Goal: Task Accomplishment & Management: Use online tool/utility

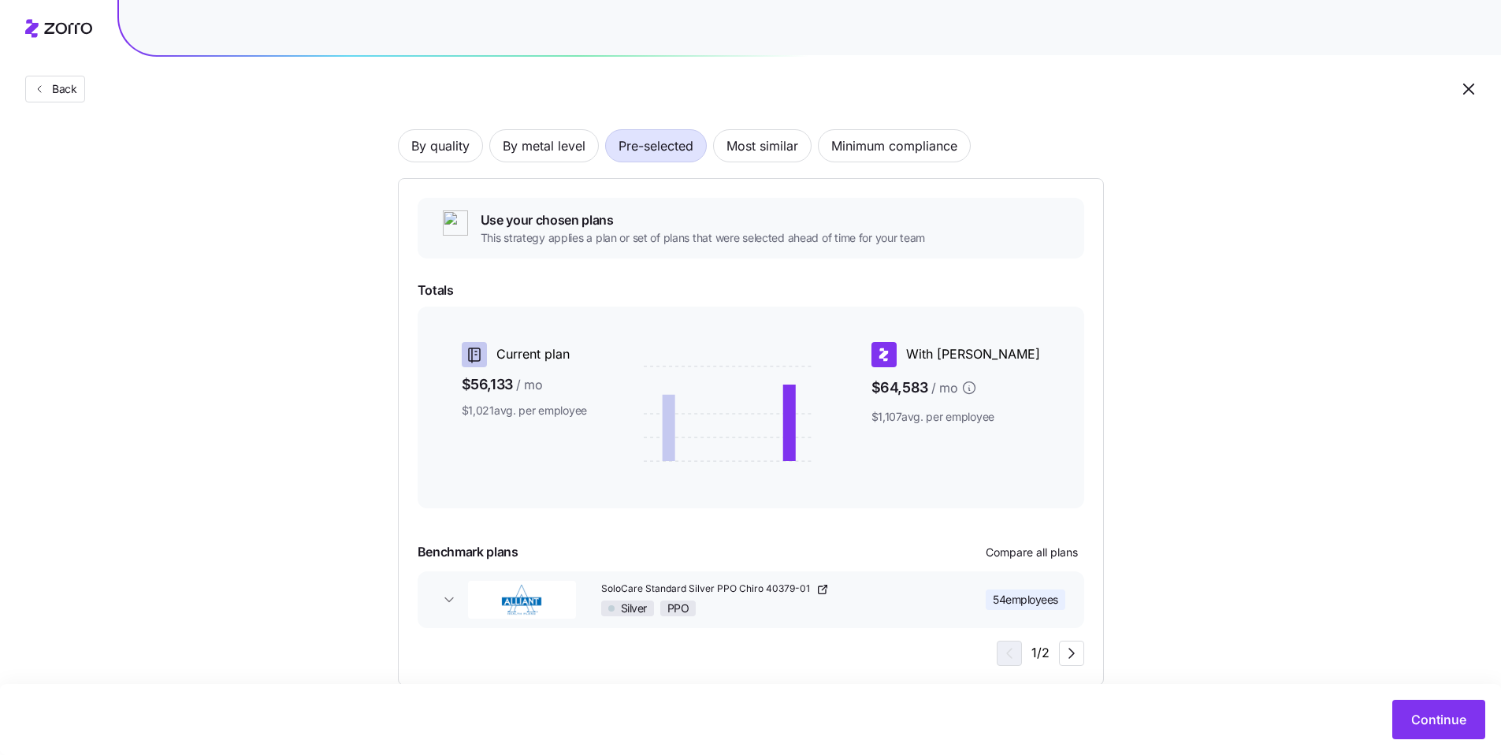
scroll to position [91, 0]
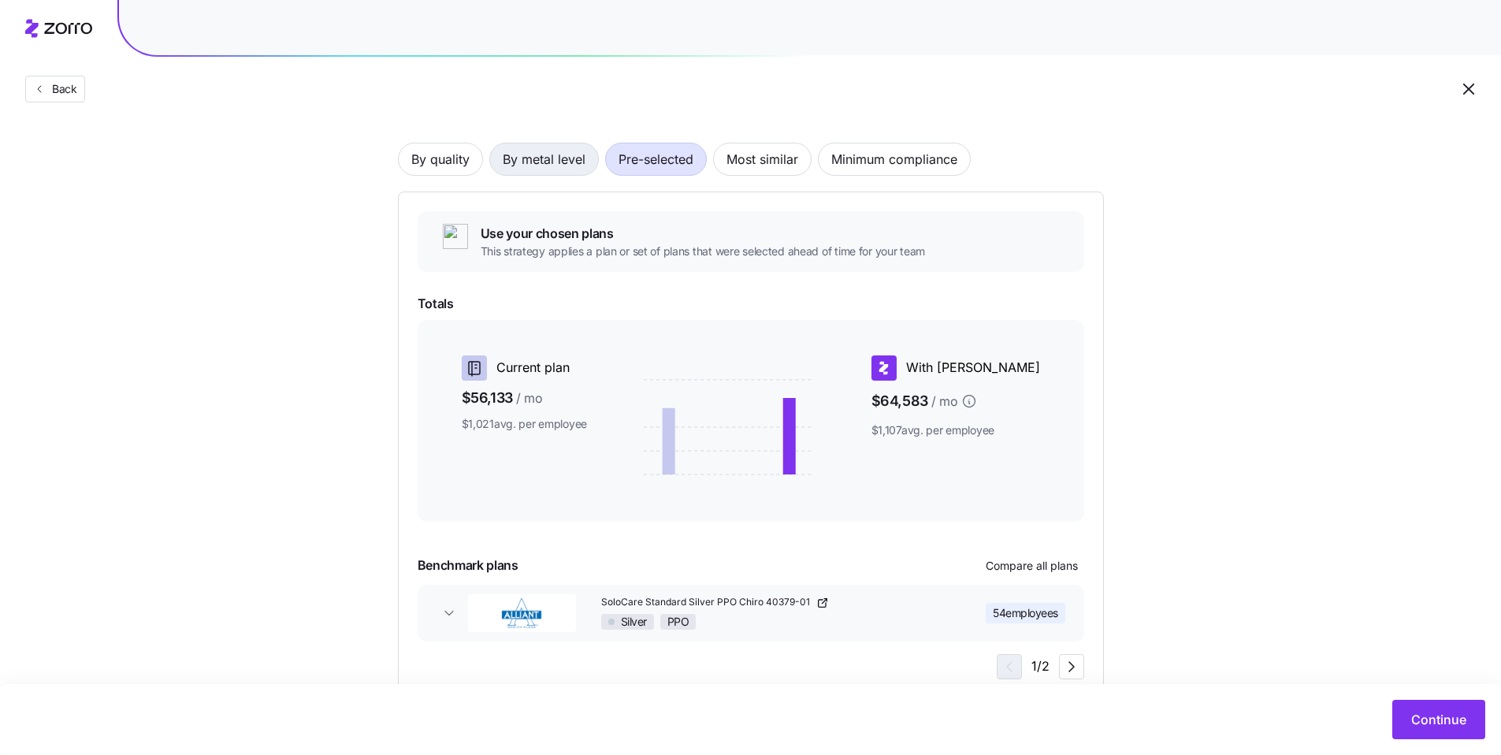
click at [522, 152] on span "By metal level" at bounding box center [544, 159] width 83 height 32
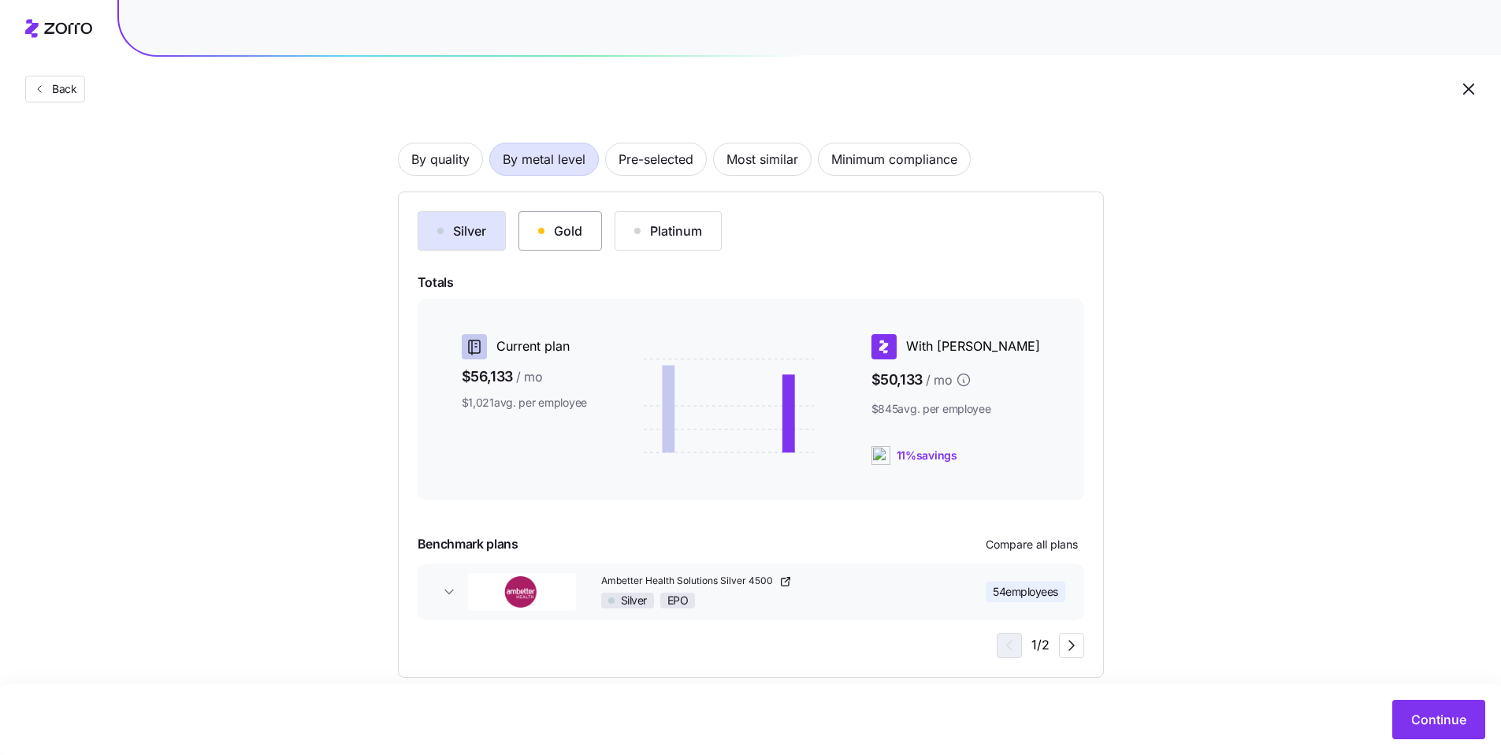
click at [522, 243] on button "Gold" at bounding box center [561, 230] width 84 height 39
click at [522, 235] on div "Platinum" at bounding box center [668, 230] width 68 height 19
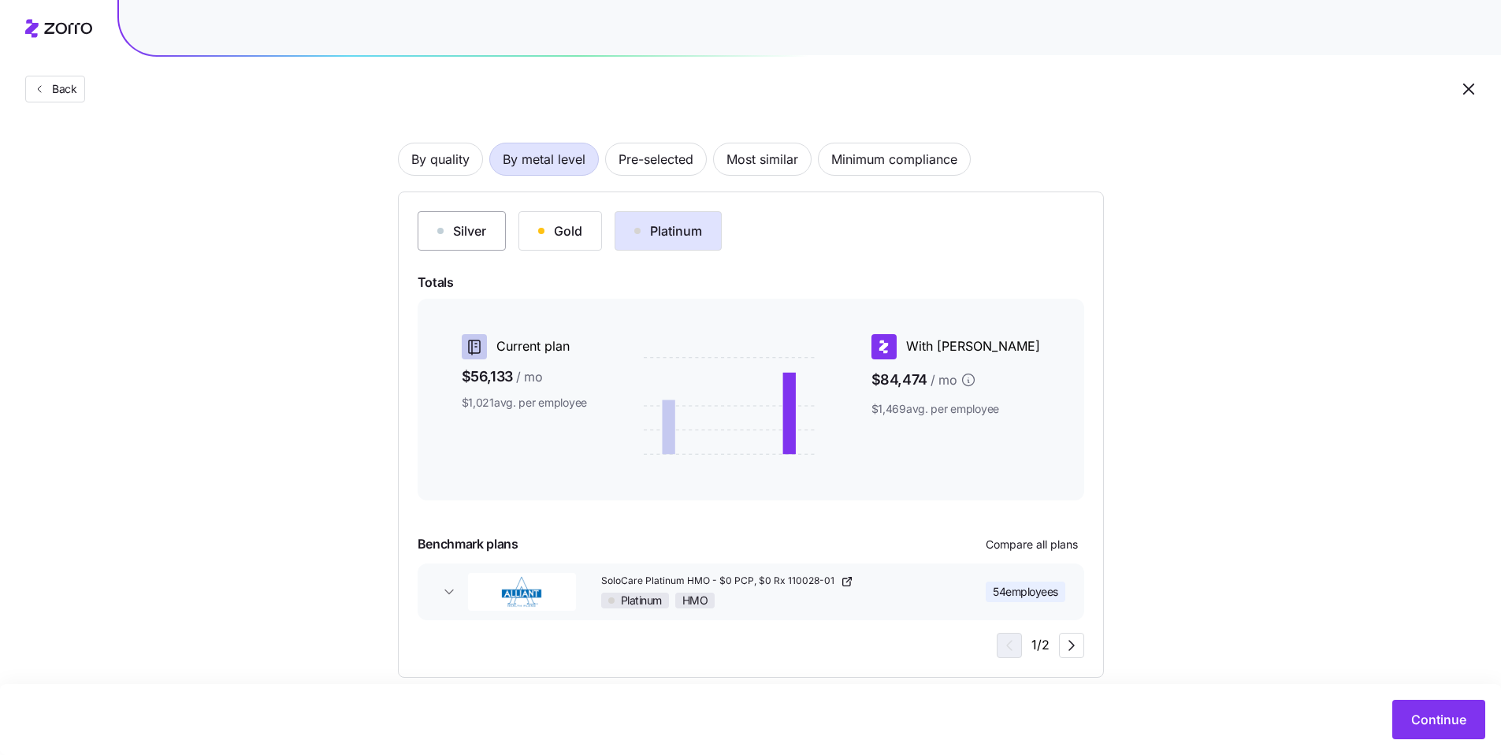
click at [478, 224] on div "Silver" at bounding box center [461, 230] width 49 height 19
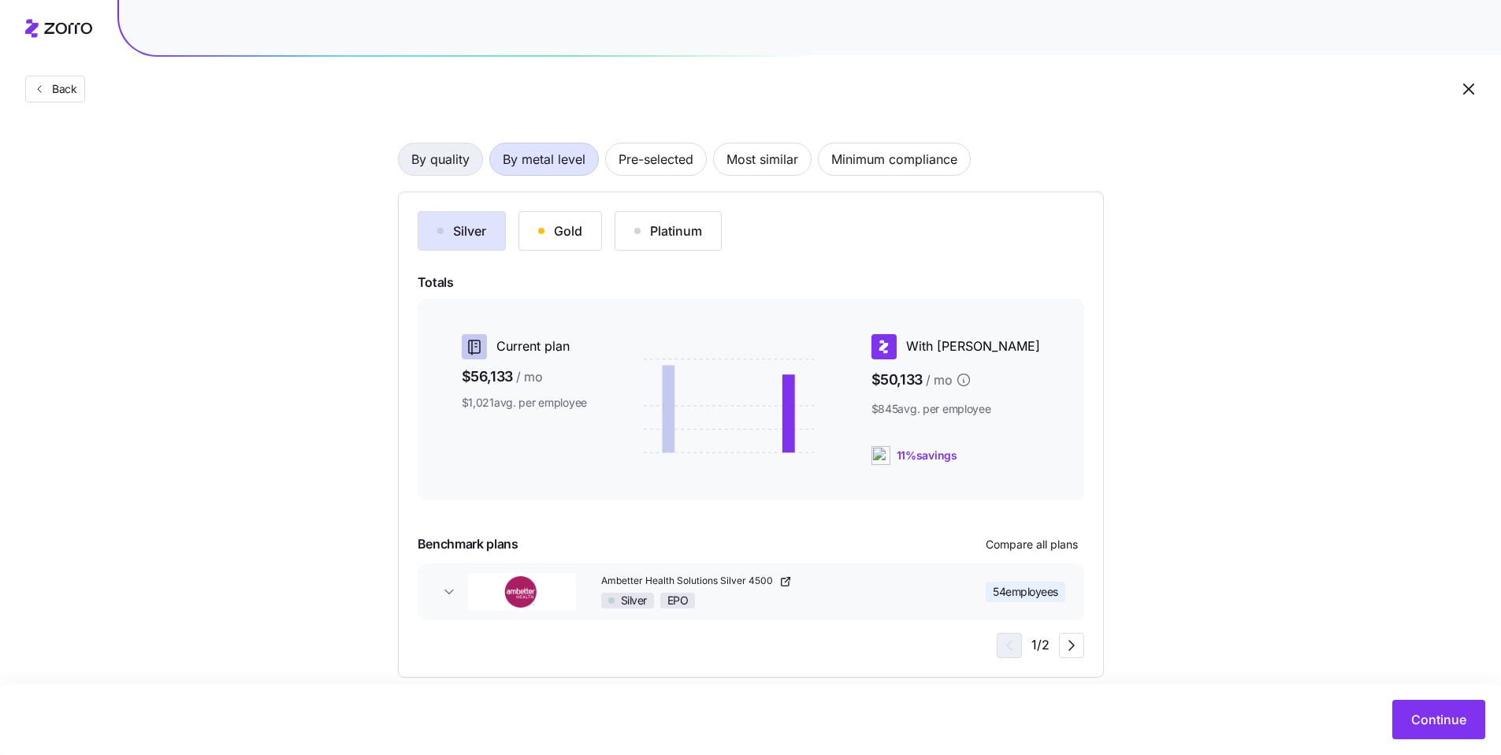
click at [448, 158] on span "By quality" at bounding box center [440, 159] width 58 height 32
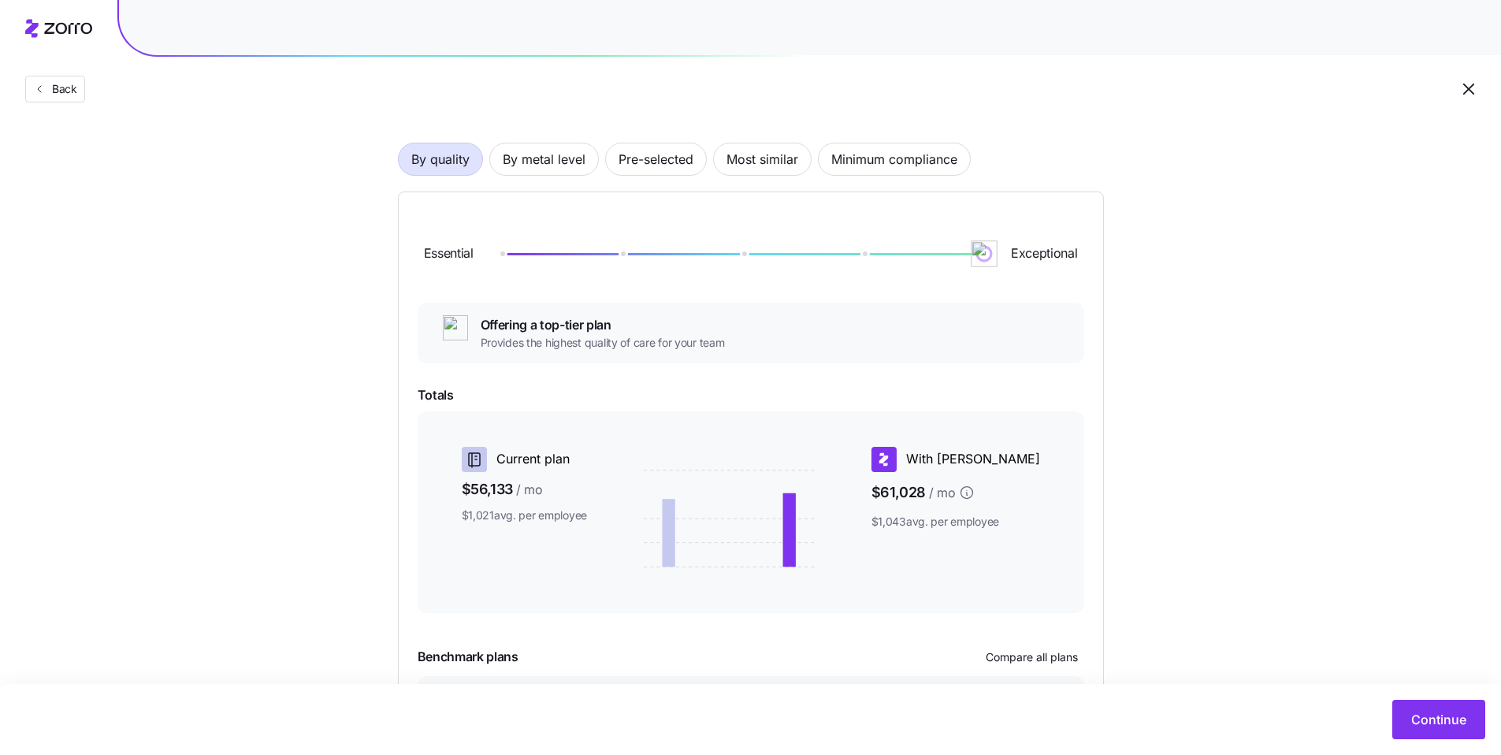
drag, startPoint x: 626, startPoint y: 255, endPoint x: 1028, endPoint y: 285, distance: 402.2
click at [522, 285] on div "Essential Exceptional" at bounding box center [751, 253] width 667 height 85
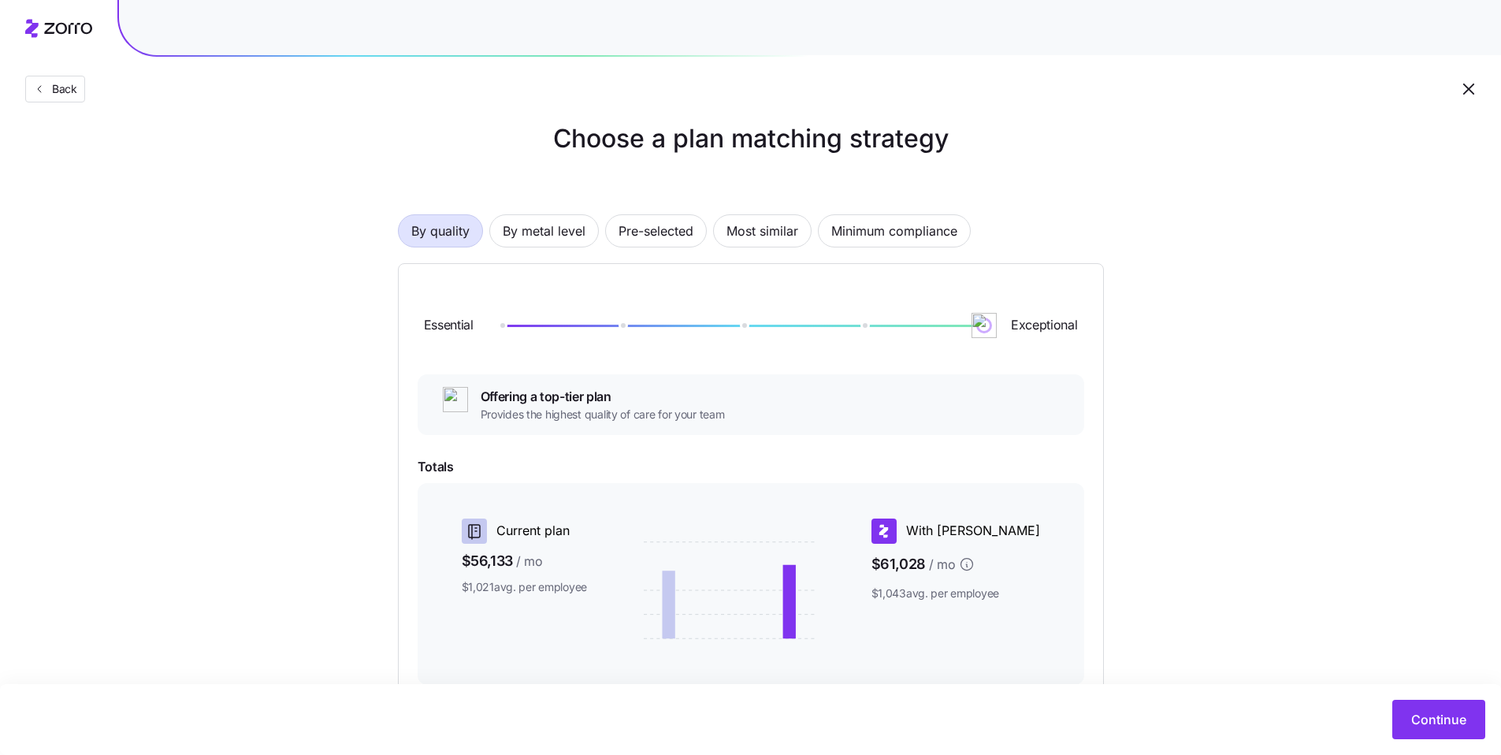
scroll to position [0, 0]
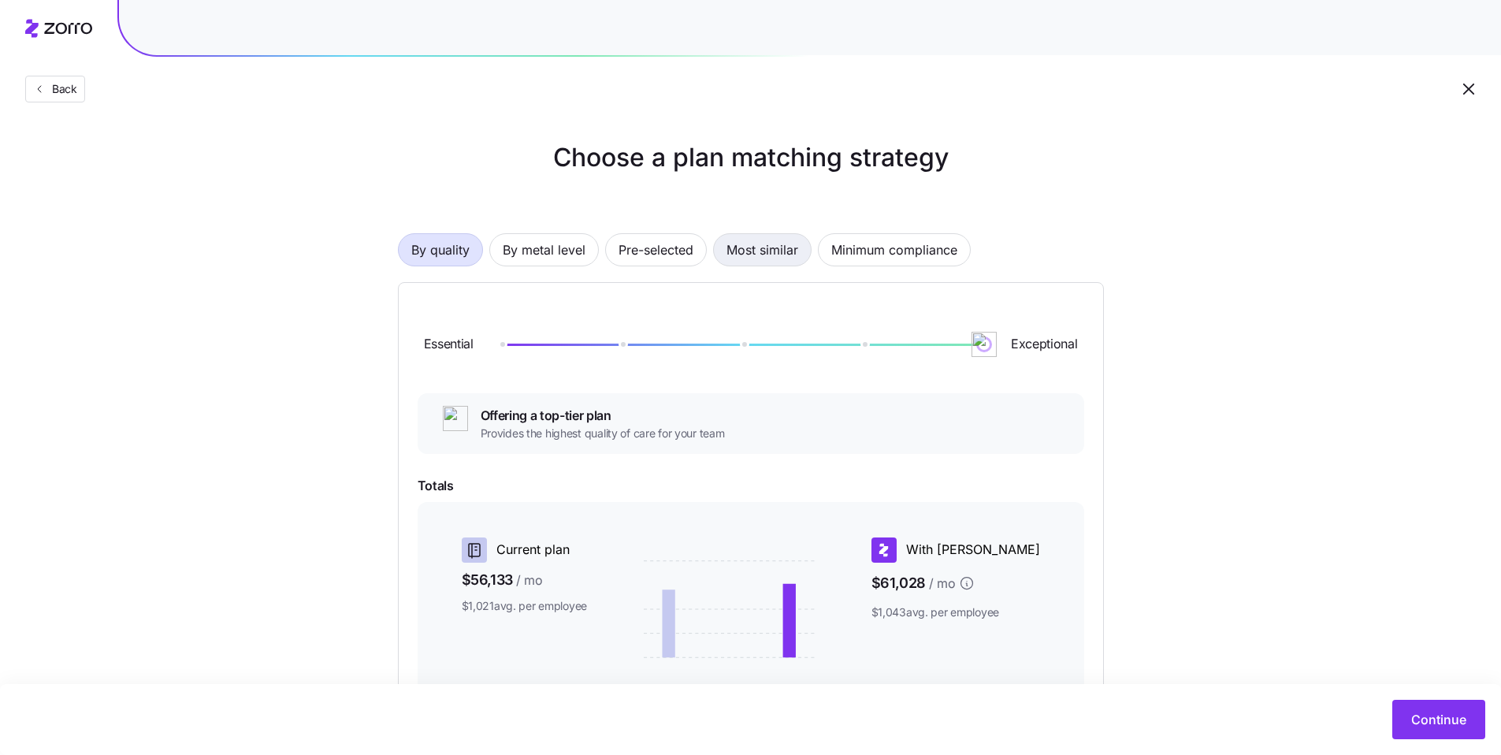
click at [522, 250] on span "Most similar" at bounding box center [763, 250] width 72 height 32
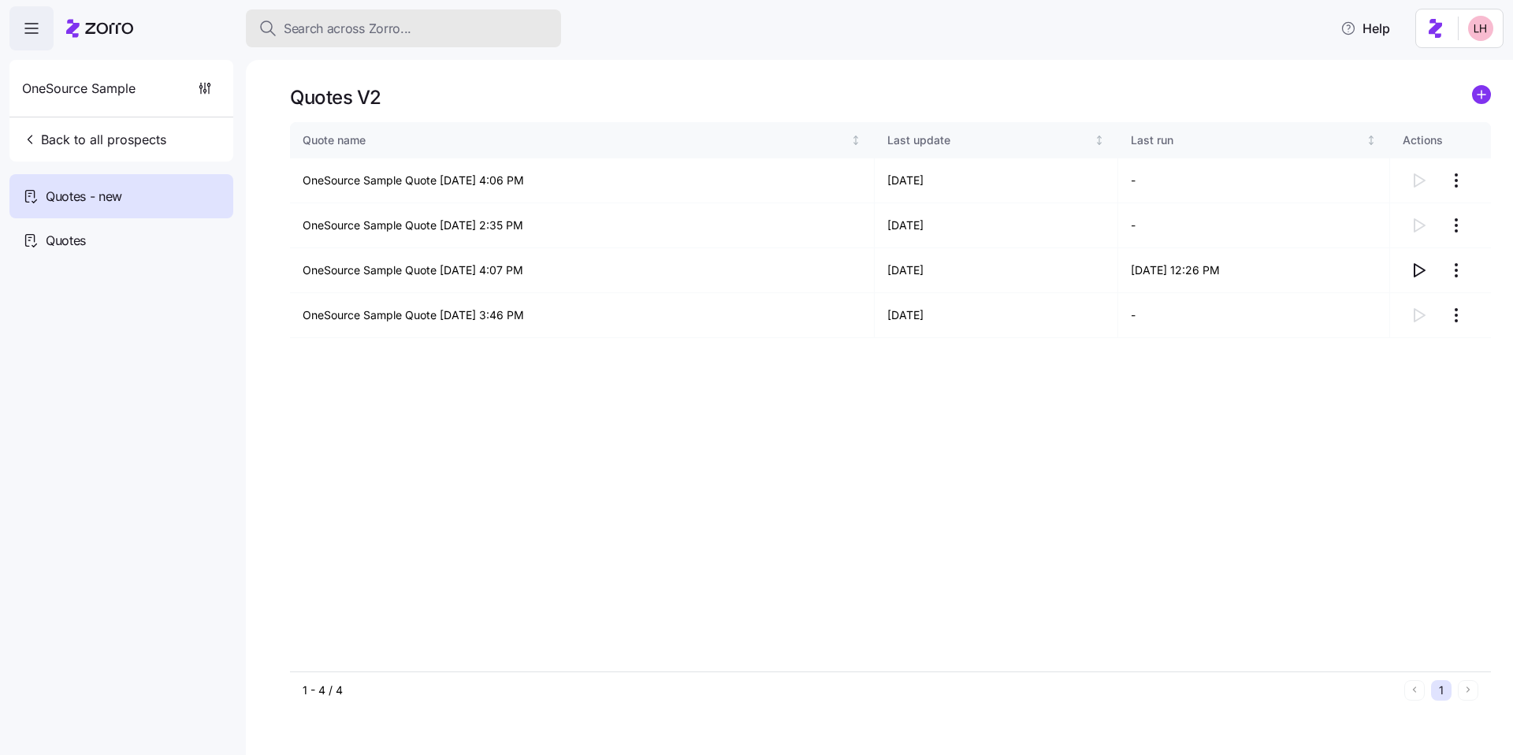
click at [362, 31] on span "Search across Zorro..." at bounding box center [348, 29] width 128 height 20
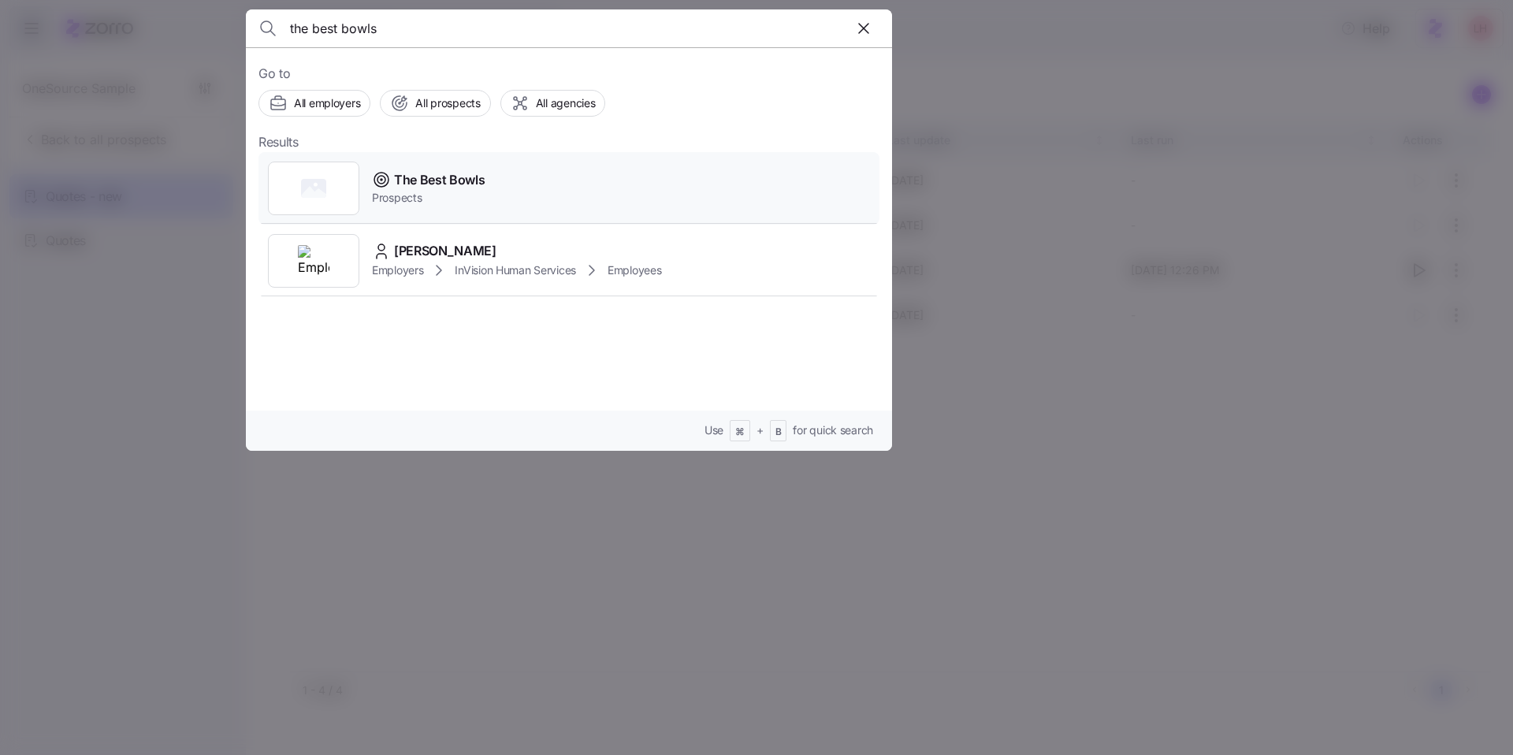
type input "the best bowls"
click at [532, 180] on div "The Best Bowls Prospects" at bounding box center [568, 188] width 621 height 72
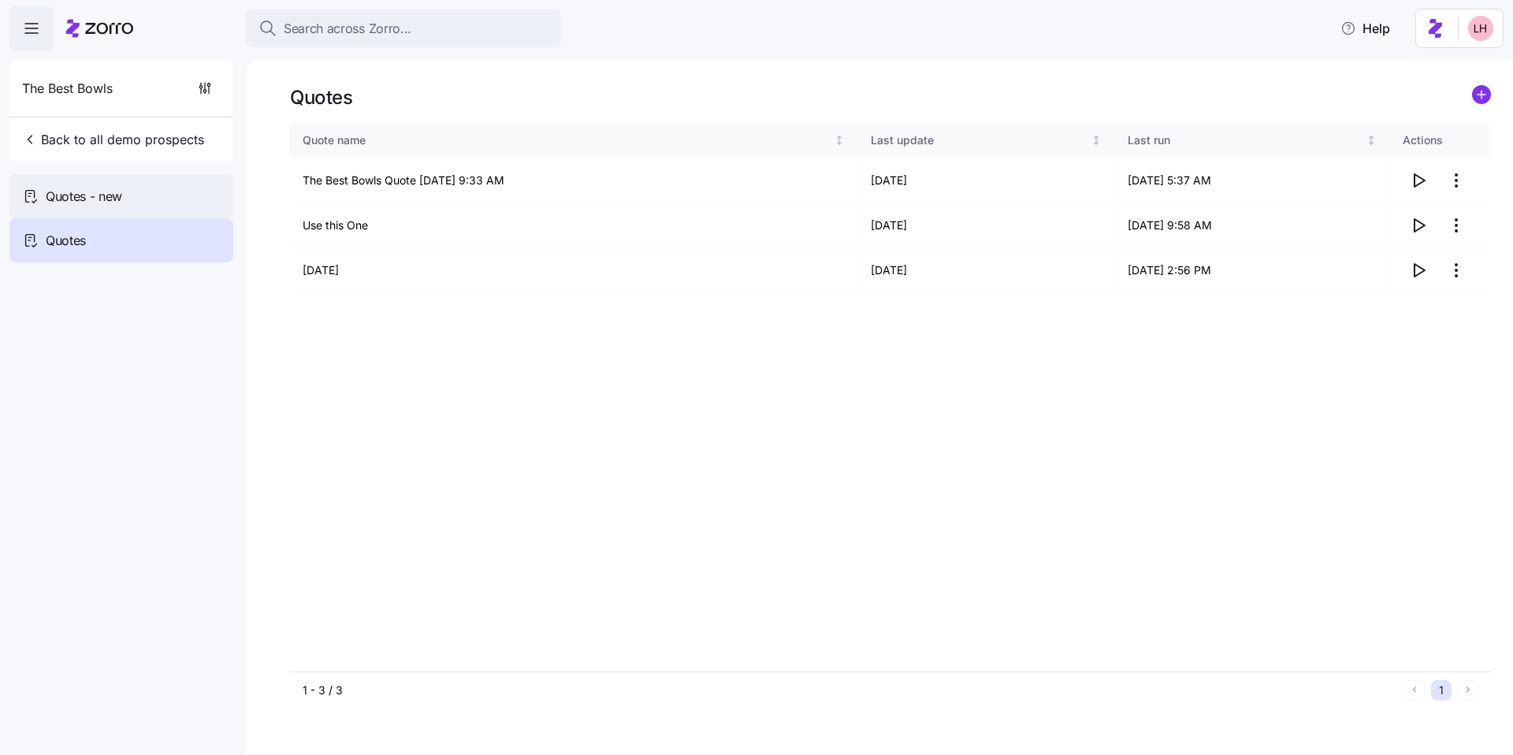
click at [95, 198] on span "Quotes - new" at bounding box center [84, 197] width 76 height 20
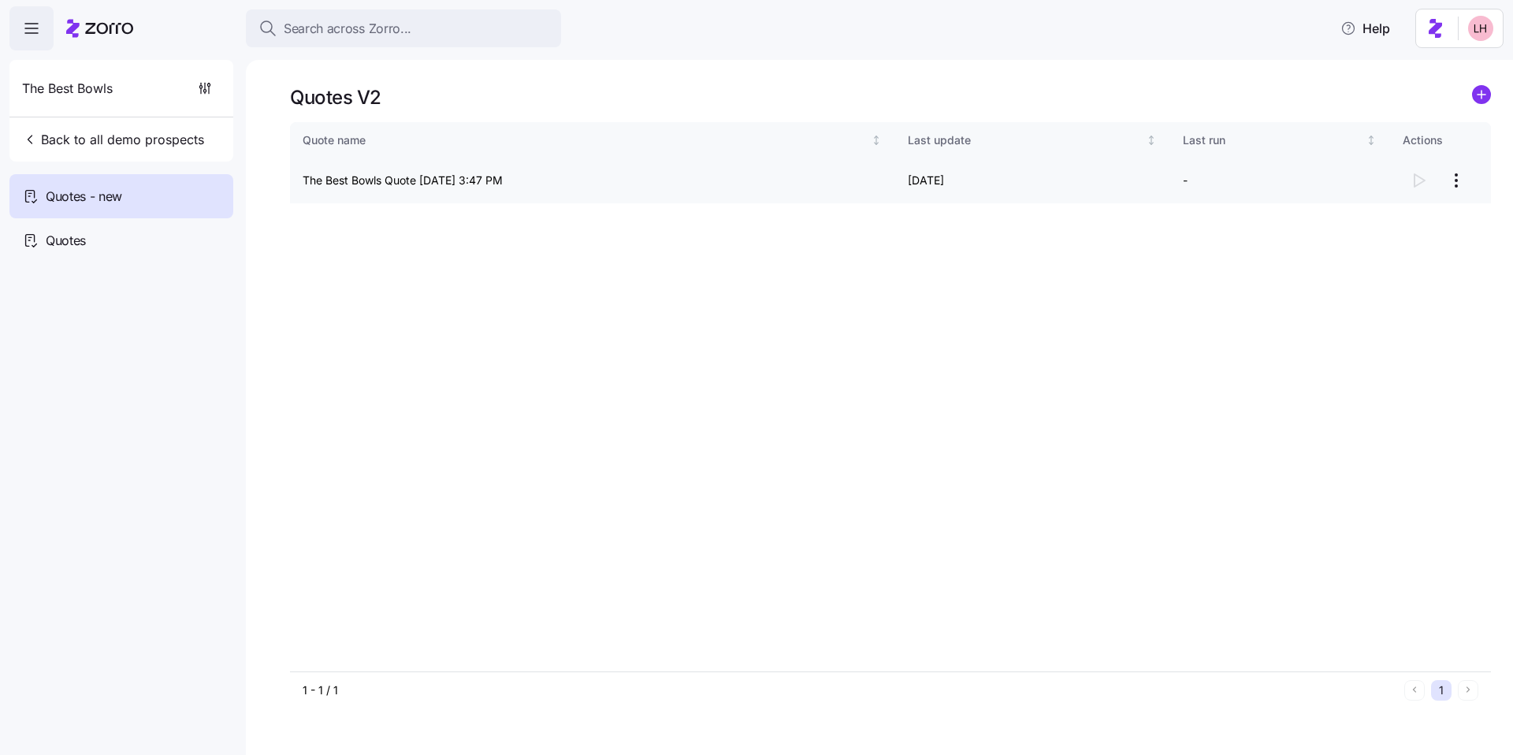
click at [1459, 177] on html "Search across Zorro... Help The Best Bowls Back to all demo prospects Quotes - …" at bounding box center [756, 372] width 1513 height 745
click at [1395, 213] on div "Continue setup" at bounding box center [1366, 218] width 78 height 17
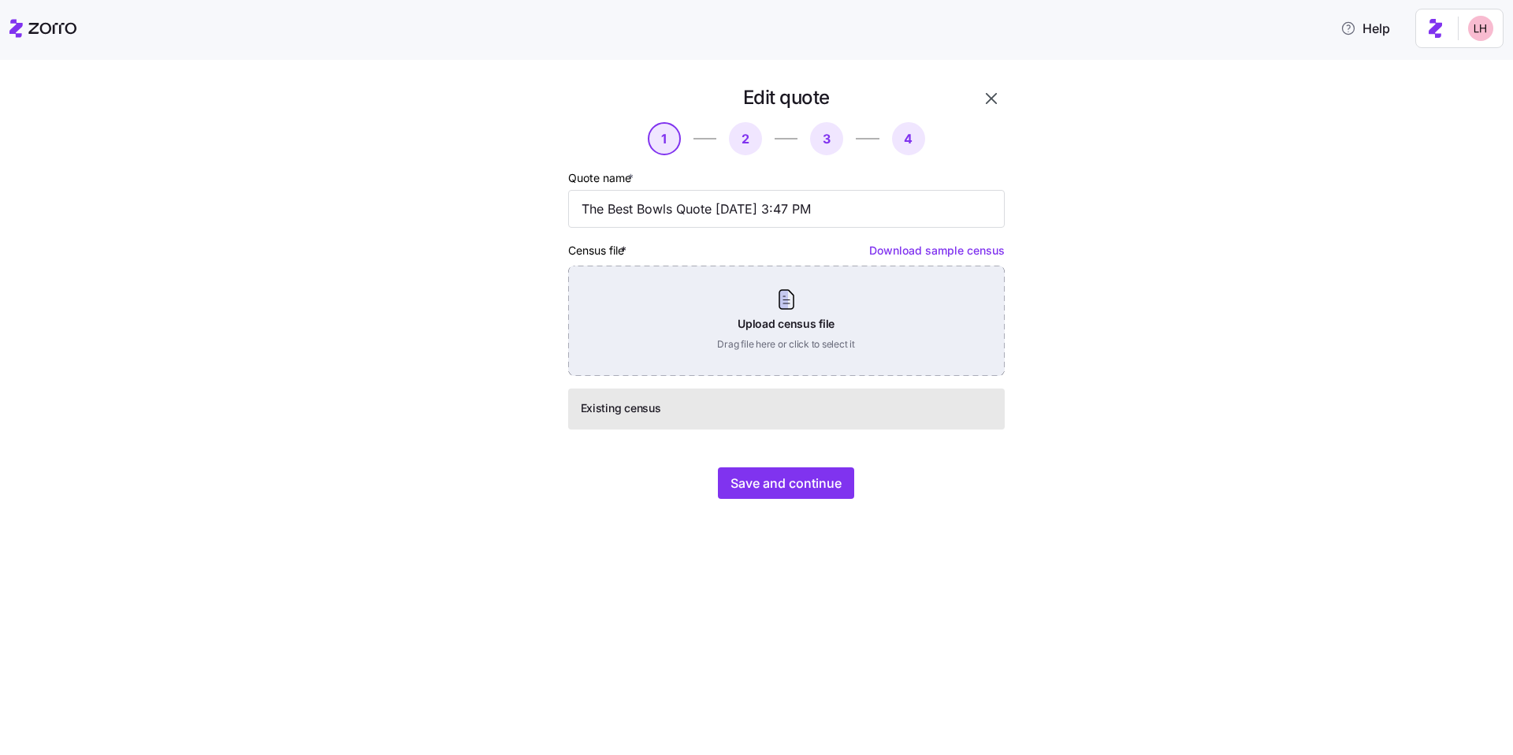
click at [780, 317] on div "Upload census file Drag file here or click to select it" at bounding box center [786, 321] width 437 height 110
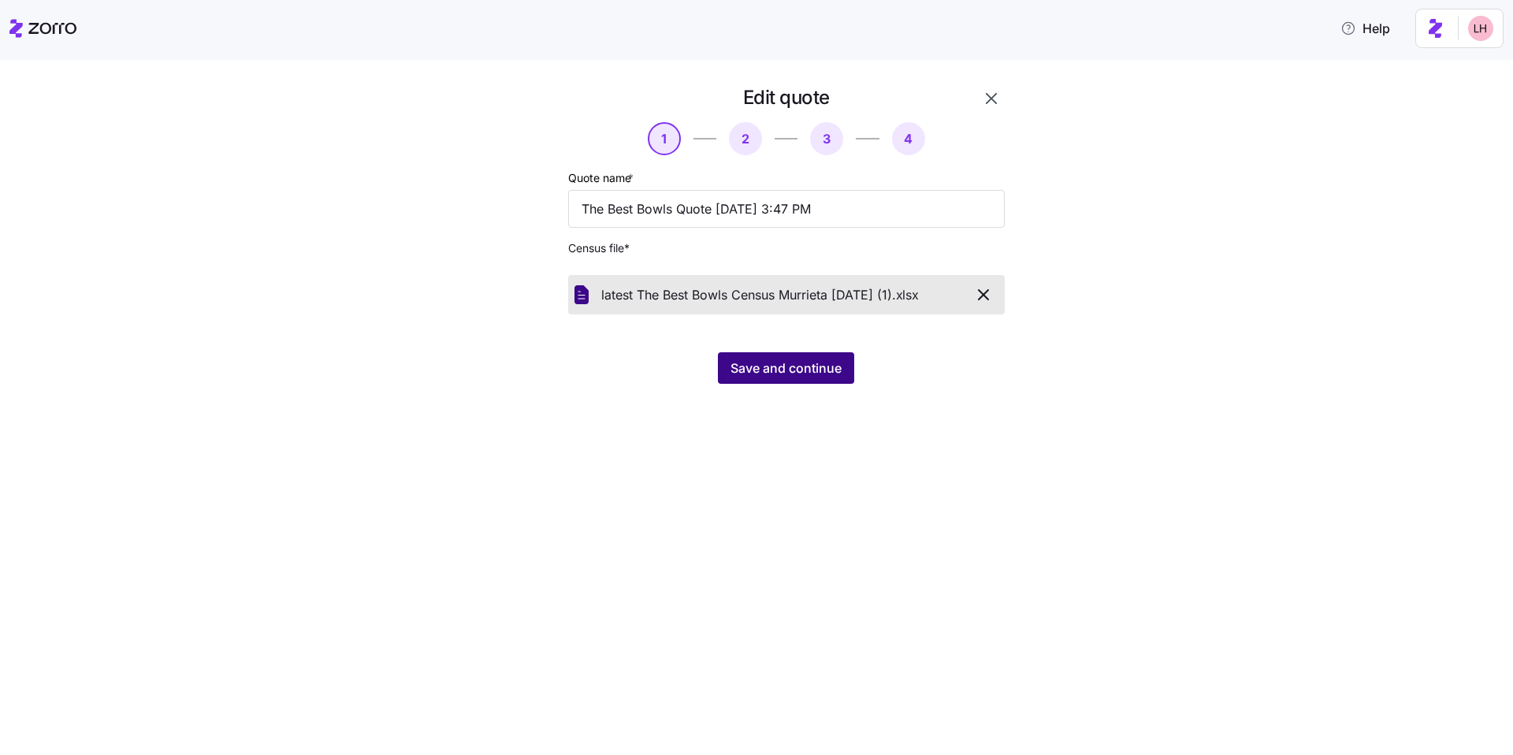
click at [769, 377] on span "Save and continue" at bounding box center [785, 368] width 111 height 19
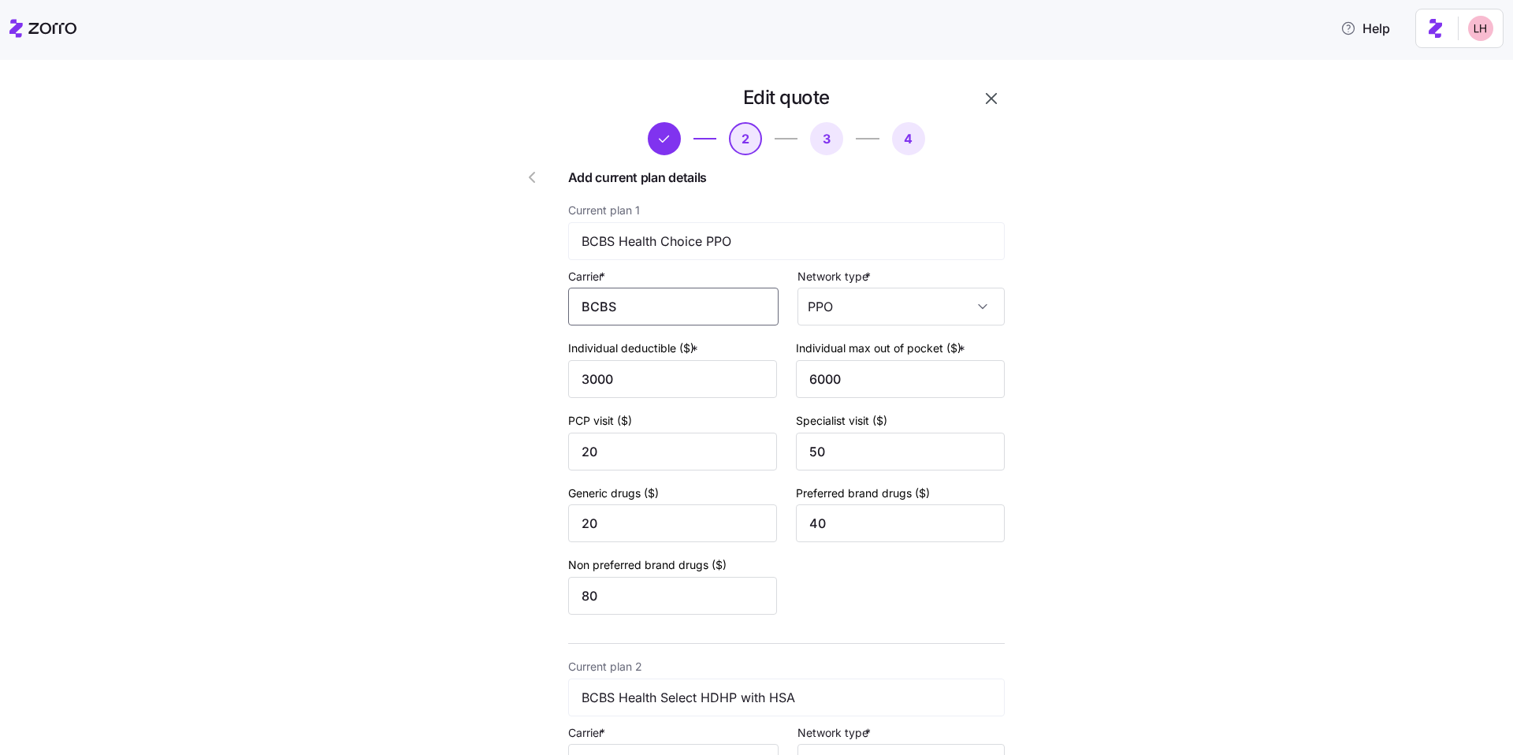
click at [698, 303] on input "BCBS" at bounding box center [673, 307] width 210 height 38
click at [672, 406] on span "BlueCross BlueShield" at bounding box center [647, 409] width 125 height 20
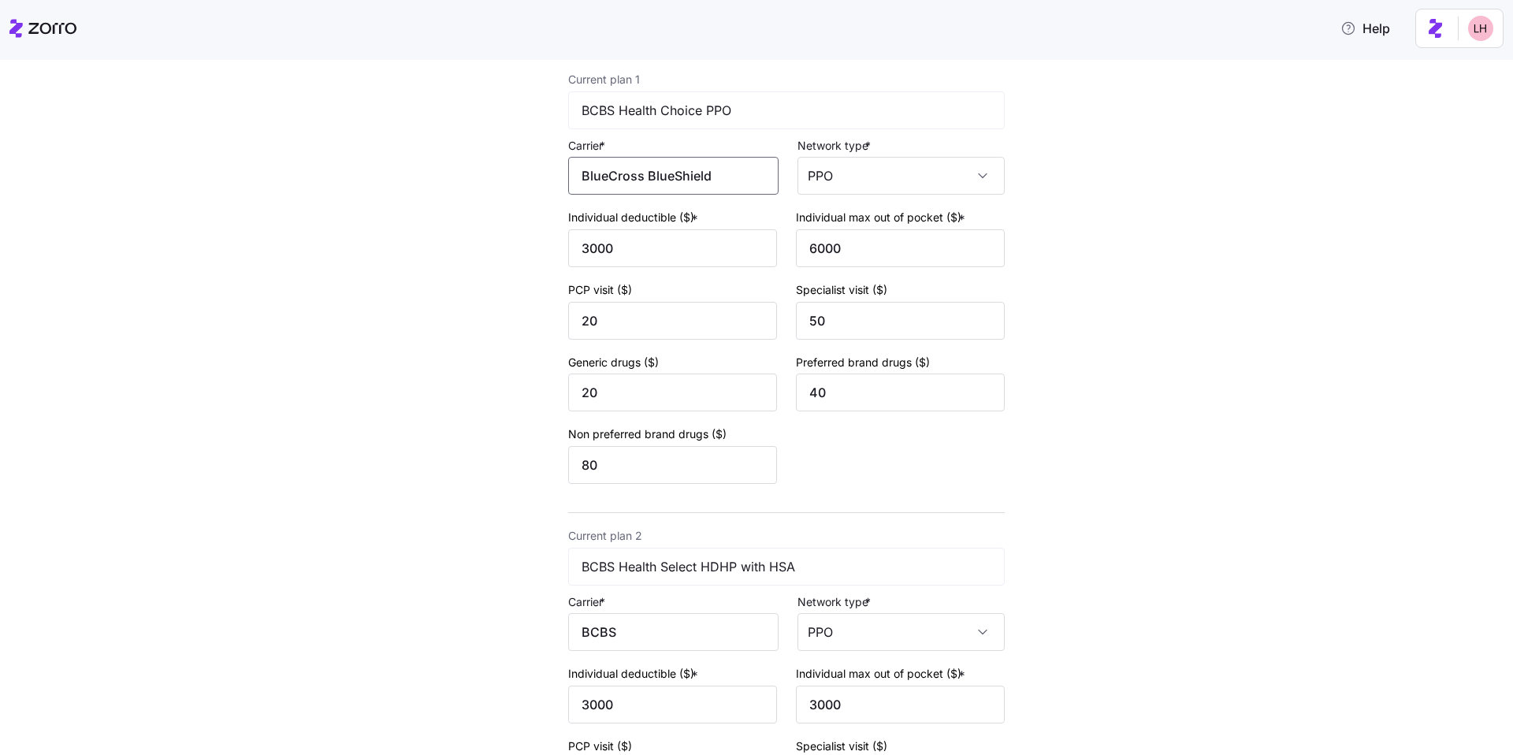
scroll to position [294, 0]
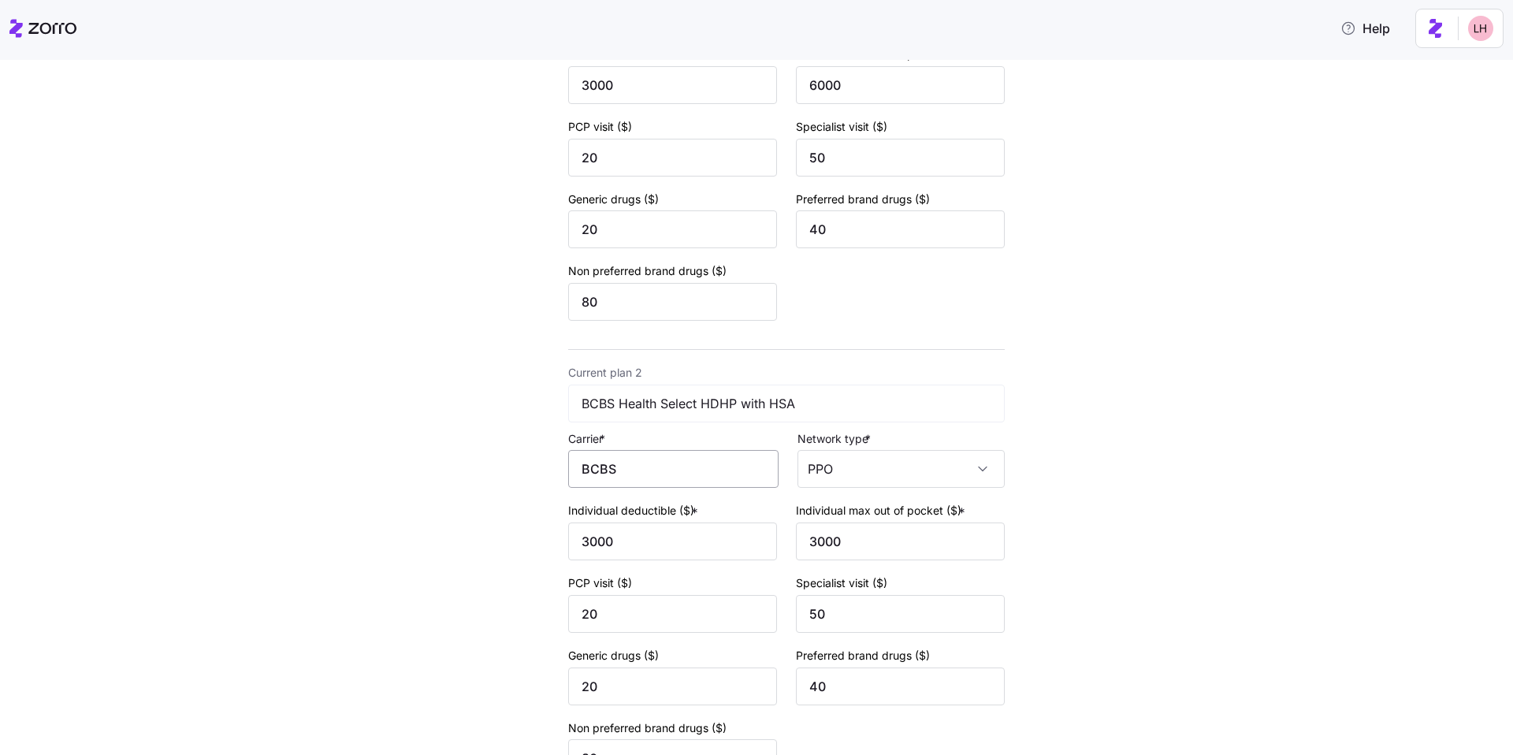
type input "BlueCross BlueShield"
drag, startPoint x: 624, startPoint y: 459, endPoint x: 501, endPoint y: 428, distance: 126.9
click at [640, 557] on div "BlueCross BlueShield" at bounding box center [670, 570] width 197 height 35
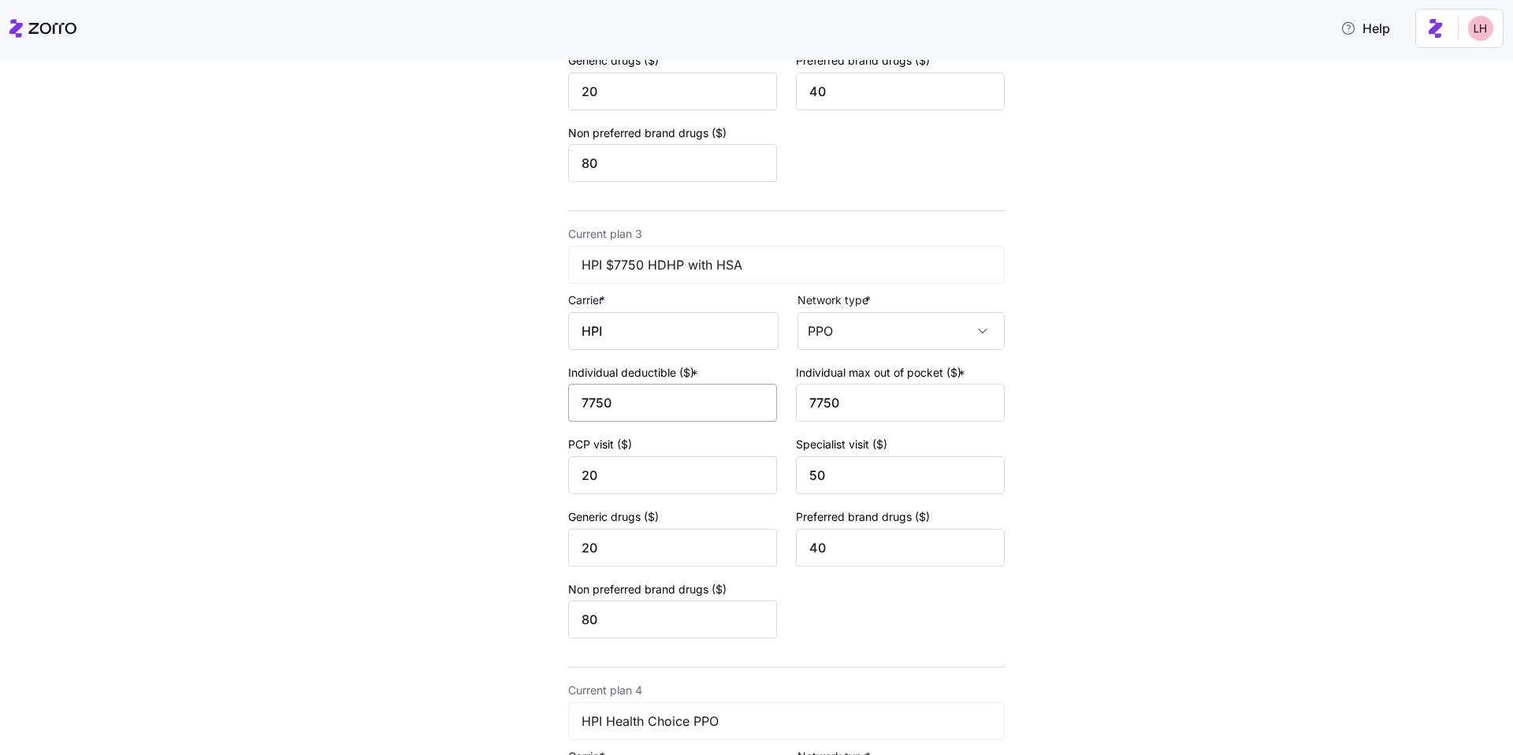
scroll to position [894, 0]
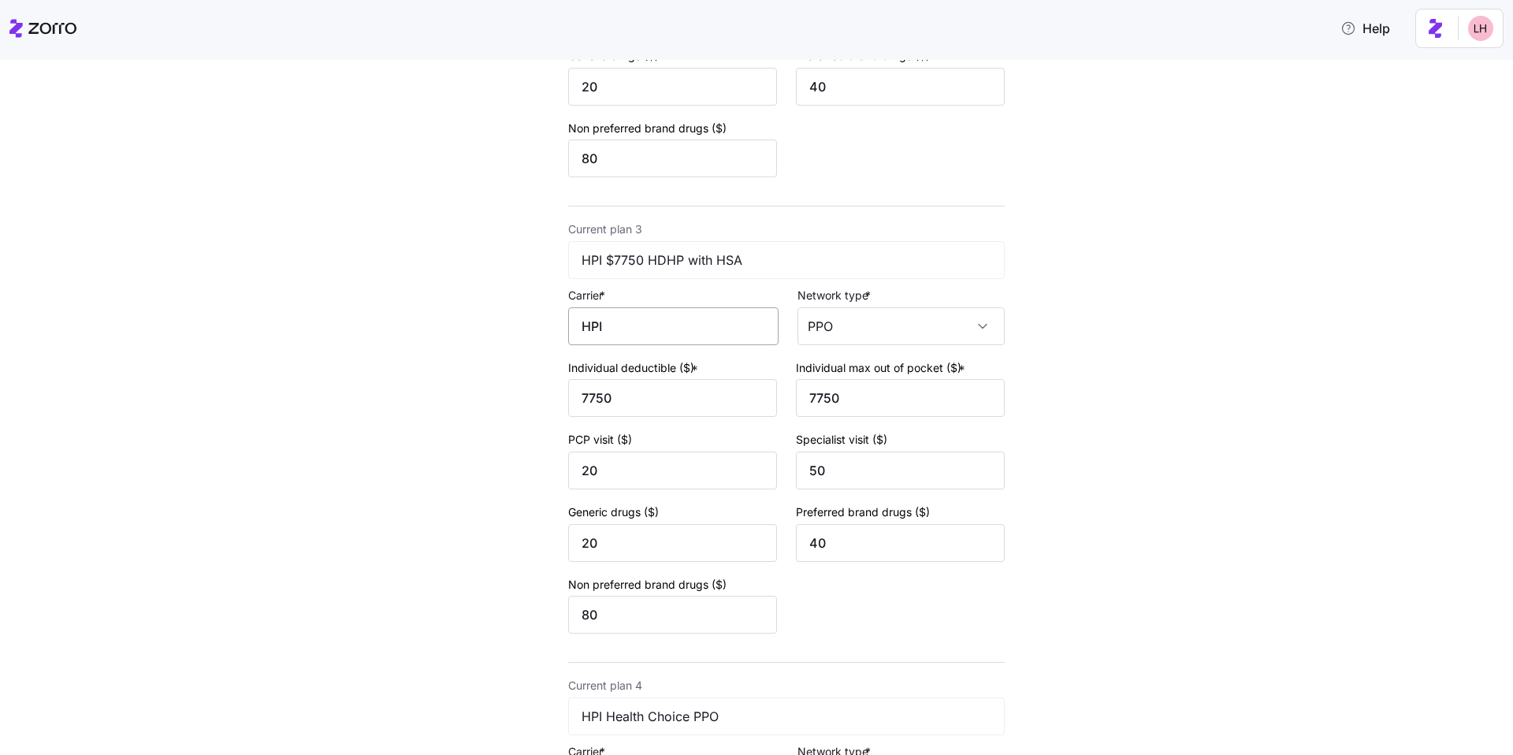
type input "BlueCross BlueShield"
click at [630, 327] on input "HPI" at bounding box center [673, 326] width 210 height 38
drag, startPoint x: 630, startPoint y: 327, endPoint x: 557, endPoint y: 310, distance: 74.5
click at [552, 314] on div "Edit quote 2 3 4 Add current plan details Current plan 1 BCBS Health Choice PPO…" at bounding box center [741, 418] width 539 height 2466
drag, startPoint x: 661, startPoint y: 329, endPoint x: 530, endPoint y: 314, distance: 131.7
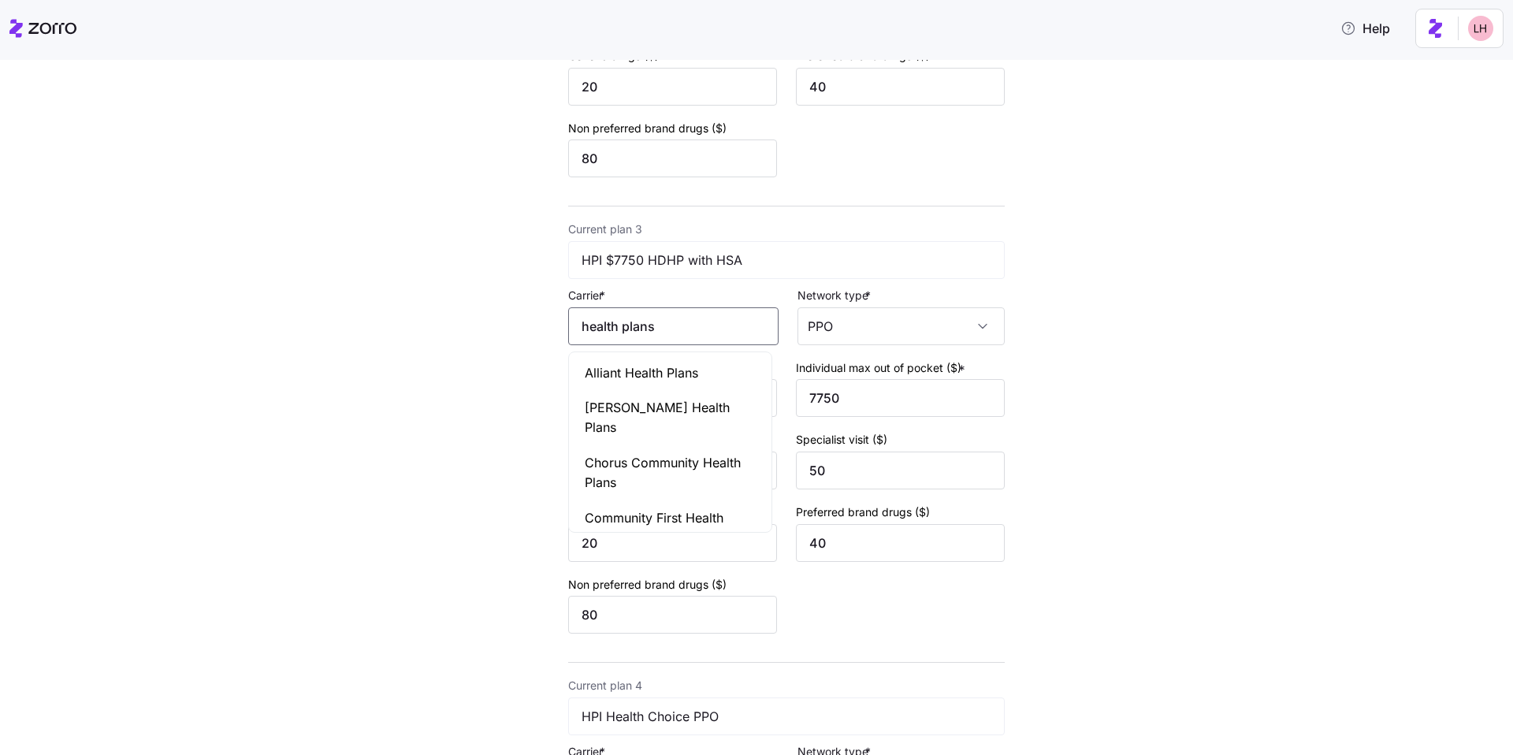
click at [521, 317] on div "Edit quote 2 3 4 Add current plan details Current plan 1 BCBS Health Choice PPO…" at bounding box center [741, 418] width 539 height 2466
click at [734, 444] on div "HealthPartners" at bounding box center [670, 427] width 197 height 35
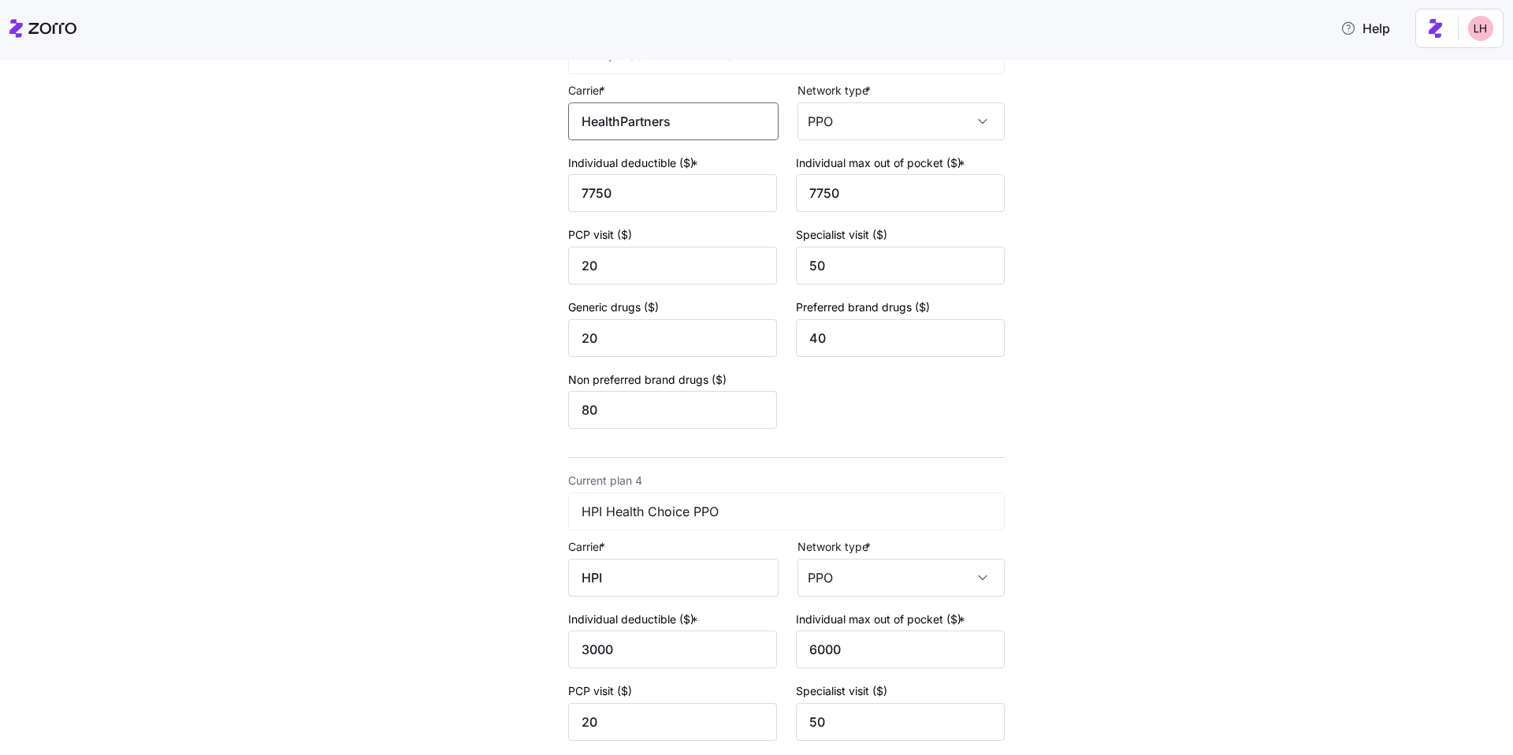
scroll to position [1202, 0]
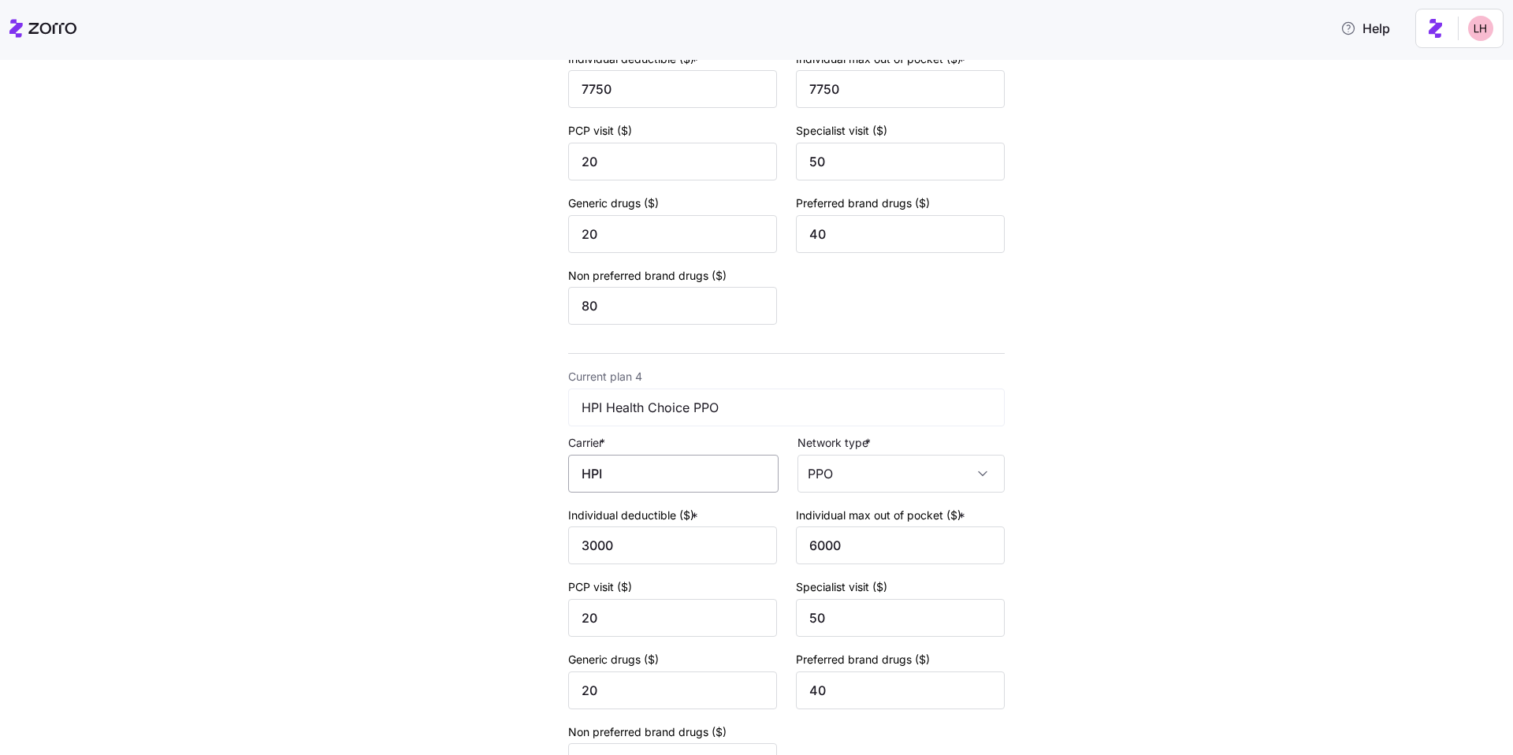
type input "HealthPartners"
drag, startPoint x: 623, startPoint y: 481, endPoint x: 514, endPoint y: 459, distance: 110.8
click at [513, 461] on div "Edit quote 2 3 4 Add current plan details Current plan 1 BCBS Health Choice PPO…" at bounding box center [741, 109] width 539 height 2466
click at [662, 517] on span "HealthPartners" at bounding box center [628, 521] width 87 height 20
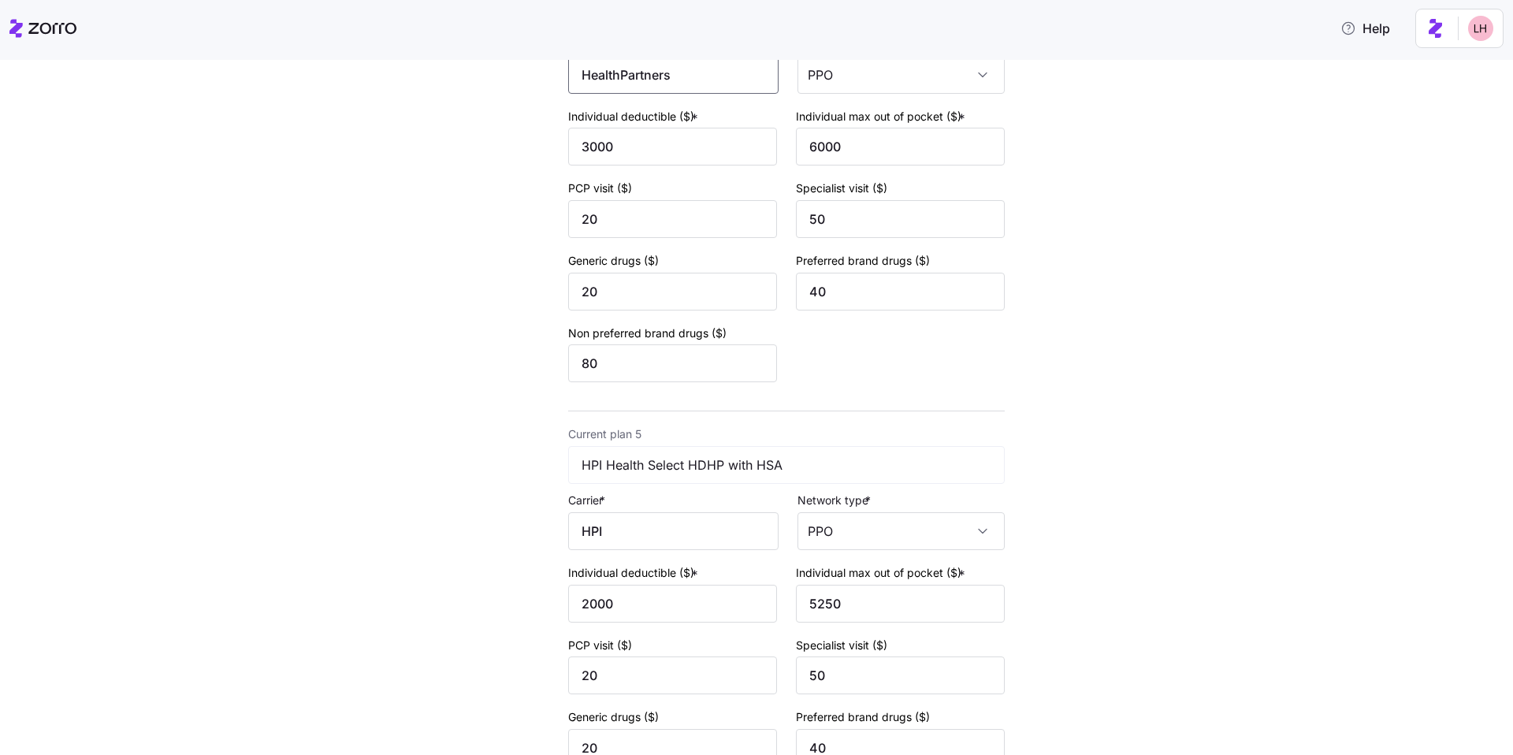
scroll to position [1675, 0]
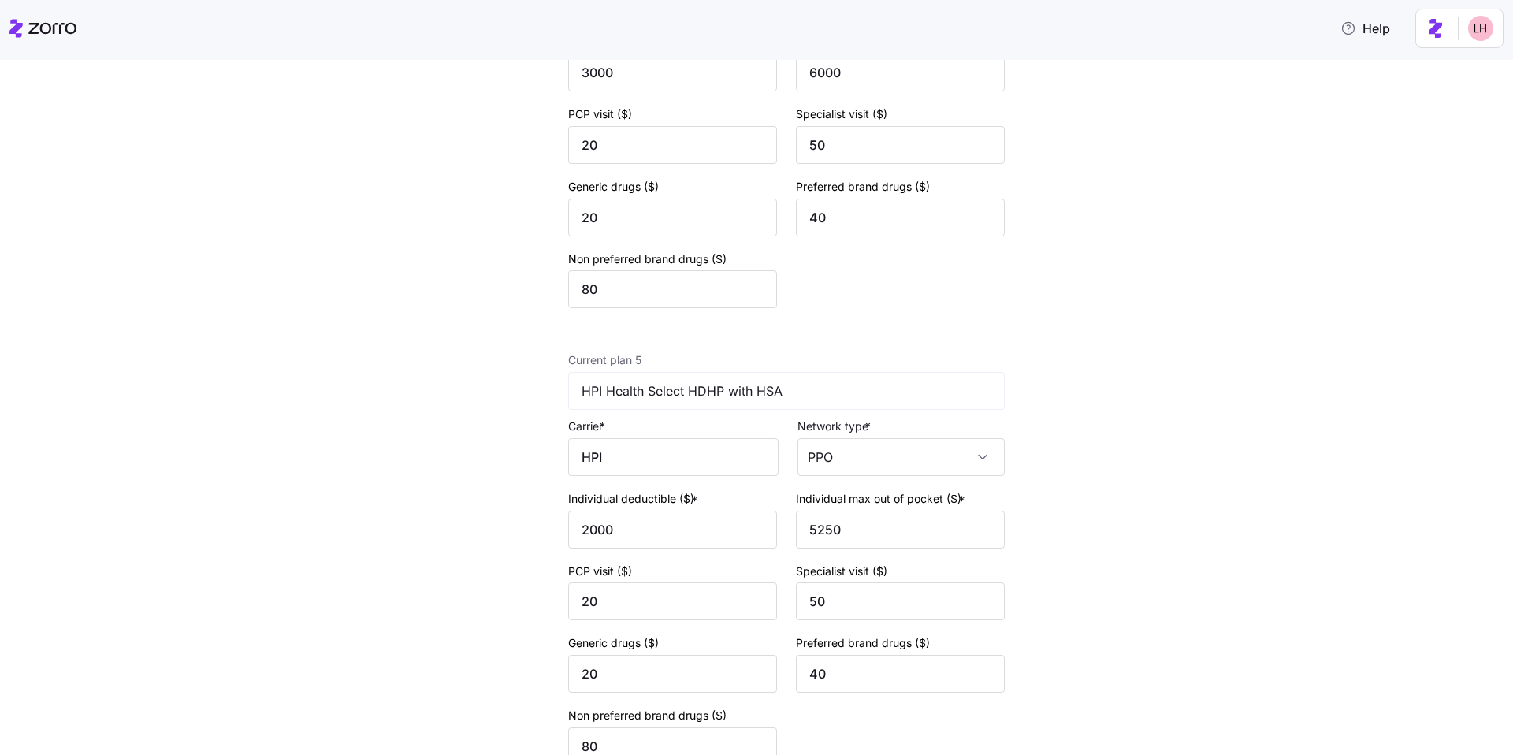
type input "HealthPartners"
click at [570, 437] on div "Carrier * HPI" at bounding box center [673, 446] width 210 height 60
click at [630, 513] on span "HealthPartners" at bounding box center [628, 504] width 87 height 20
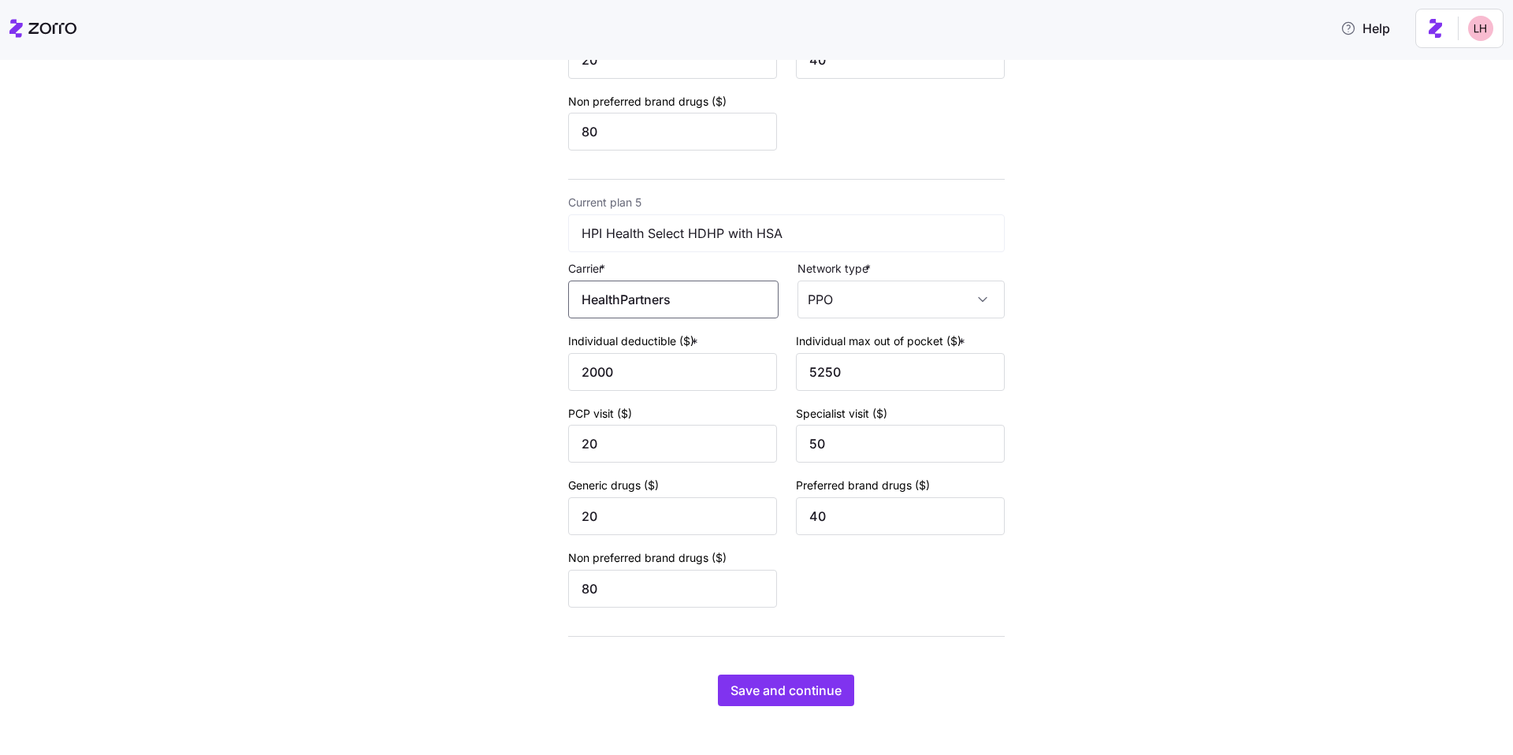
scroll to position [1841, 0]
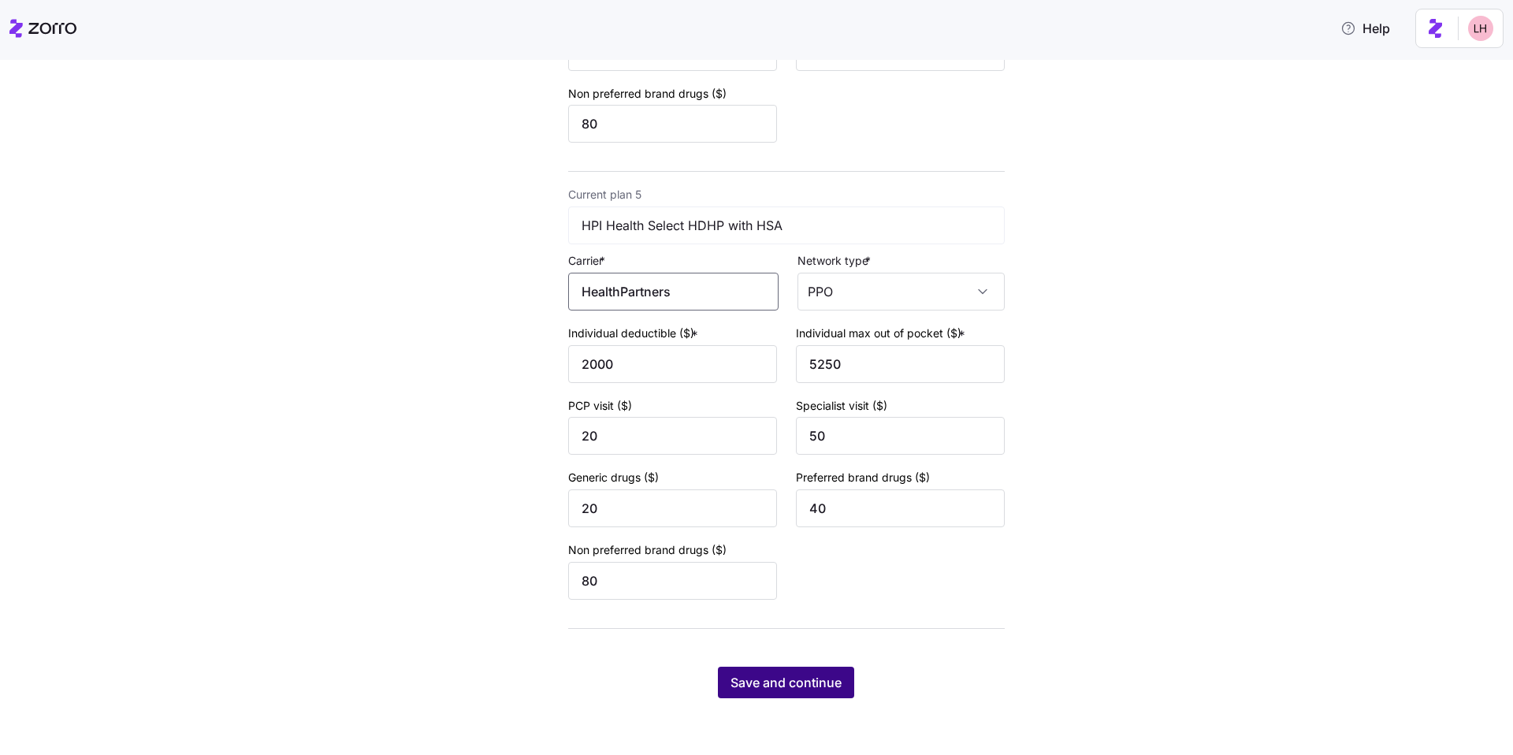
type input "HealthPartners"
click at [825, 676] on span "Save and continue" at bounding box center [785, 682] width 111 height 19
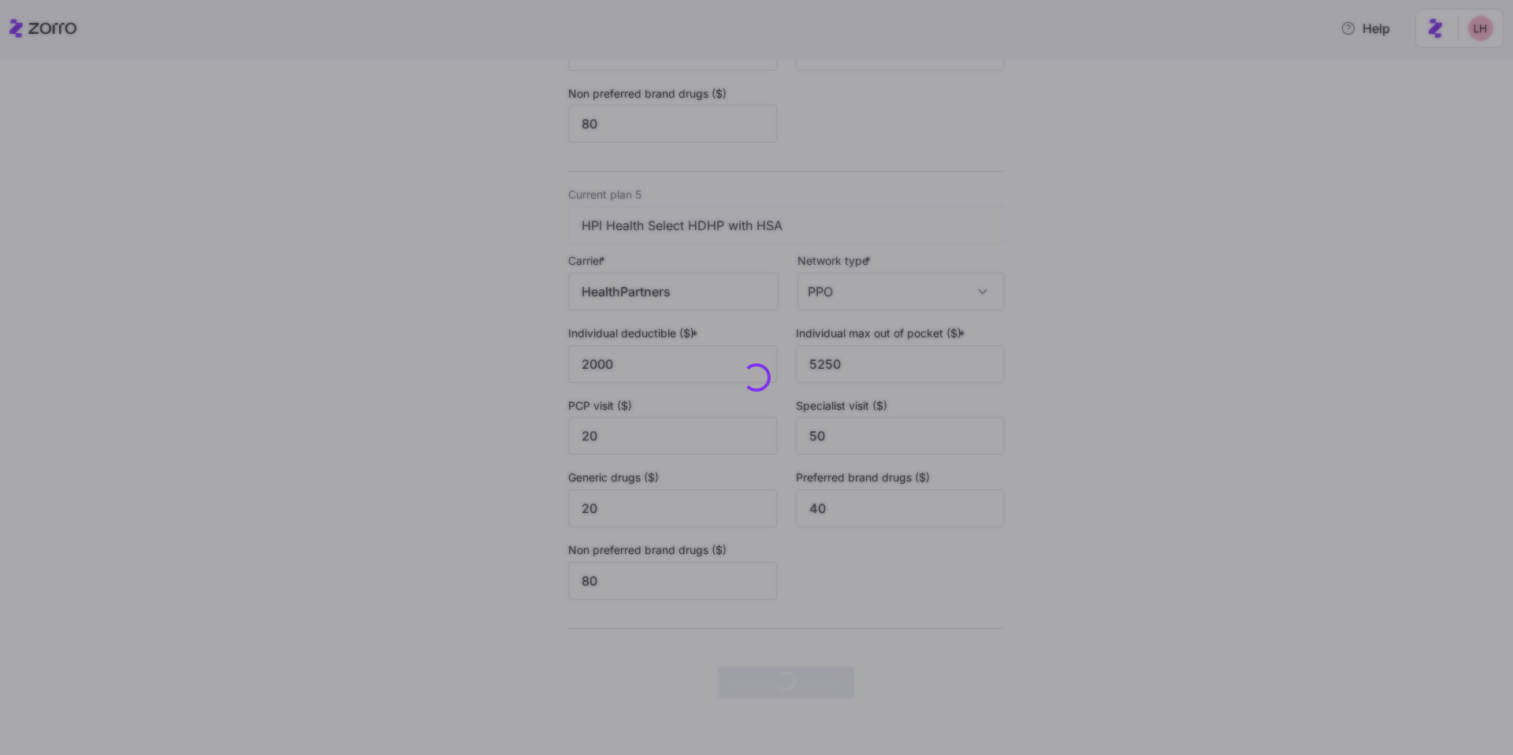
scroll to position [0, 0]
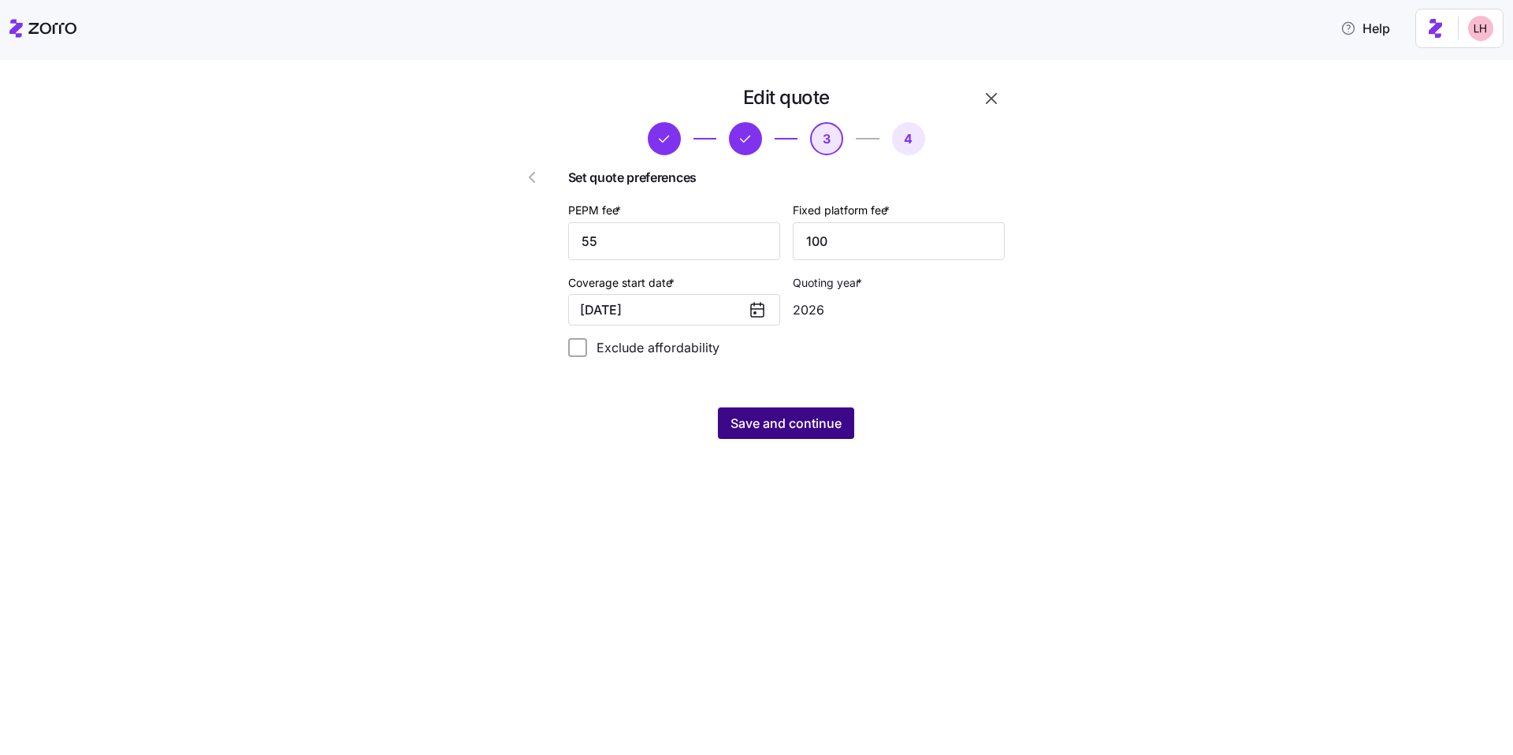
click at [833, 423] on span "Save and continue" at bounding box center [785, 423] width 111 height 19
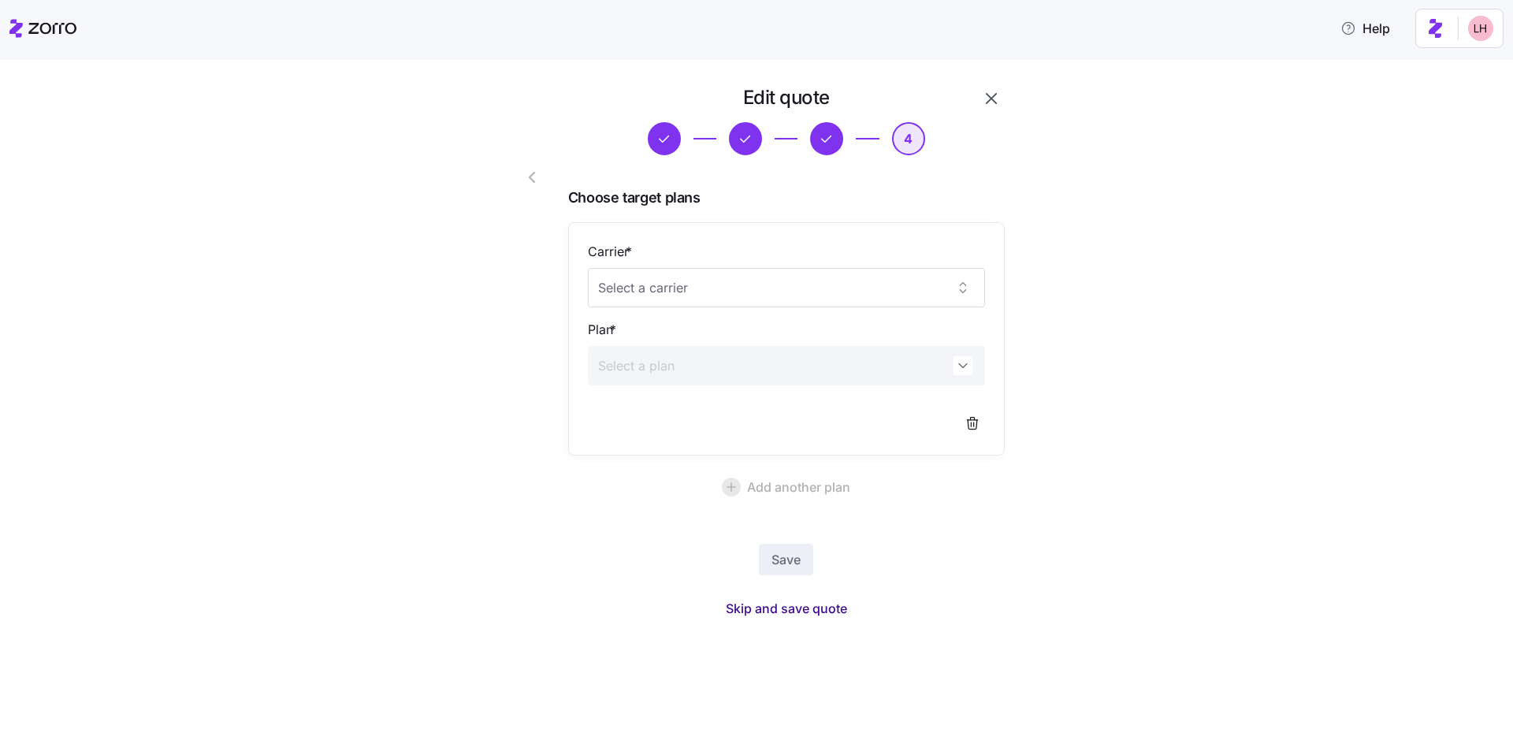
click at [802, 619] on button "Skip and save quote" at bounding box center [786, 608] width 147 height 28
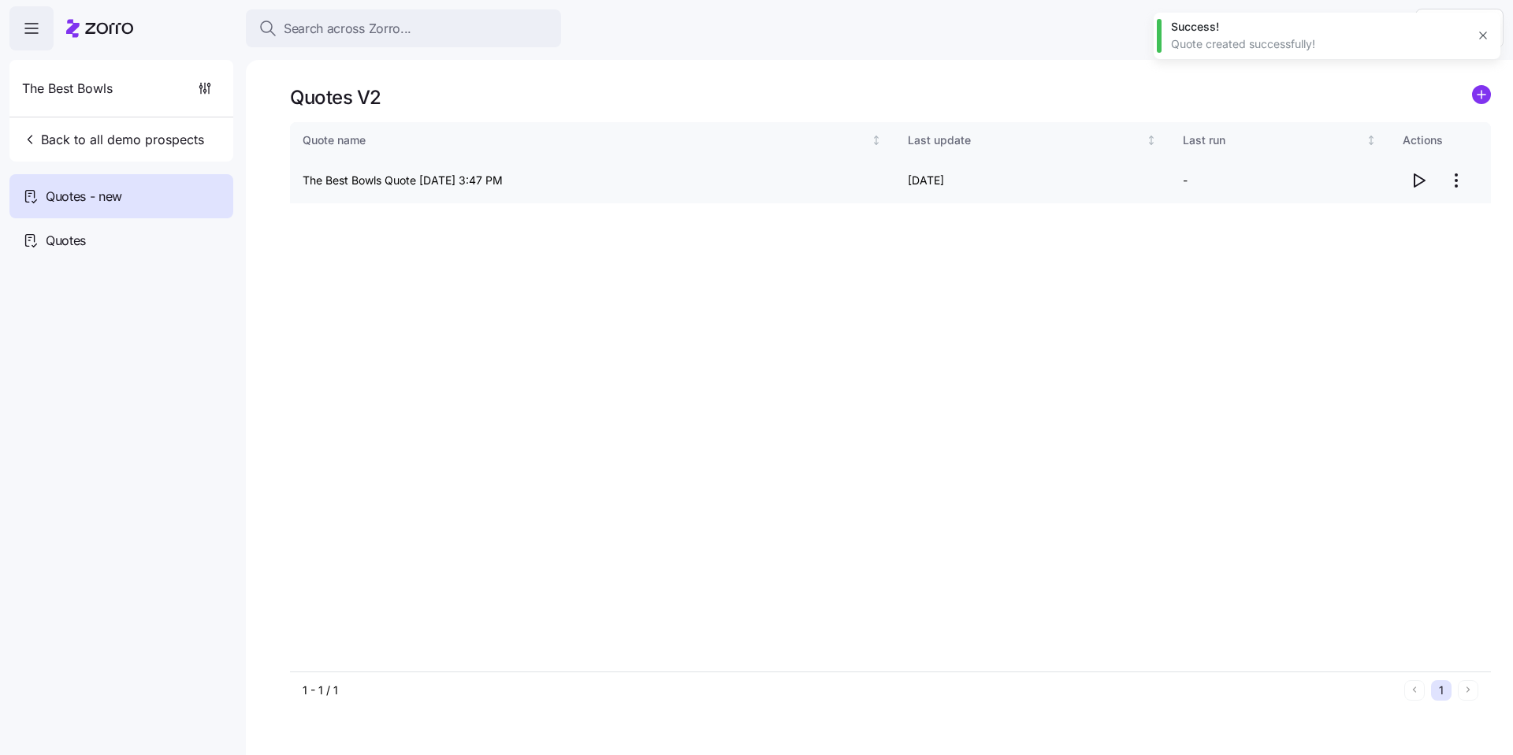
click at [1419, 180] on icon "button" at bounding box center [1418, 180] width 19 height 19
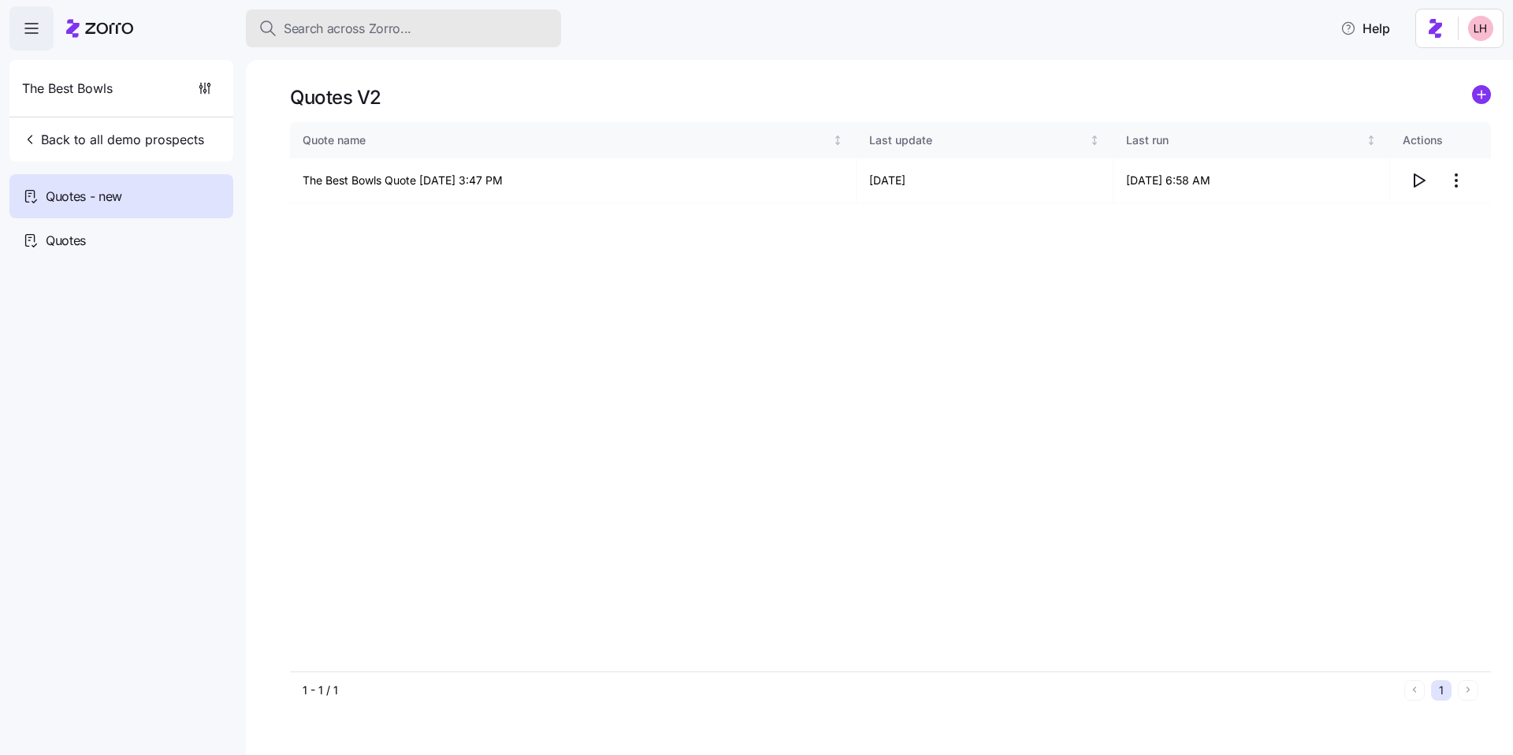
click at [378, 19] on span "Search across Zorro..." at bounding box center [348, 29] width 128 height 20
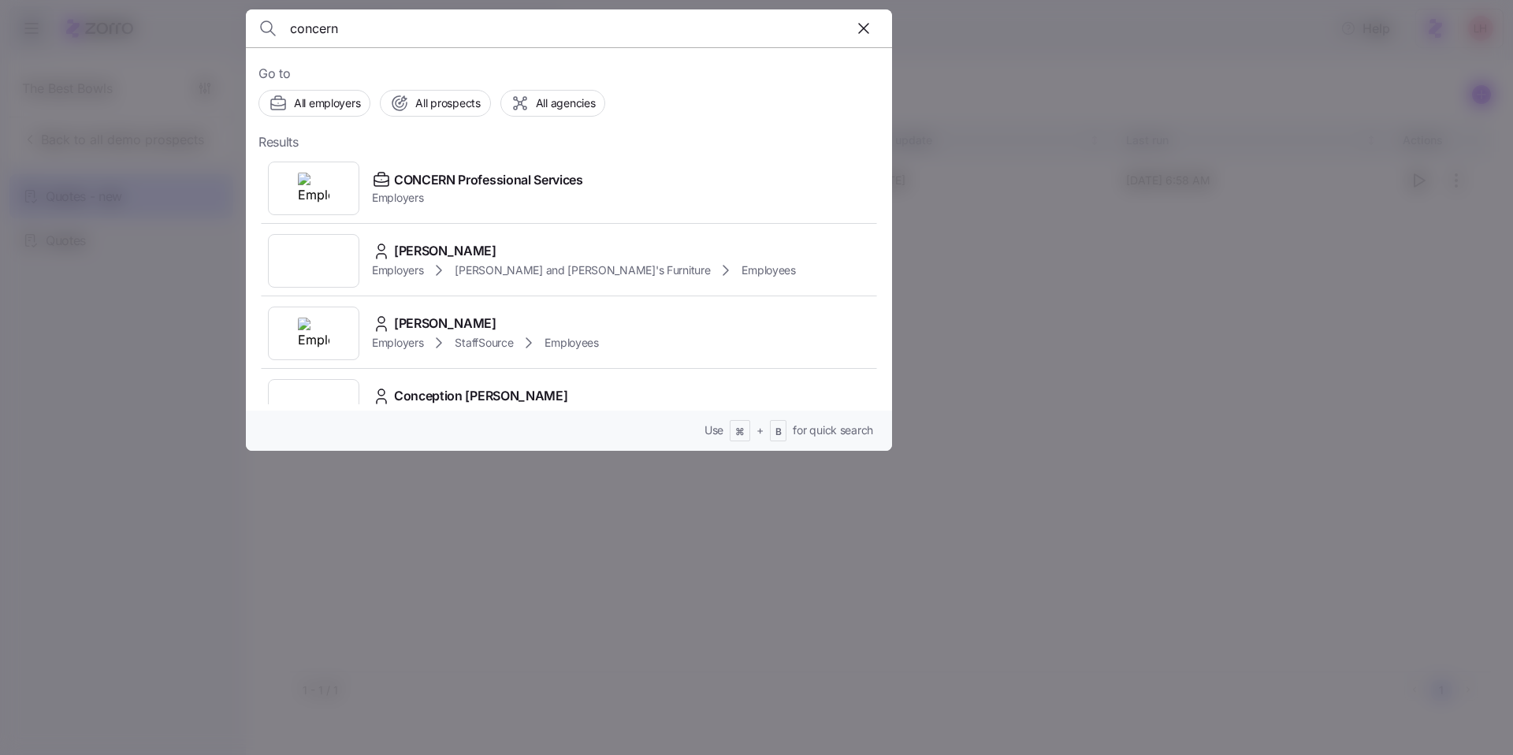
type input "concern"
click at [485, 191] on span "Employers" at bounding box center [477, 198] width 211 height 16
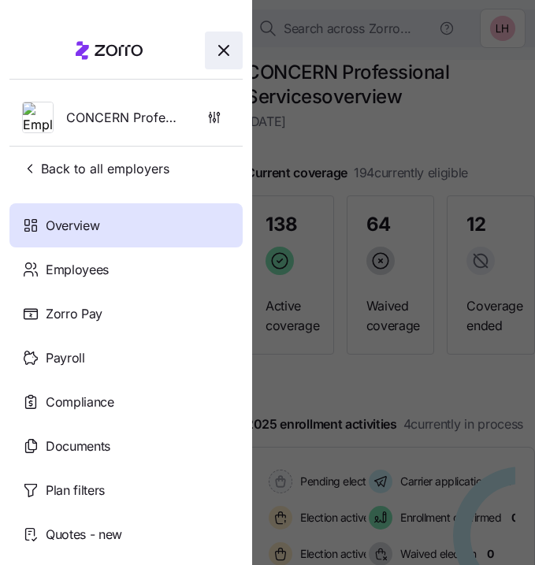
click at [214, 46] on icon "button" at bounding box center [223, 50] width 19 height 19
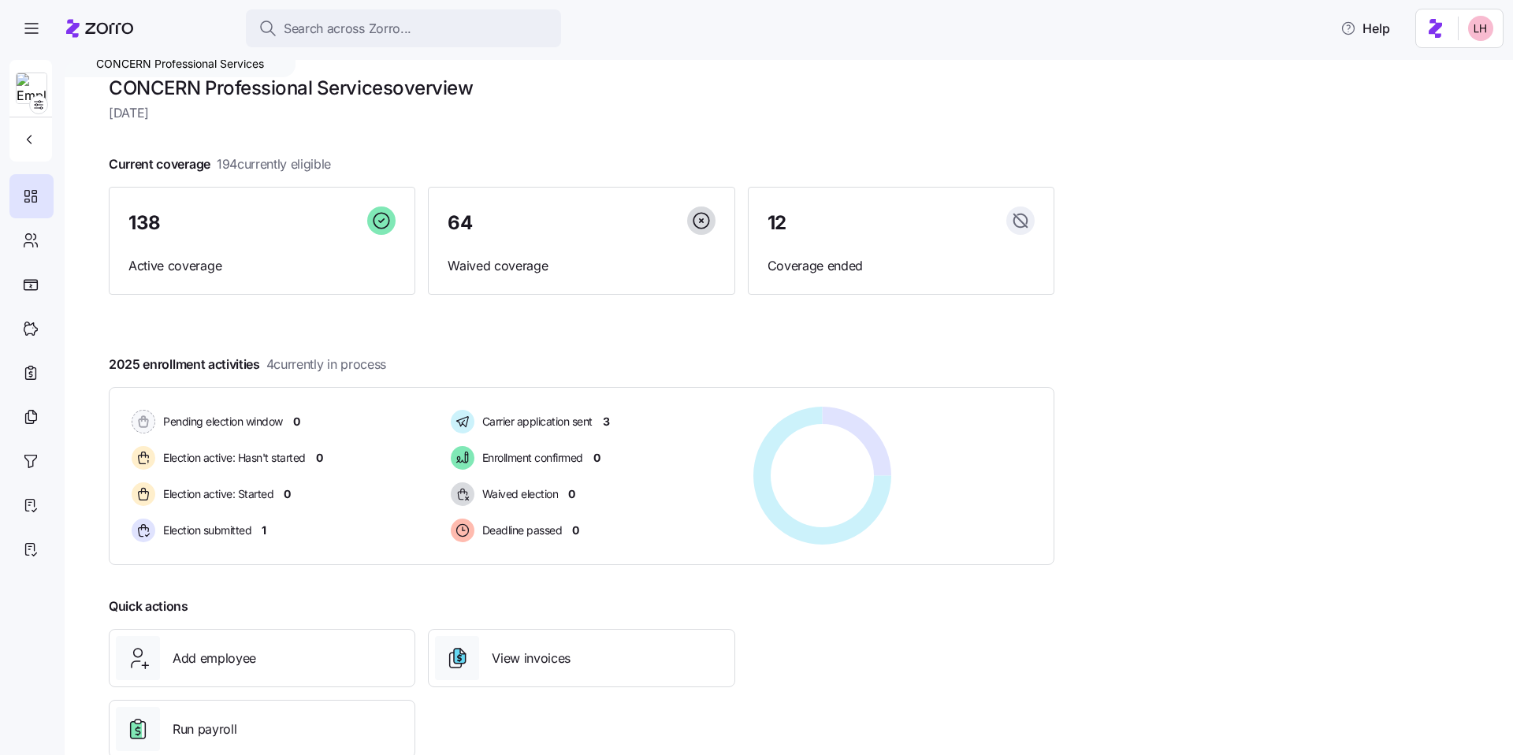
scroll to position [13, 0]
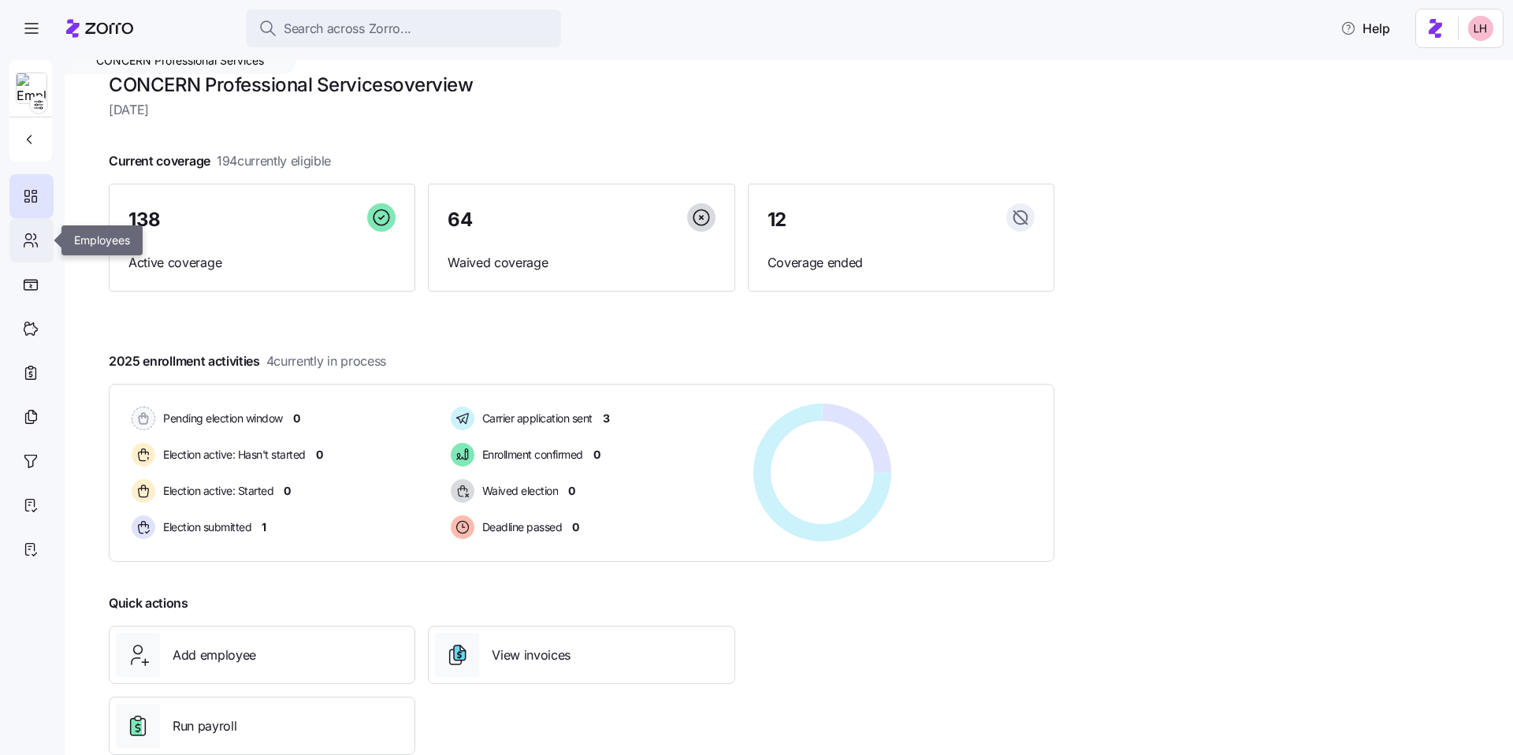
click at [24, 242] on icon at bounding box center [30, 240] width 17 height 19
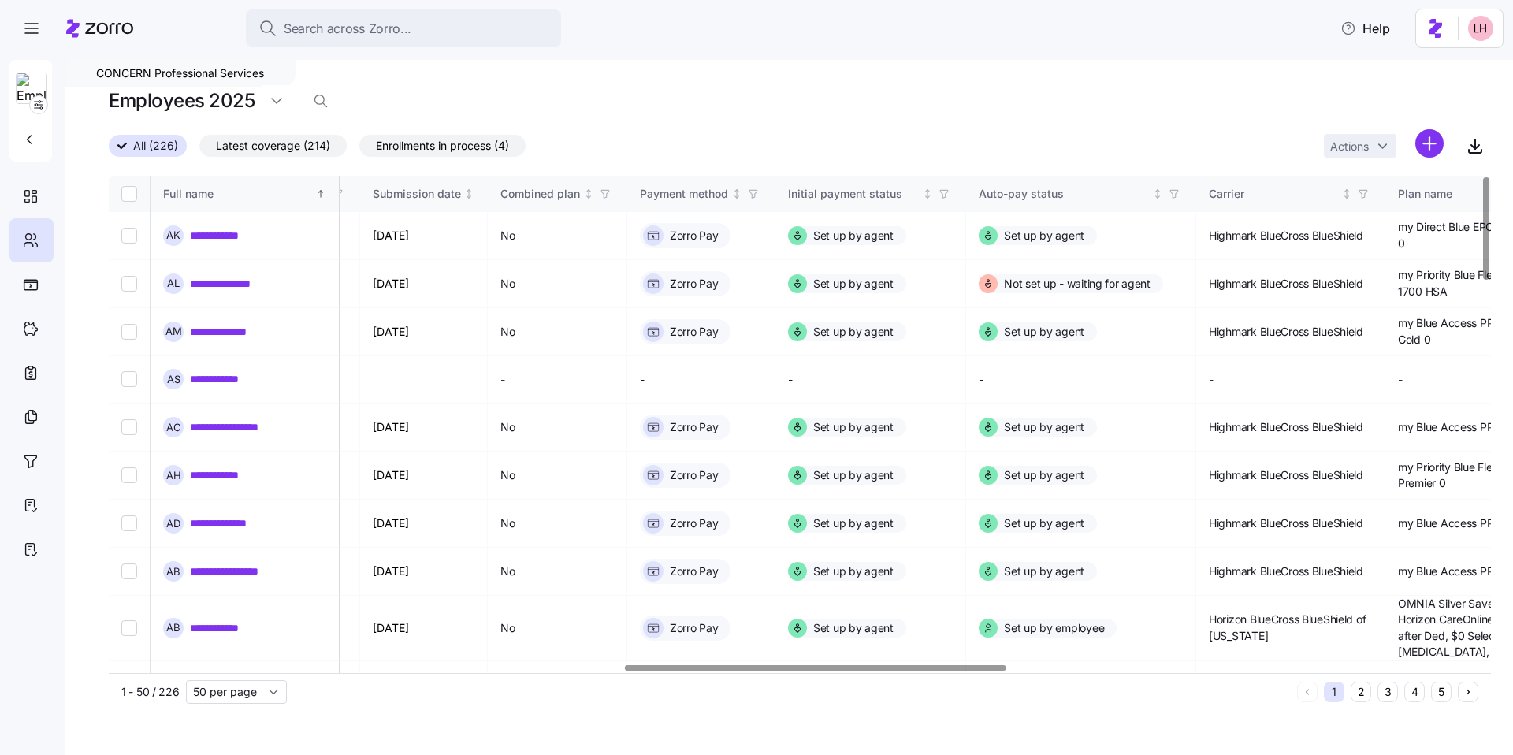
click at [963, 665] on div at bounding box center [815, 668] width 381 height 6
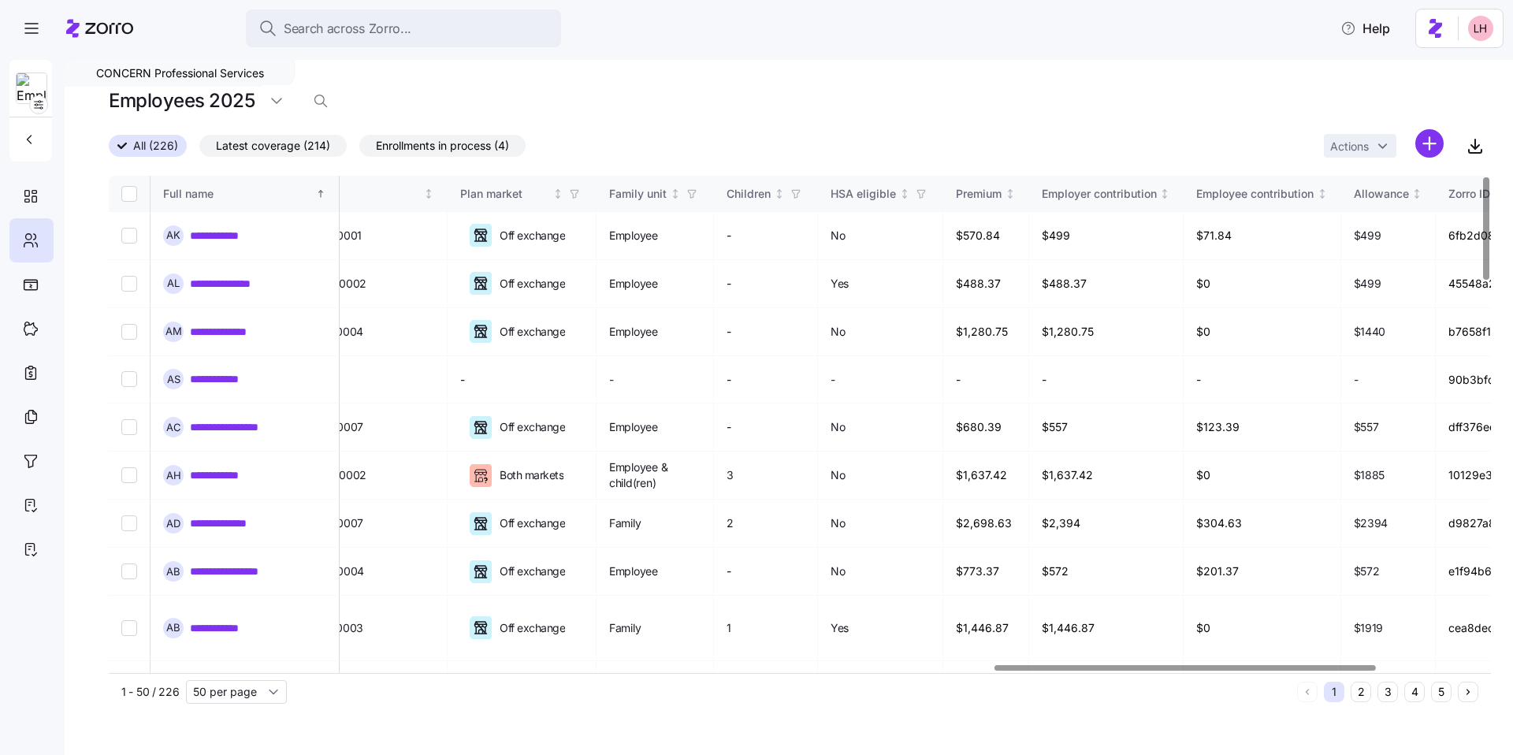
scroll to position [0, 3229]
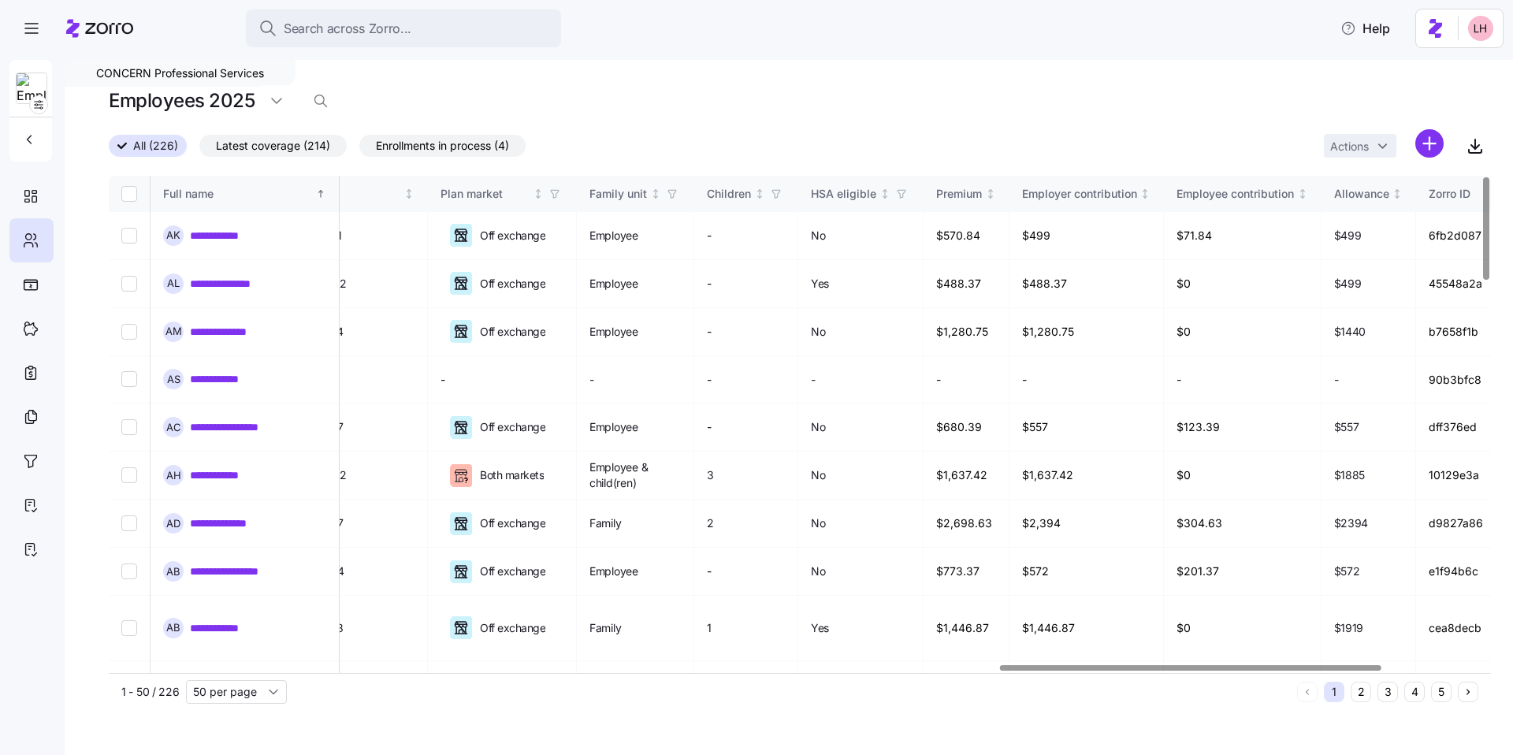
click at [1374, 668] on div at bounding box center [1190, 668] width 381 height 6
click at [229, 237] on link "**********" at bounding box center [224, 236] width 69 height 16
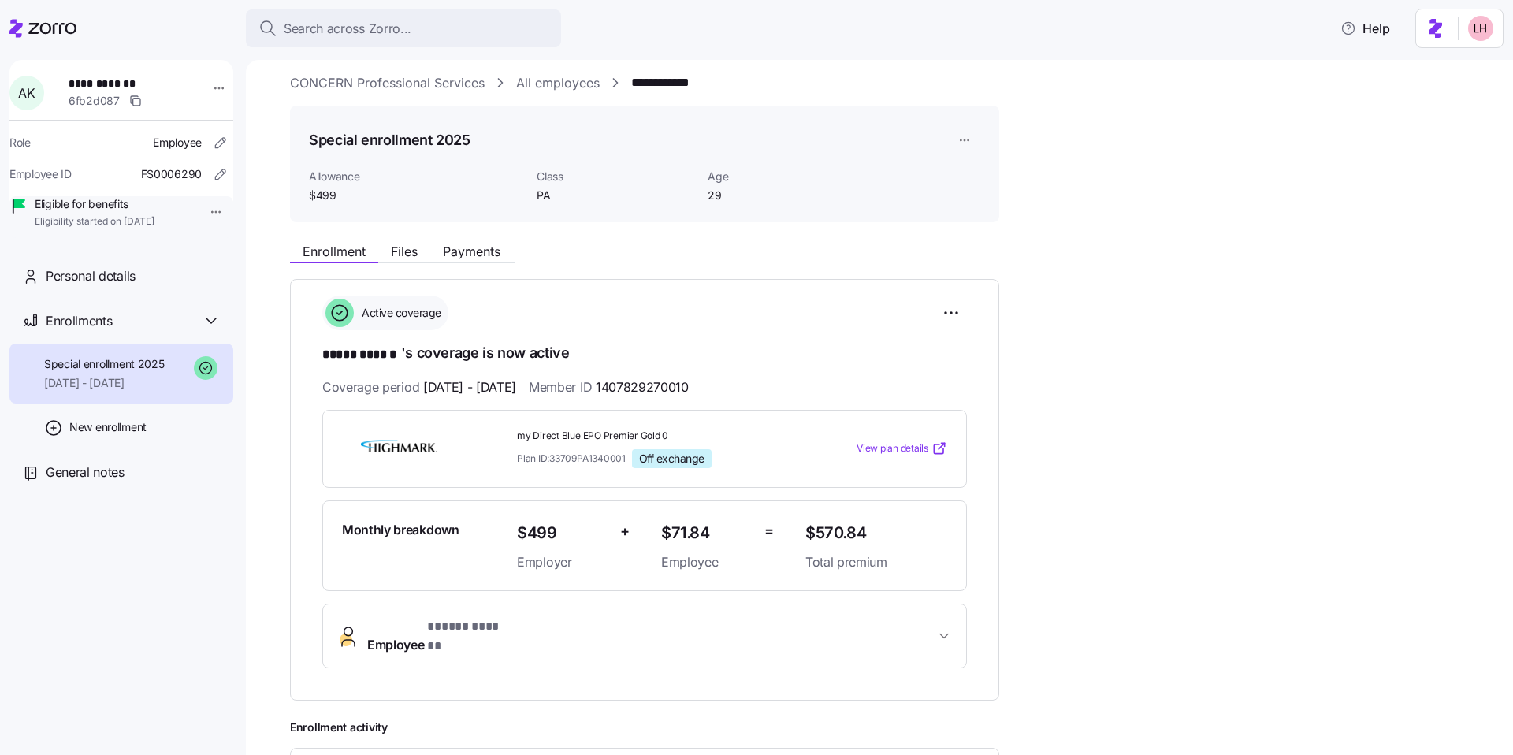
scroll to position [26, 0]
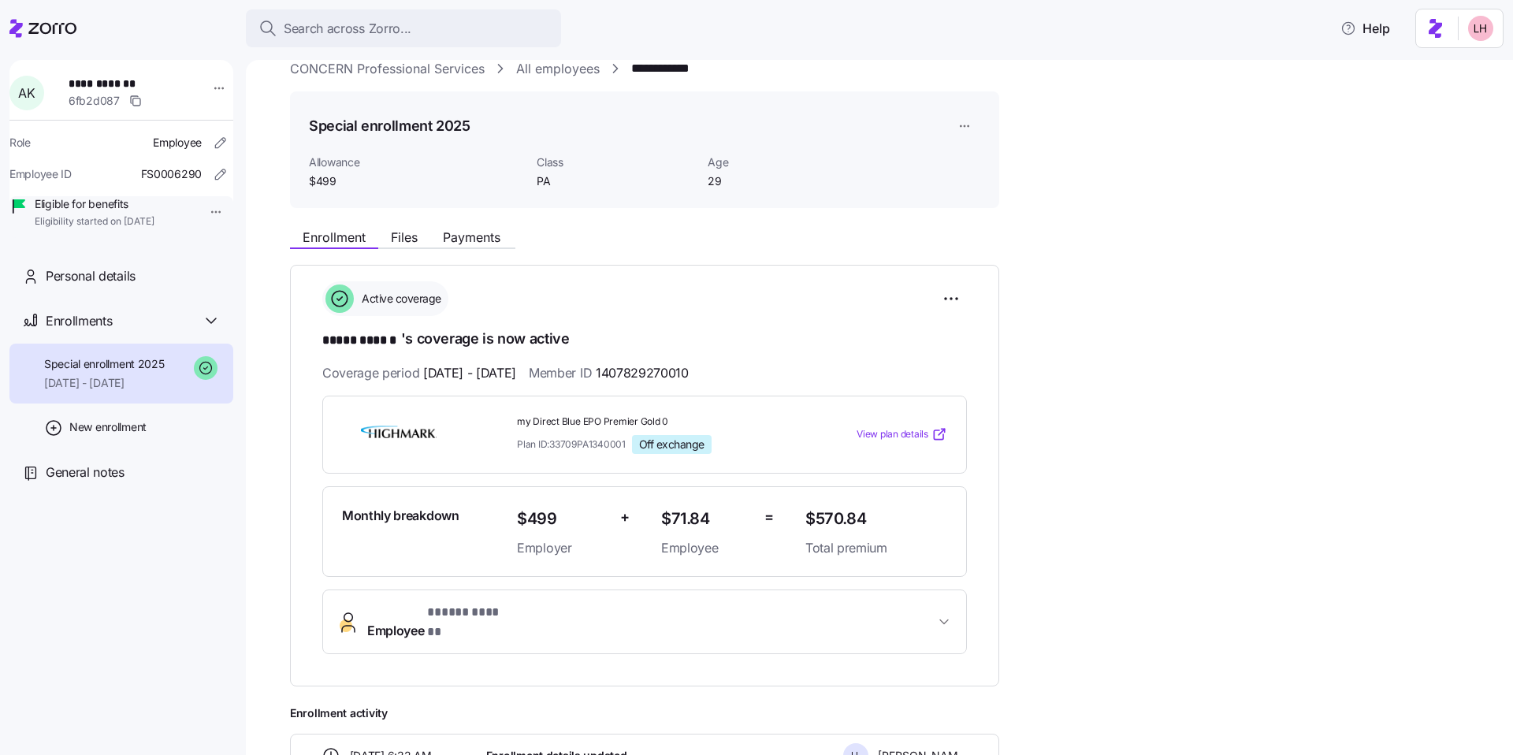
click at [904, 430] on span "View plan details" at bounding box center [893, 434] width 72 height 15
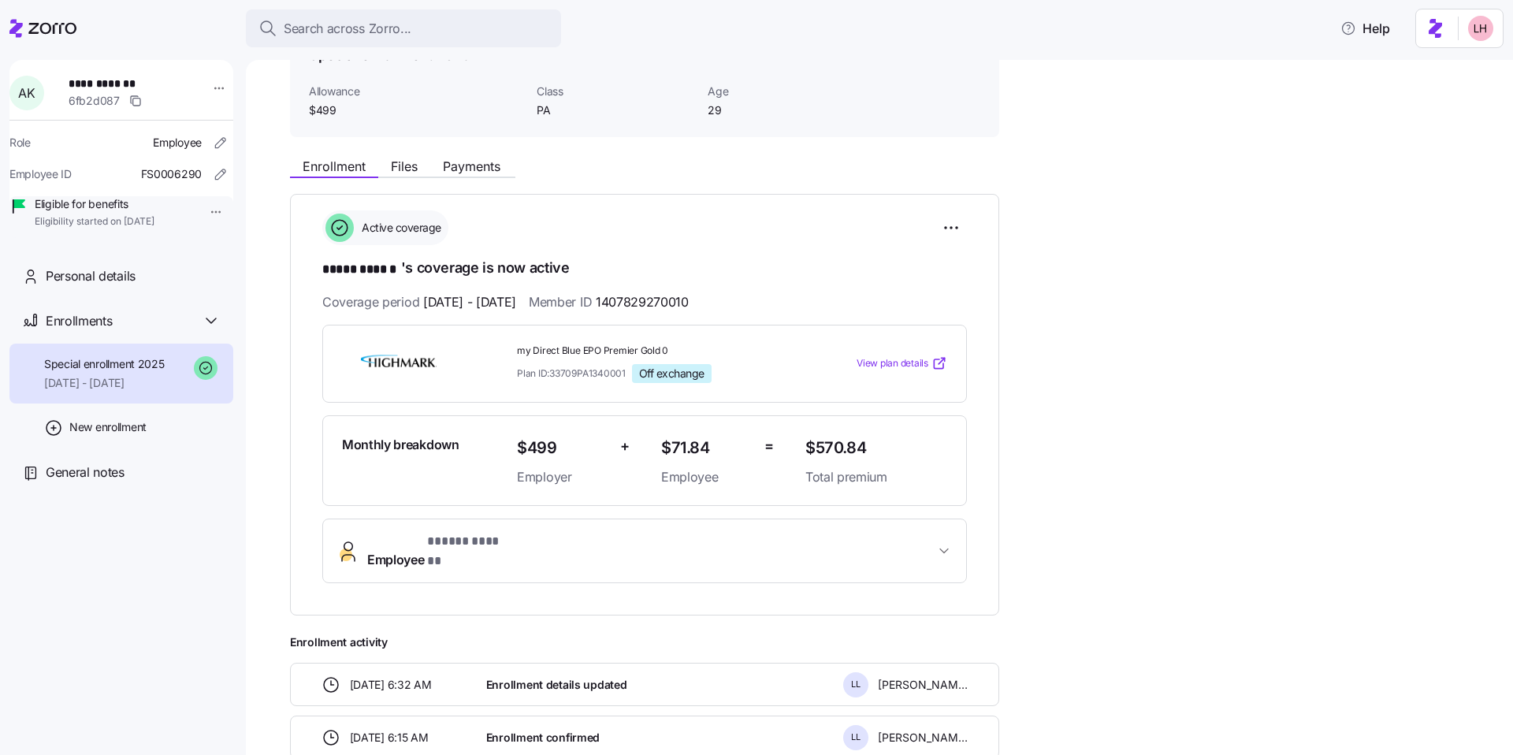
scroll to position [91, 0]
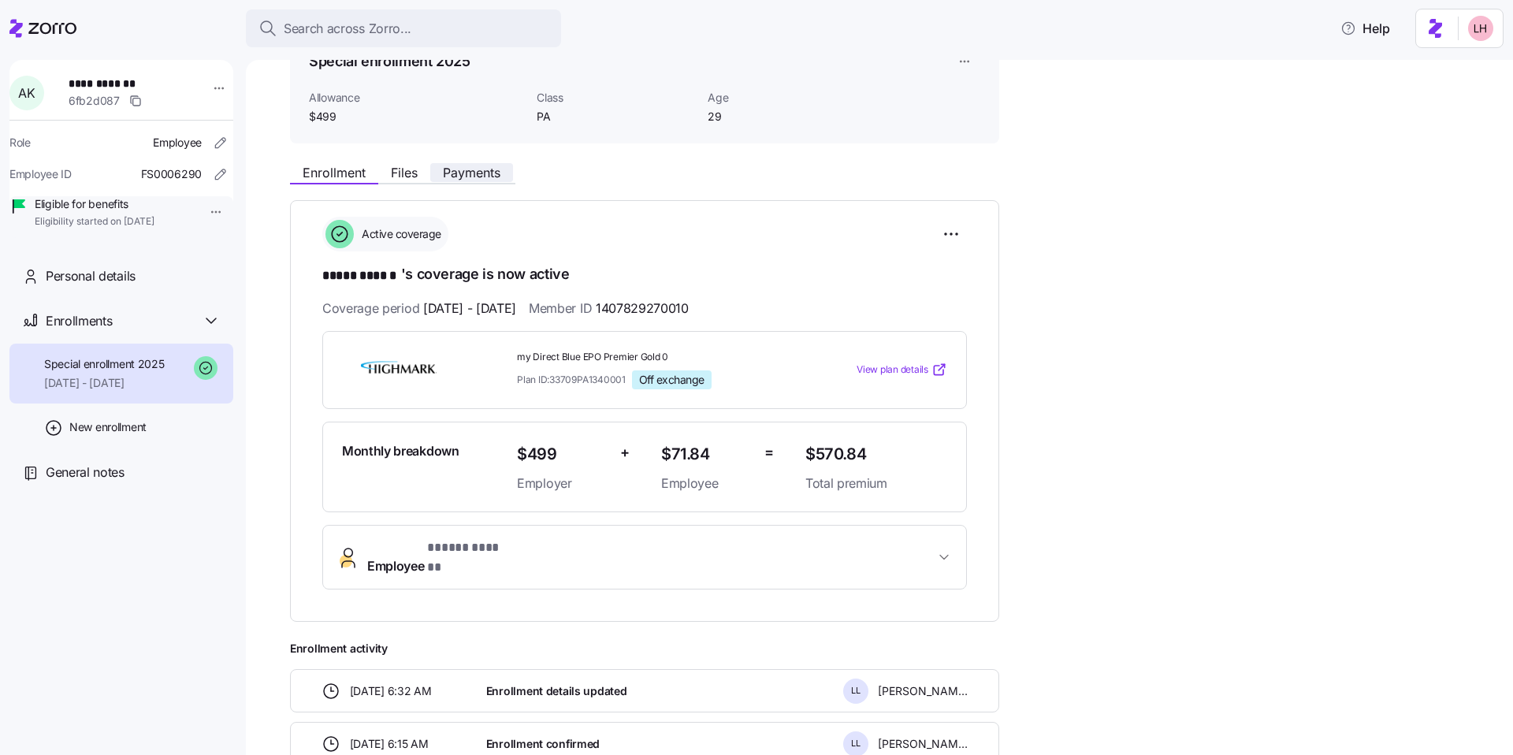
click at [463, 173] on span "Payments" at bounding box center [472, 172] width 58 height 13
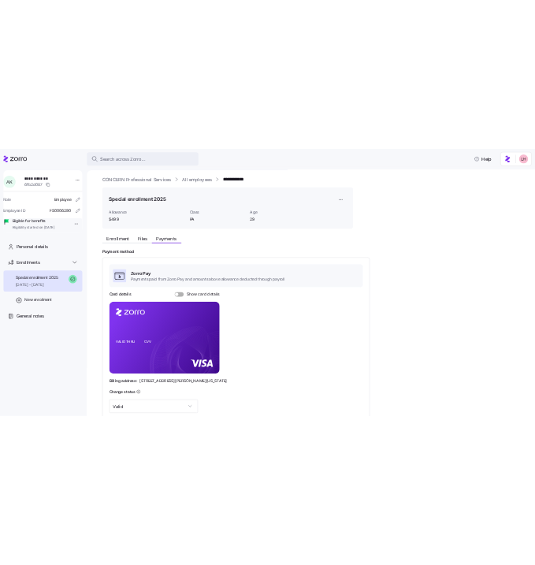
scroll to position [20, 0]
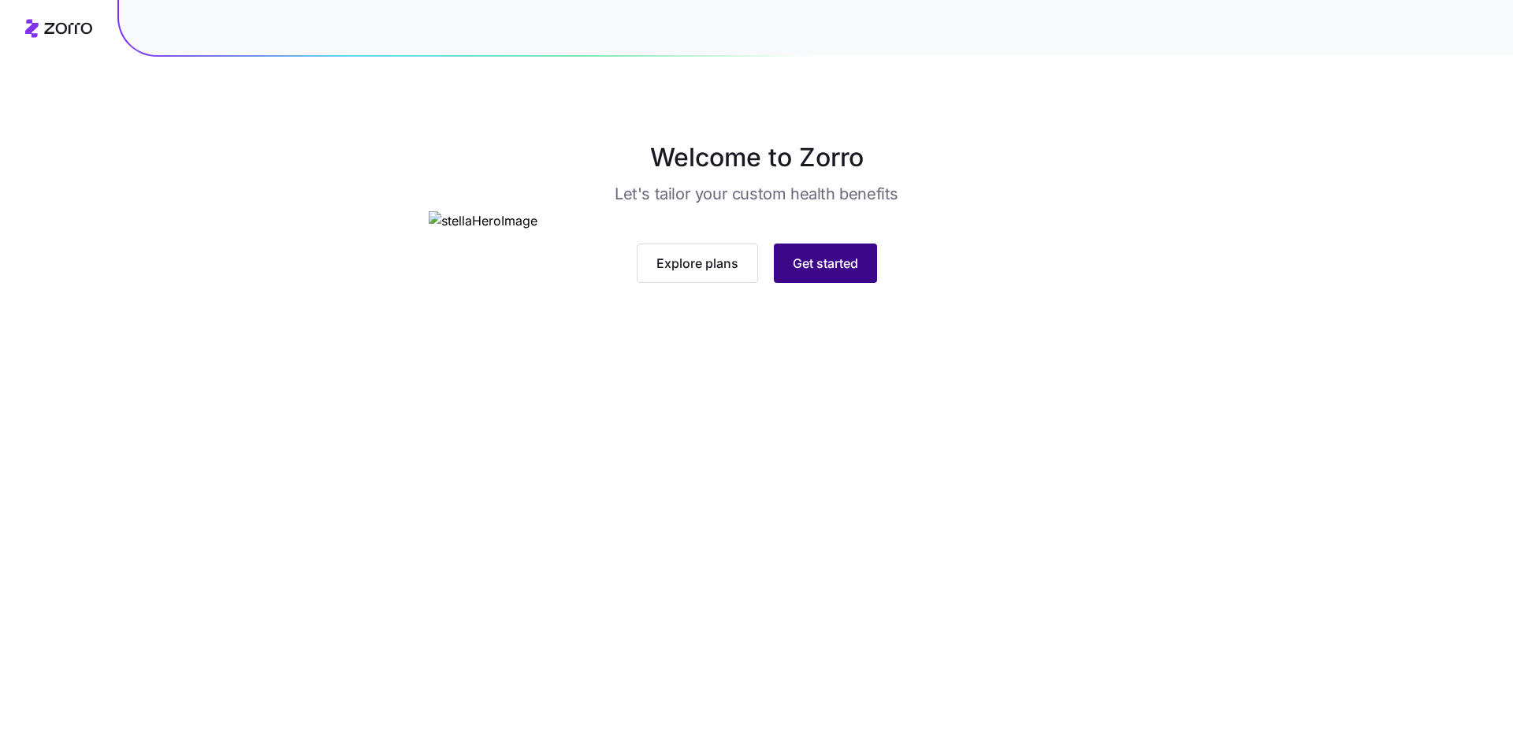
click at [846, 273] on span "Get started" at bounding box center [825, 263] width 65 height 19
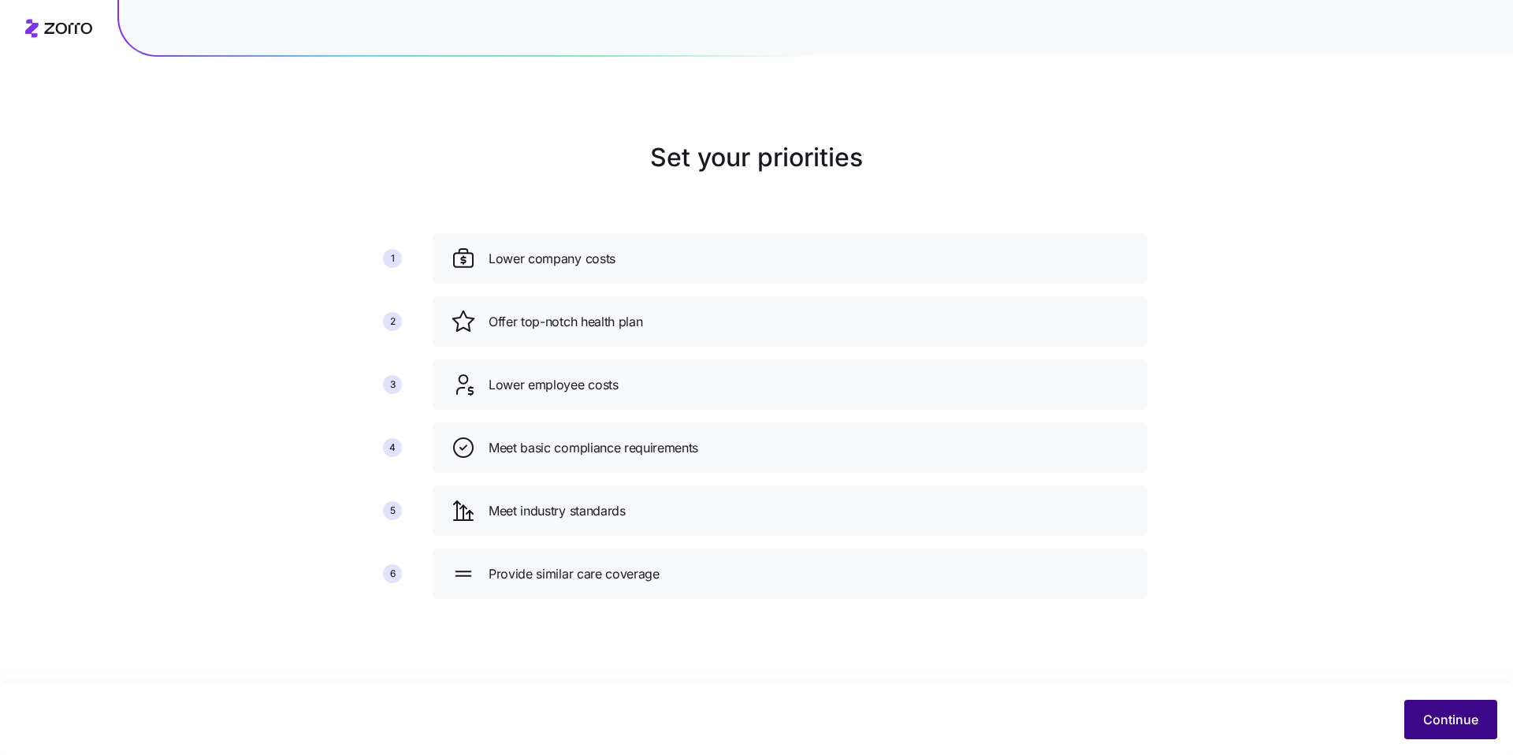
drag, startPoint x: 1459, startPoint y: 718, endPoint x: 1444, endPoint y: 706, distance: 19.1
click at [1459, 718] on span "Continue" at bounding box center [1450, 719] width 55 height 19
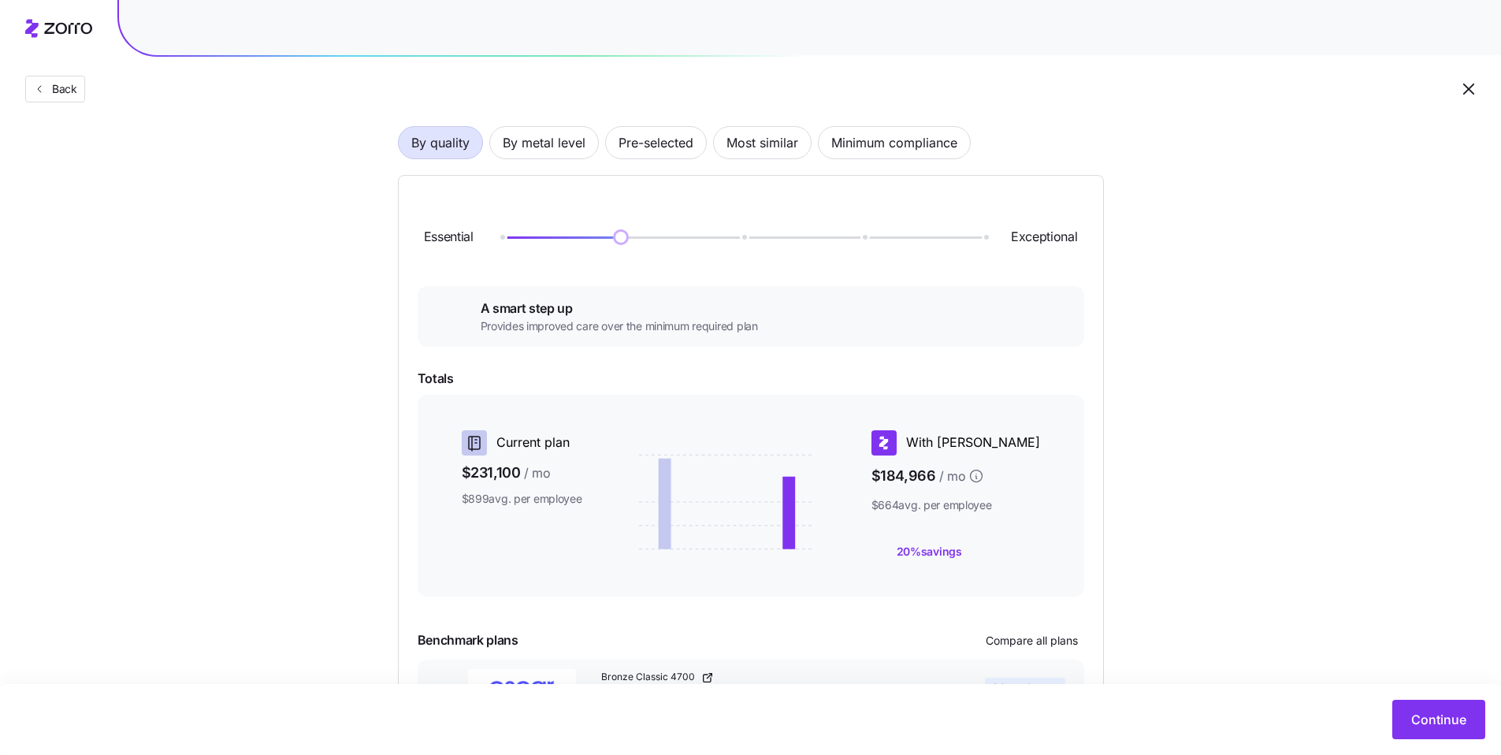
scroll to position [76, 0]
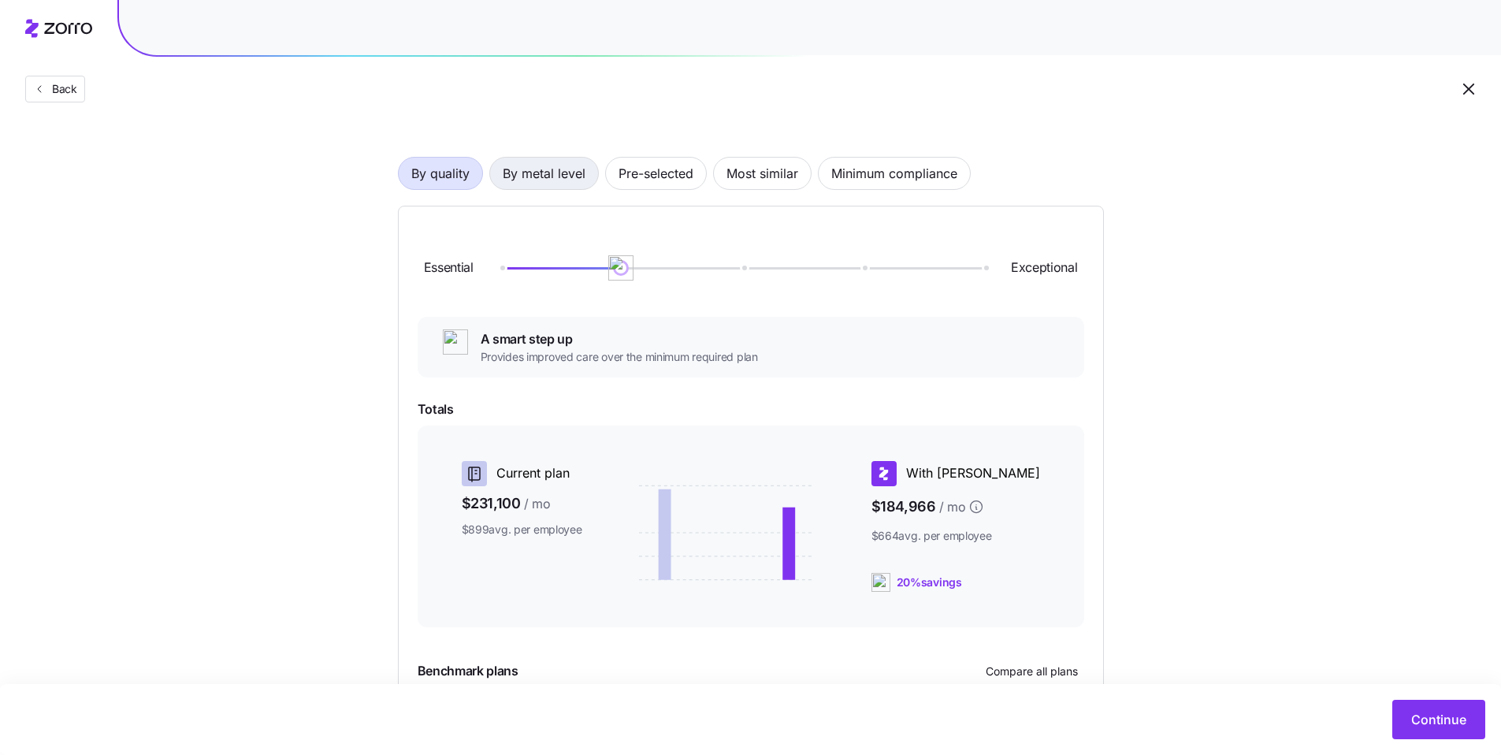
click at [577, 181] on span "By metal level" at bounding box center [544, 174] width 83 height 32
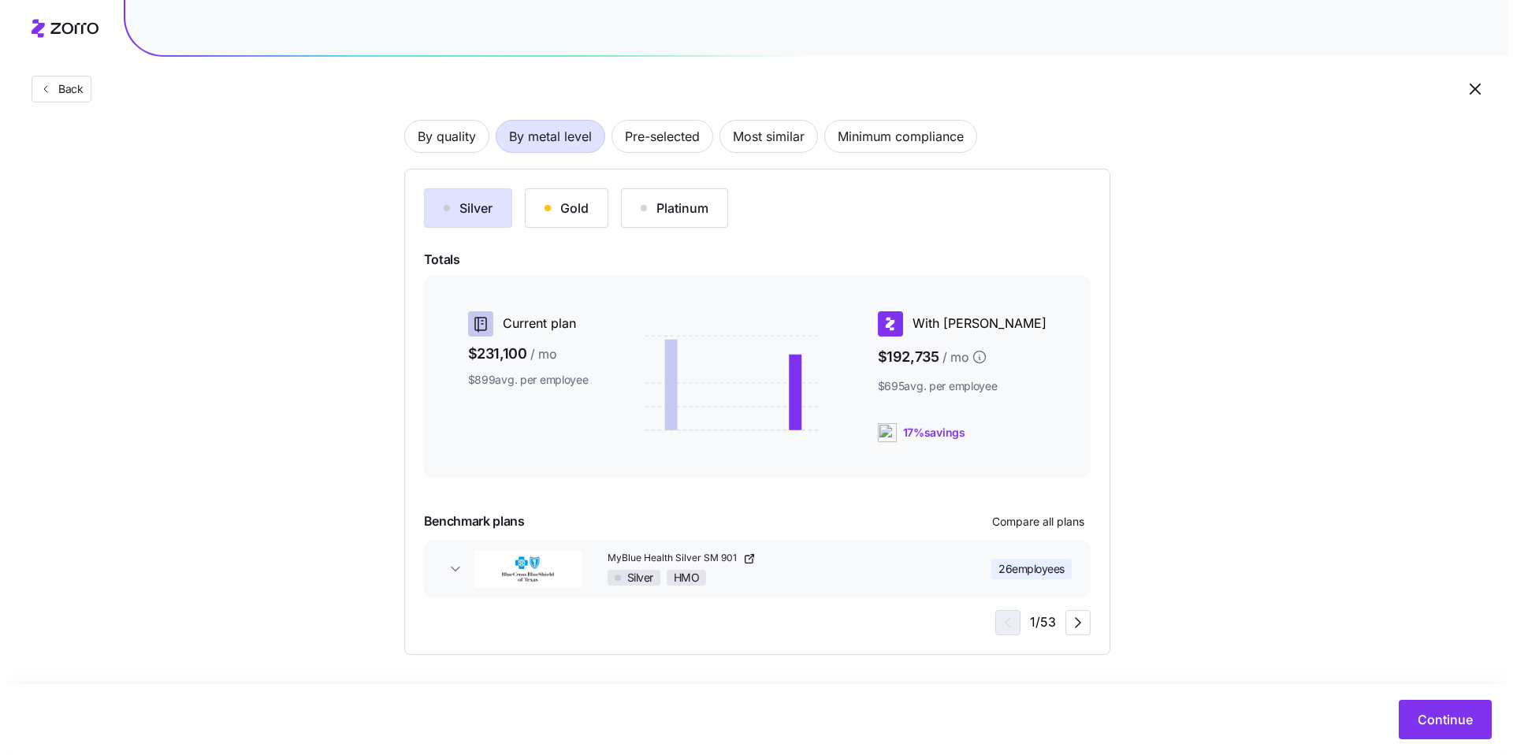
scroll to position [114, 0]
click at [1062, 523] on span "Compare all plans" at bounding box center [1032, 521] width 92 height 16
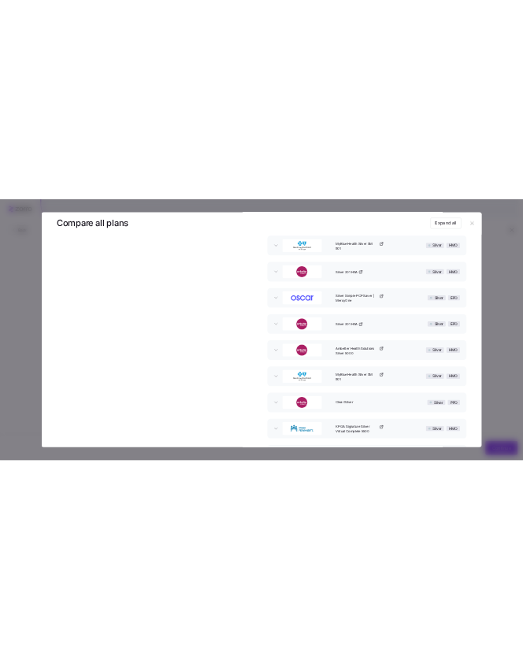
scroll to position [0, 0]
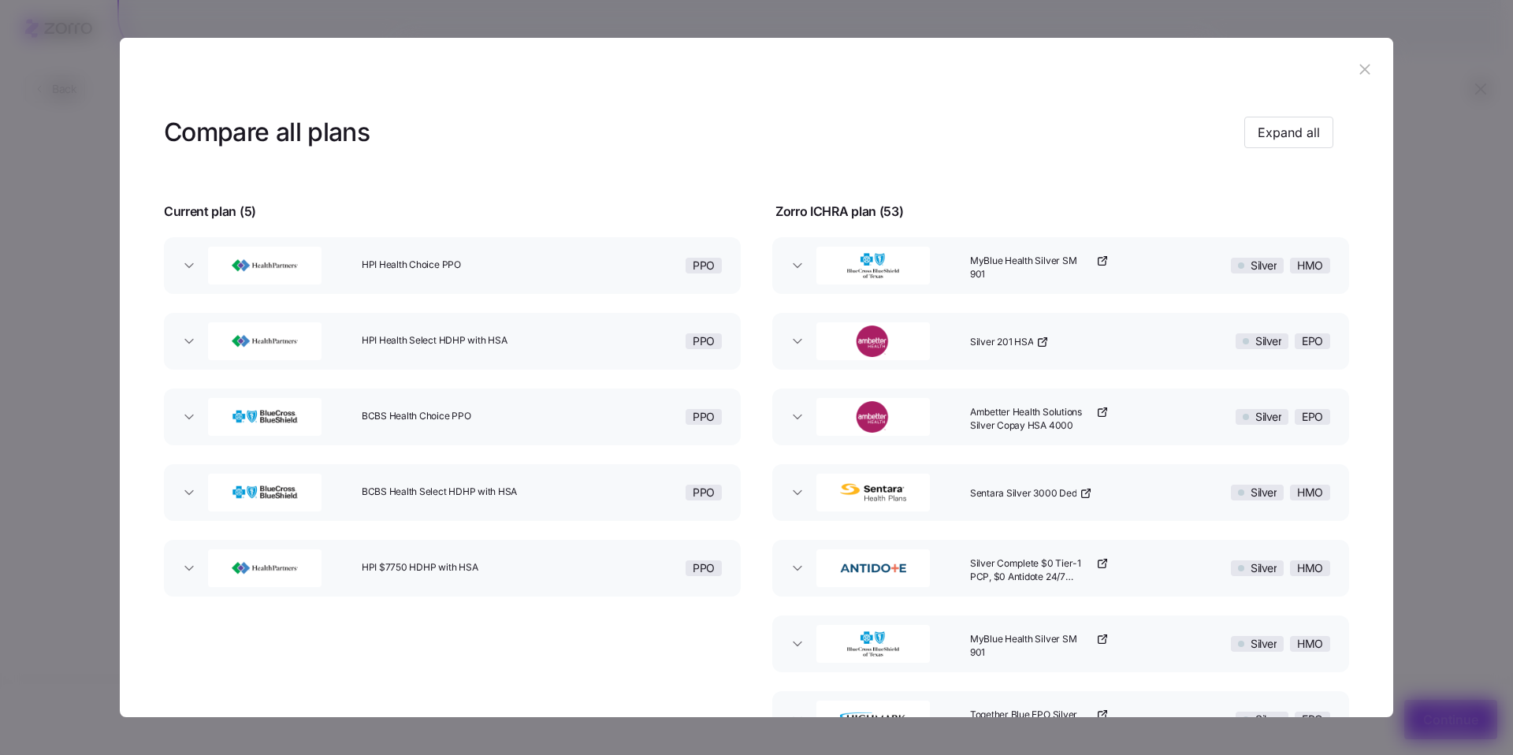
click at [1359, 65] on icon "button" at bounding box center [1364, 69] width 17 height 17
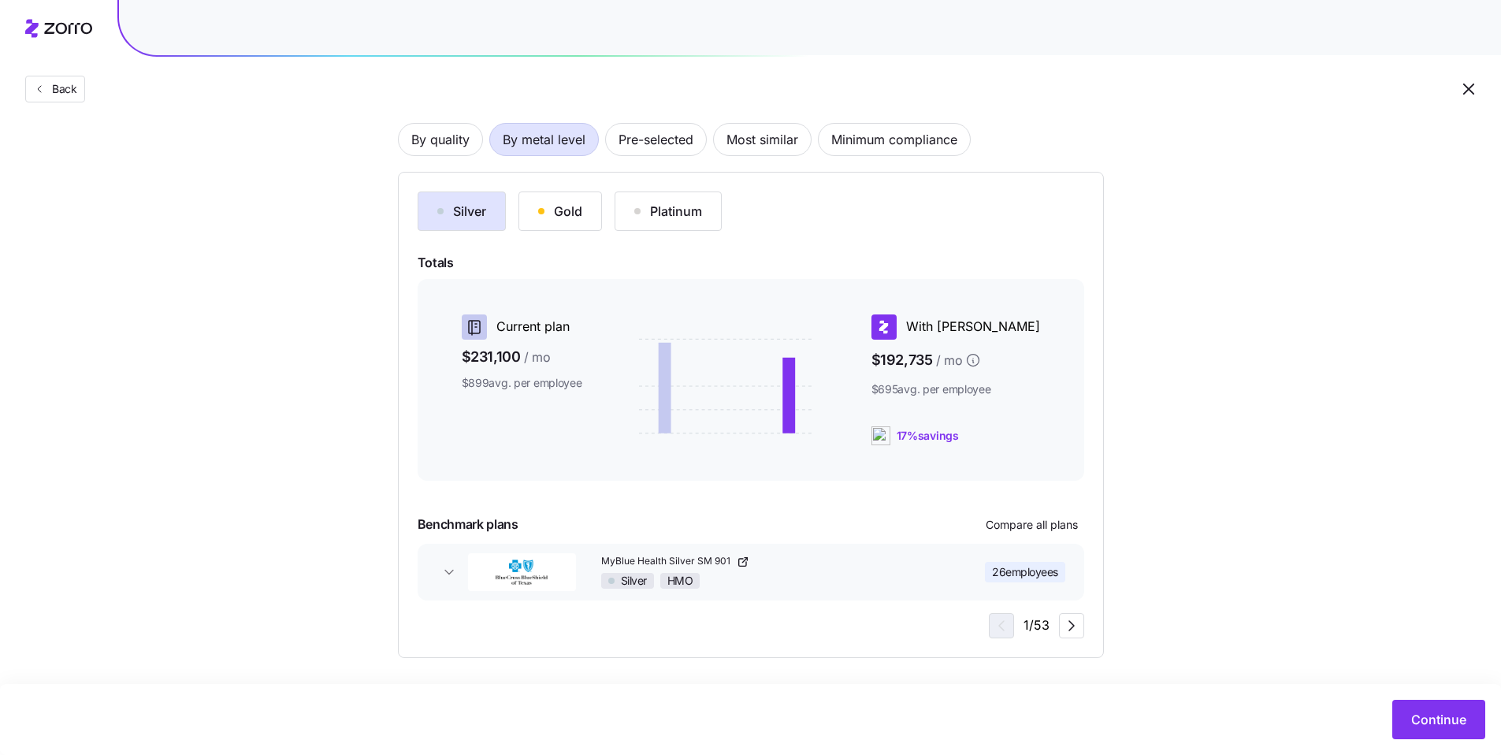
scroll to position [114, 0]
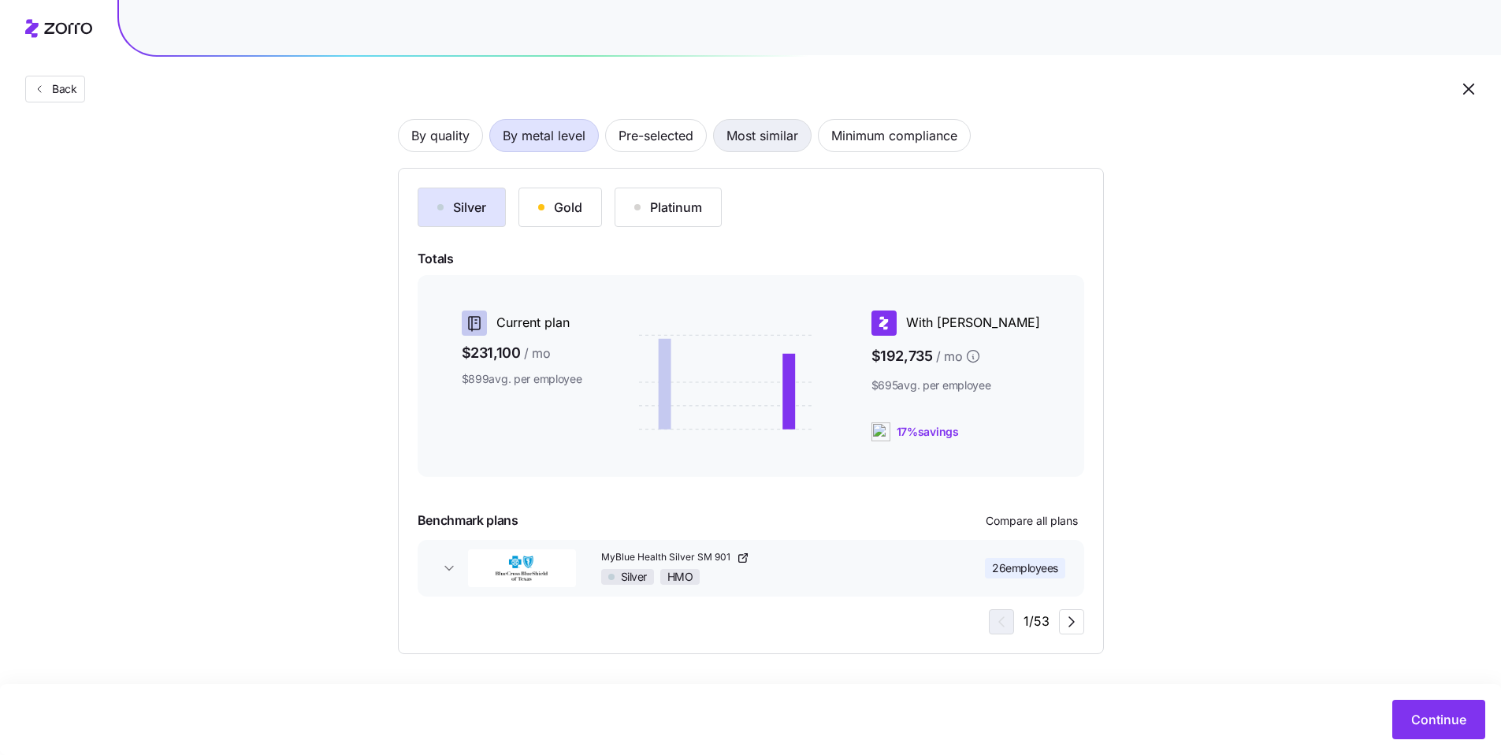
click at [780, 142] on span "Most similar" at bounding box center [763, 136] width 72 height 32
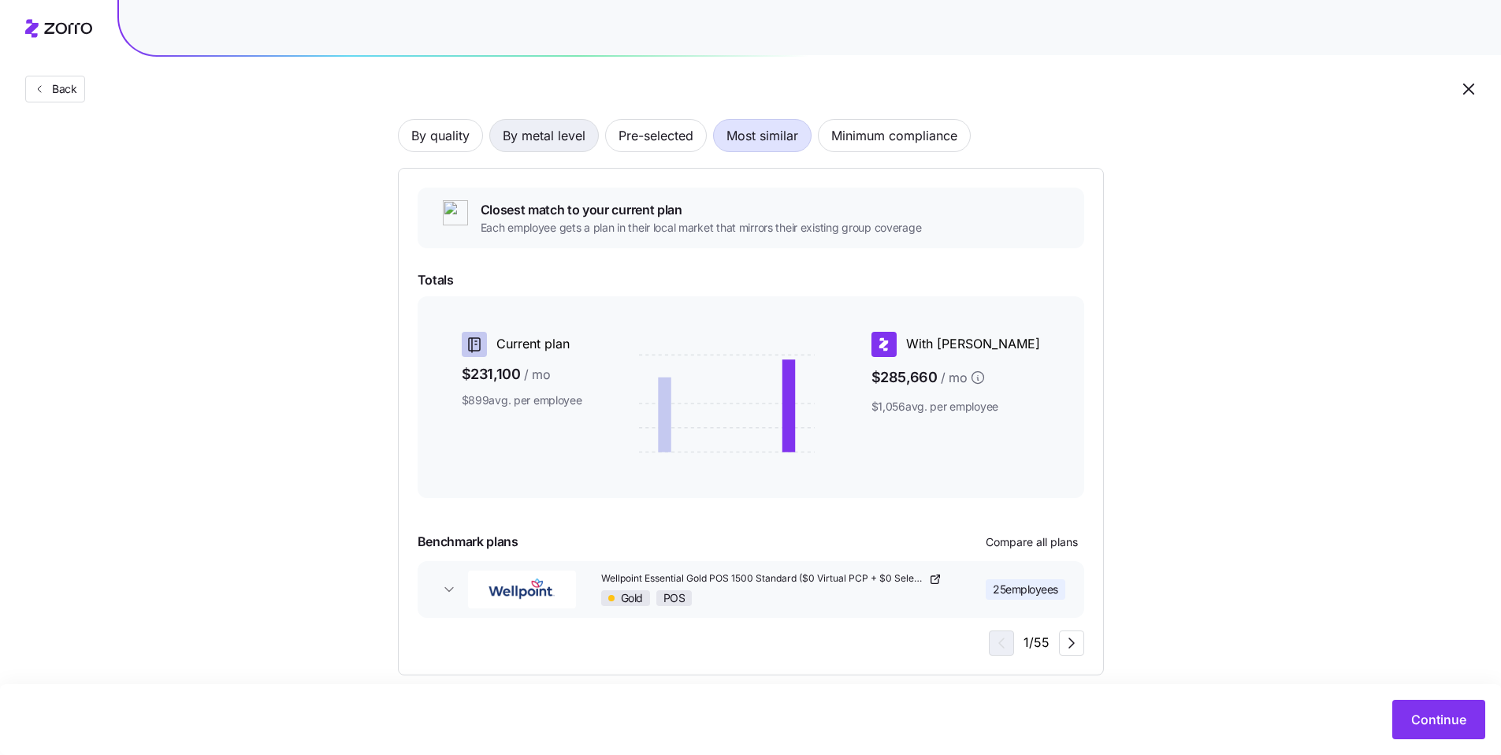
click at [548, 137] on span "By metal level" at bounding box center [544, 136] width 83 height 32
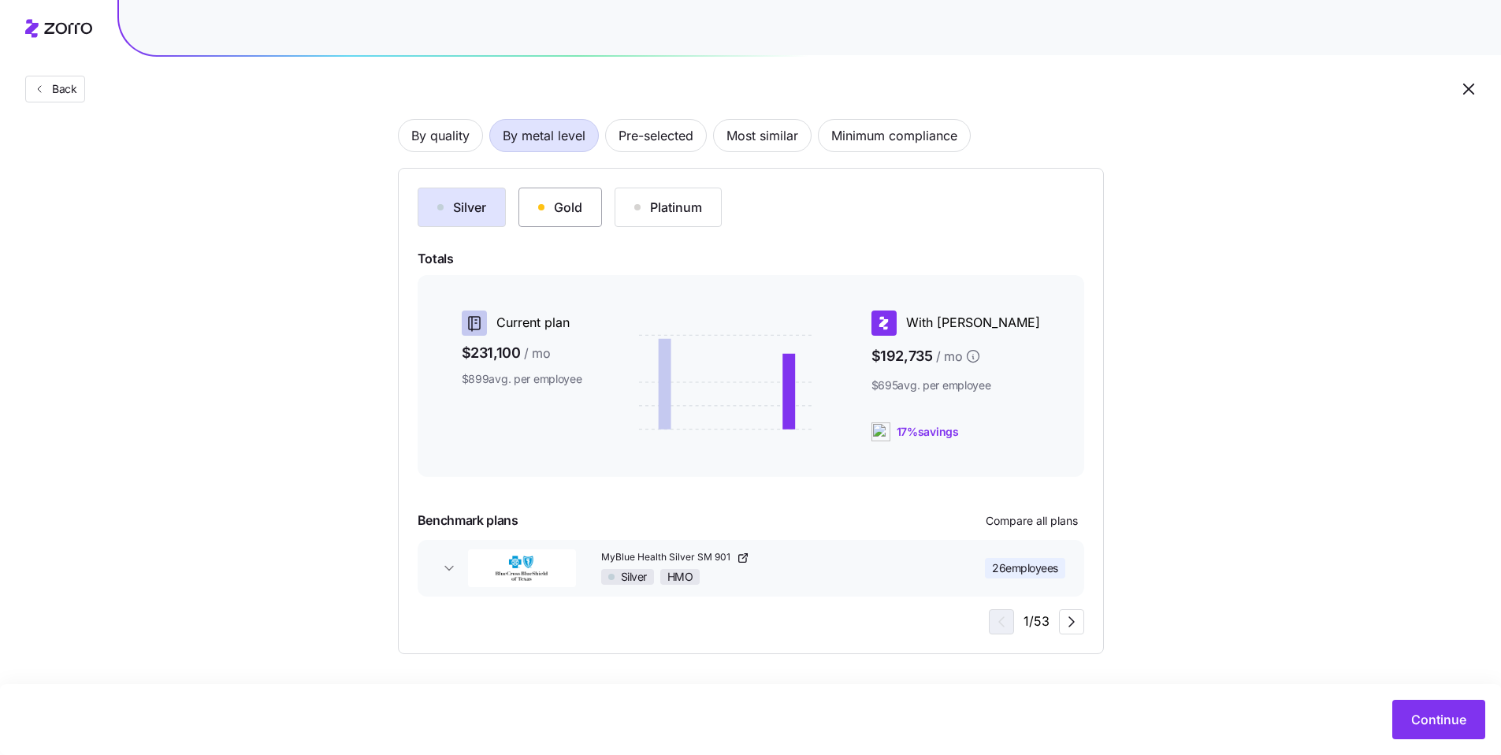
click at [566, 211] on div "Gold" at bounding box center [560, 207] width 44 height 19
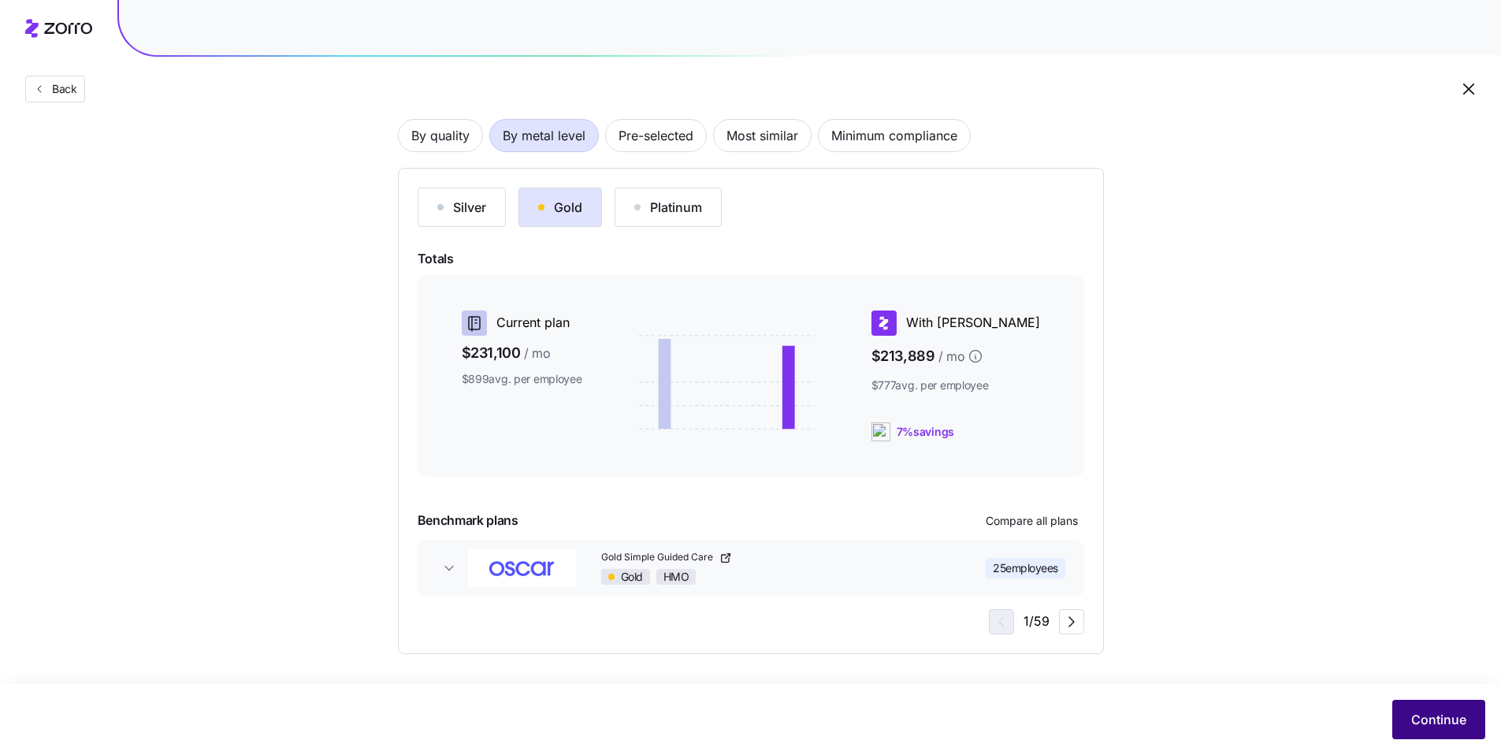
click at [1437, 707] on button "Continue" at bounding box center [1438, 719] width 93 height 39
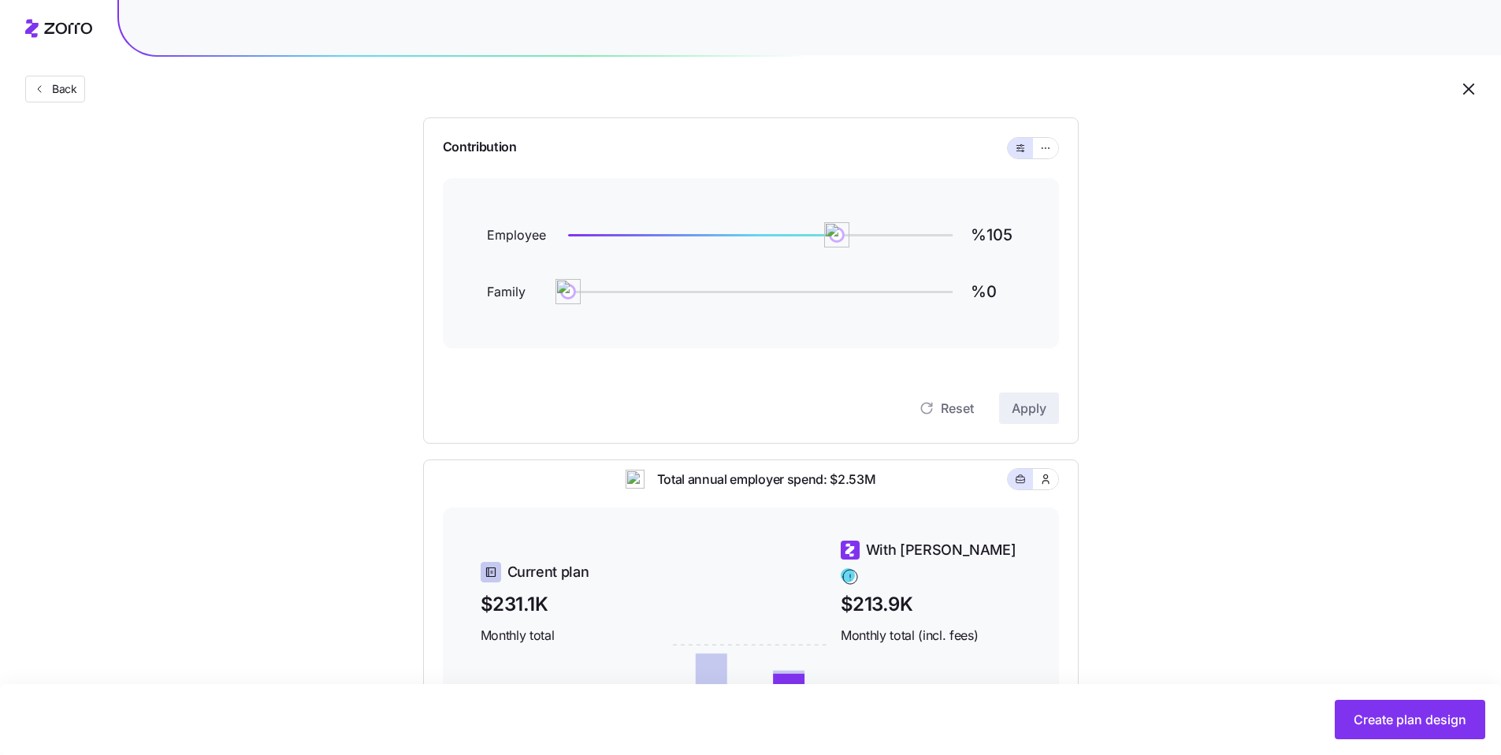
scroll to position [136, 0]
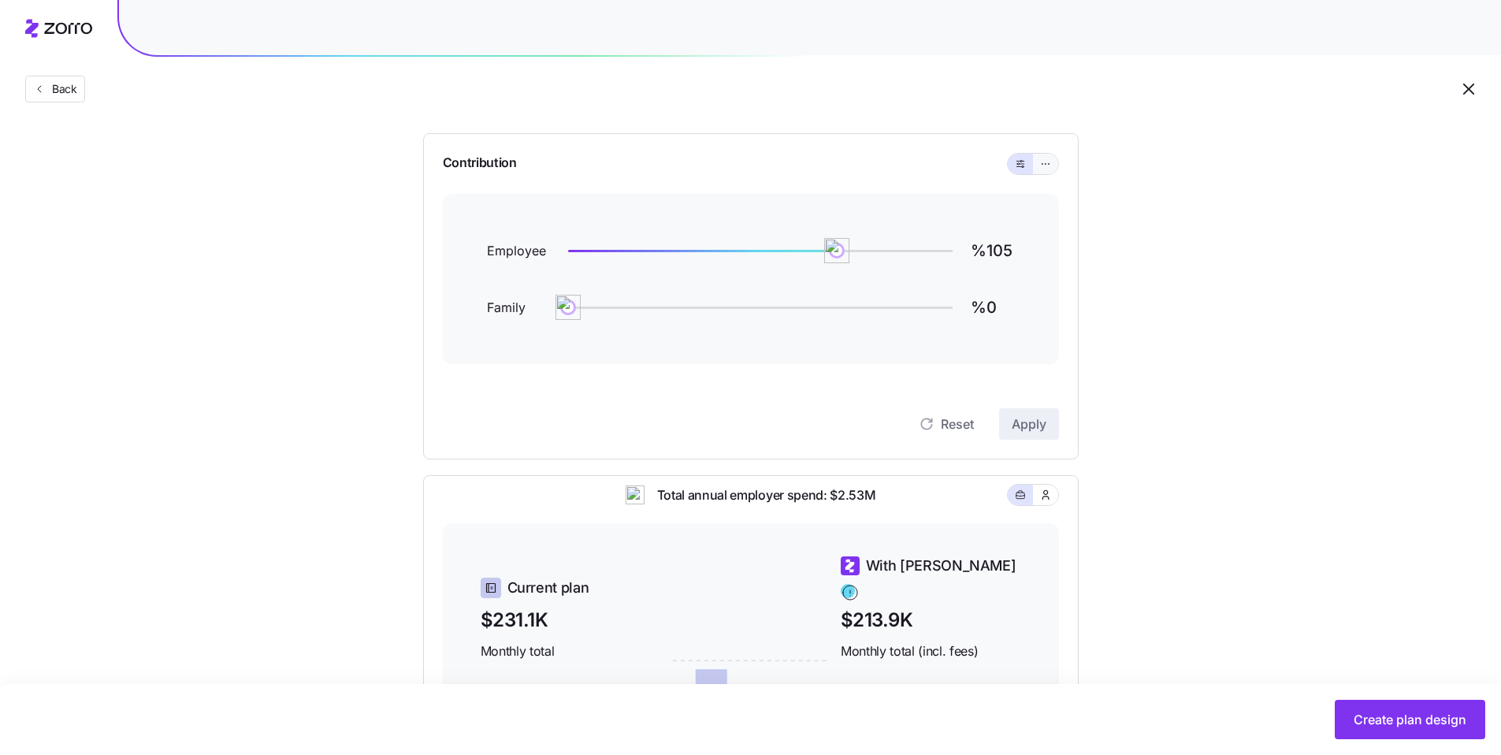
click at [1050, 166] on icon "button" at bounding box center [1045, 163] width 11 height 19
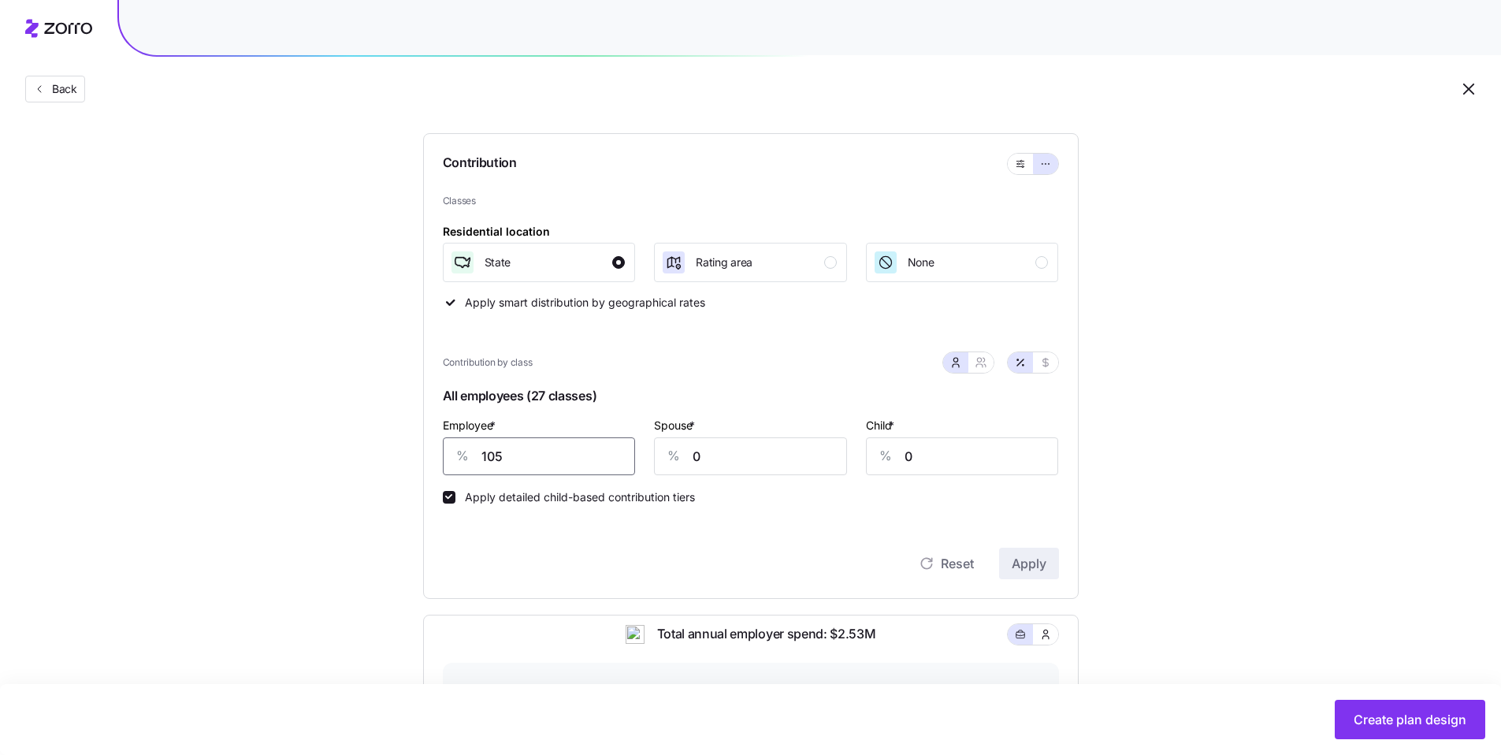
drag, startPoint x: 532, startPoint y: 464, endPoint x: 443, endPoint y: 456, distance: 89.4
click at [446, 457] on div "% 105" at bounding box center [539, 456] width 193 height 38
type input "70"
click at [686, 452] on div "% 0" at bounding box center [750, 456] width 193 height 38
type input "30"
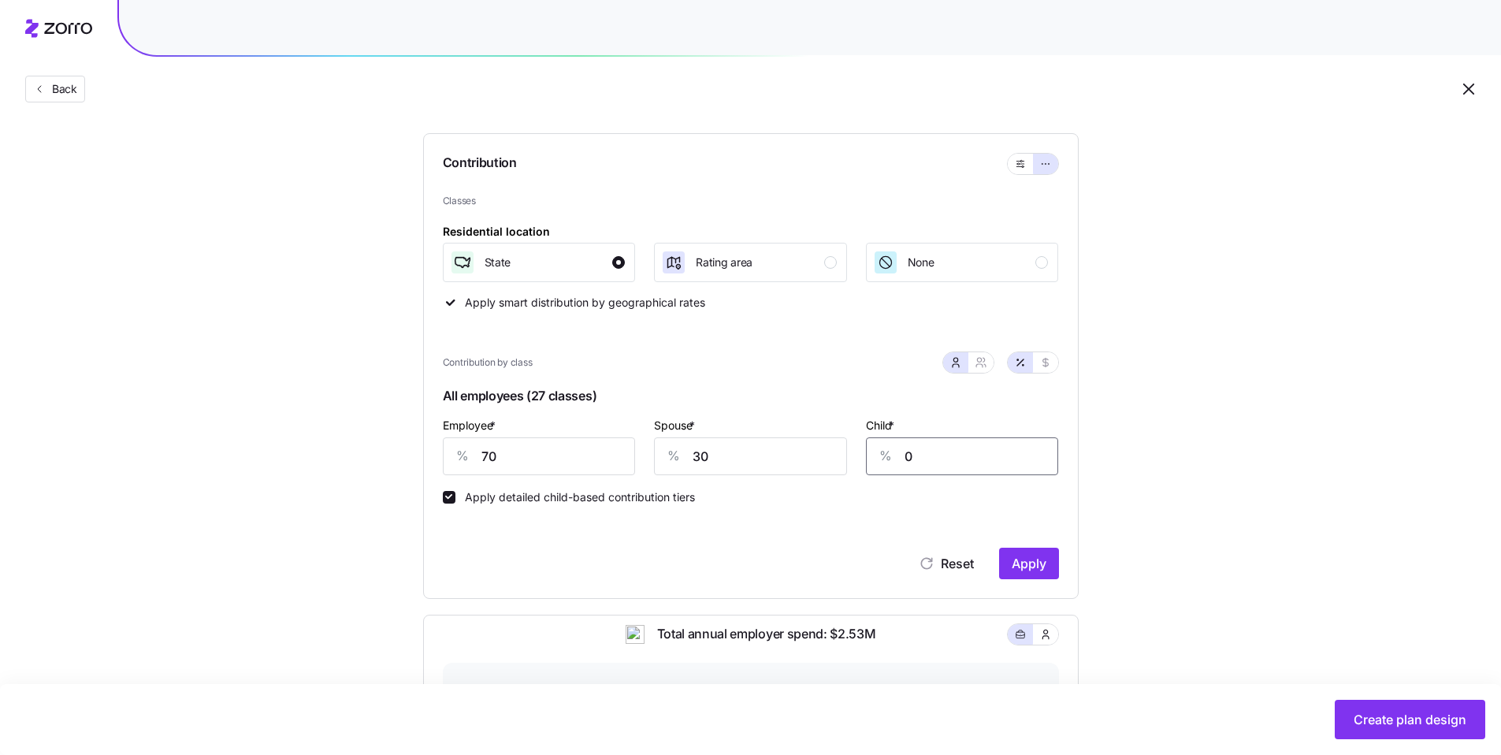
drag, startPoint x: 913, startPoint y: 452, endPoint x: 859, endPoint y: 453, distance: 53.6
click at [870, 452] on div "% 0" at bounding box center [962, 456] width 193 height 38
type input "30"
click at [1024, 552] on button "Apply" at bounding box center [1029, 564] width 60 height 32
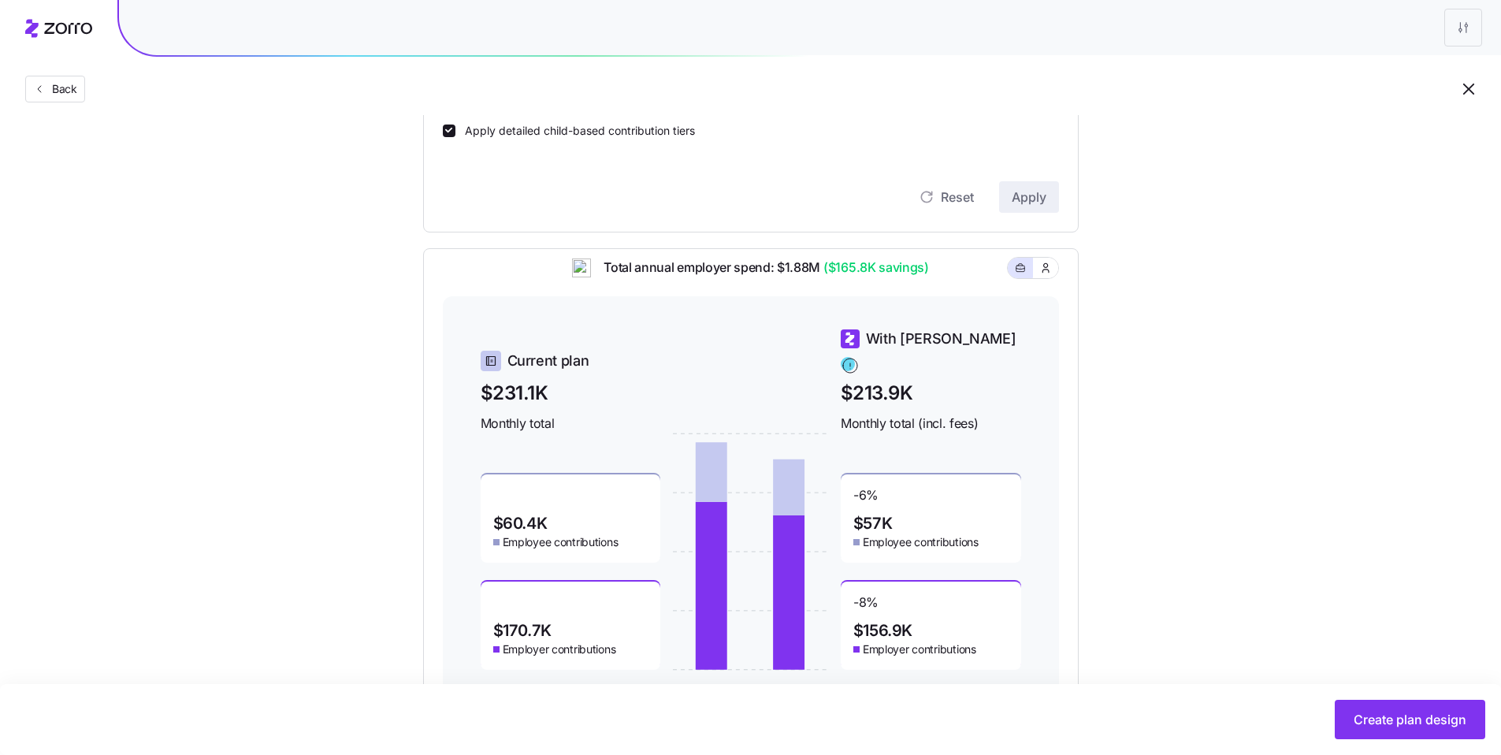
scroll to position [512, 0]
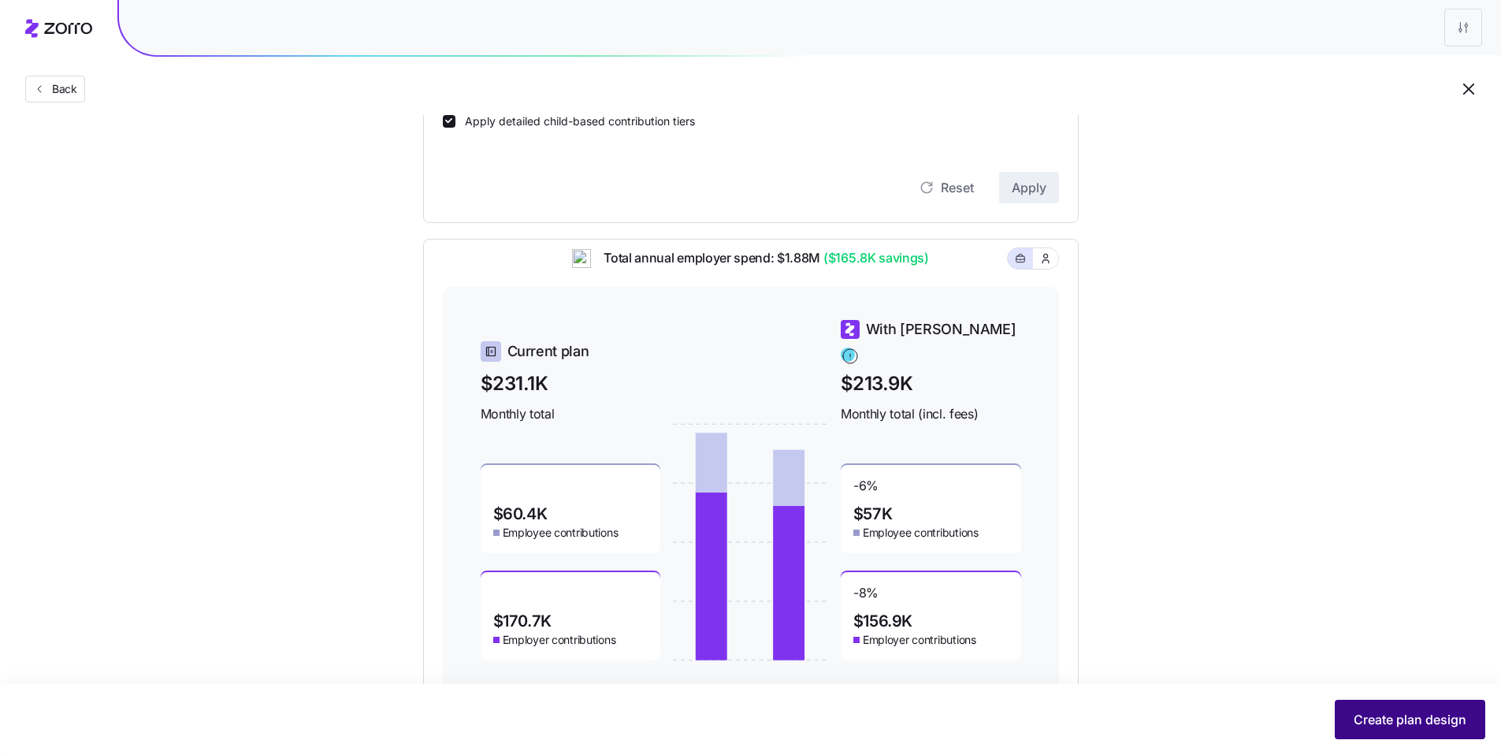
click at [1458, 730] on button "Create plan design" at bounding box center [1410, 719] width 151 height 39
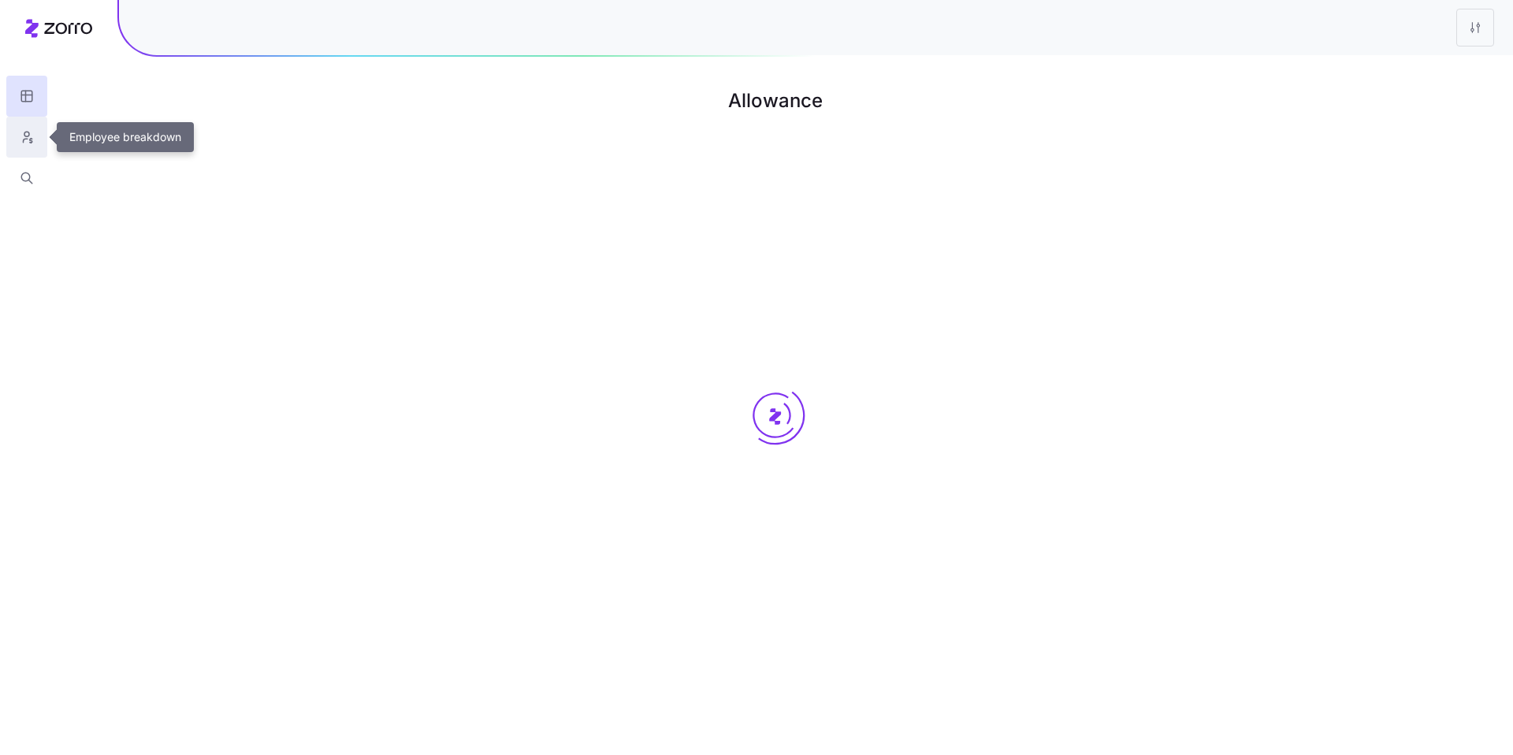
click at [28, 138] on icon "button" at bounding box center [27, 137] width 14 height 16
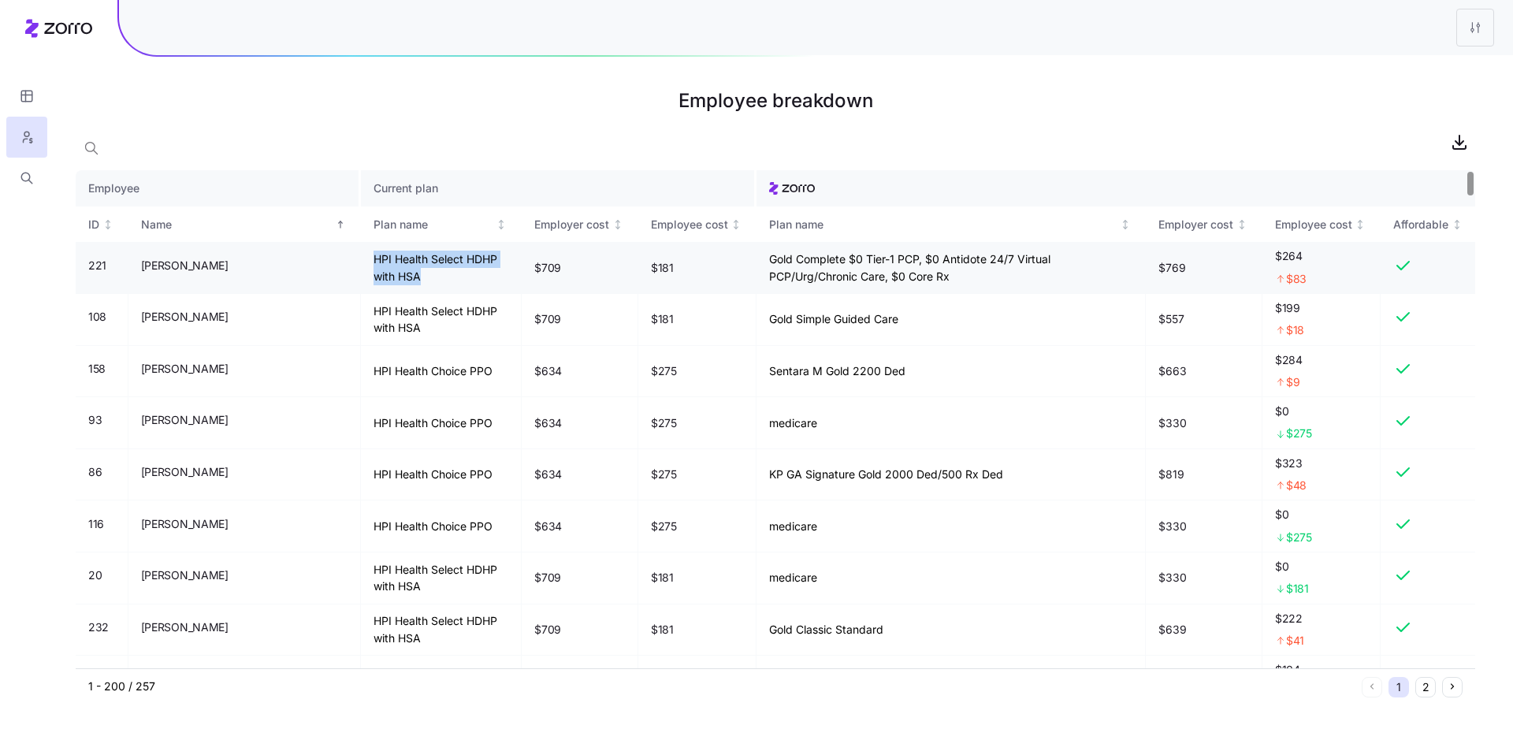
drag, startPoint x: 345, startPoint y: 275, endPoint x: 273, endPoint y: 244, distance: 78.7
click at [361, 244] on td "HPI Health Select HDHP with HSA" at bounding box center [442, 268] width 162 height 52
drag, startPoint x: 624, startPoint y: 280, endPoint x: 564, endPoint y: 273, distance: 60.2
click at [563, 273] on tr "221 Aaron Spencer HPI Health Select HDHP with HSA $709 $181 Gold Complete $0 Ti…" at bounding box center [775, 268] width 1399 height 52
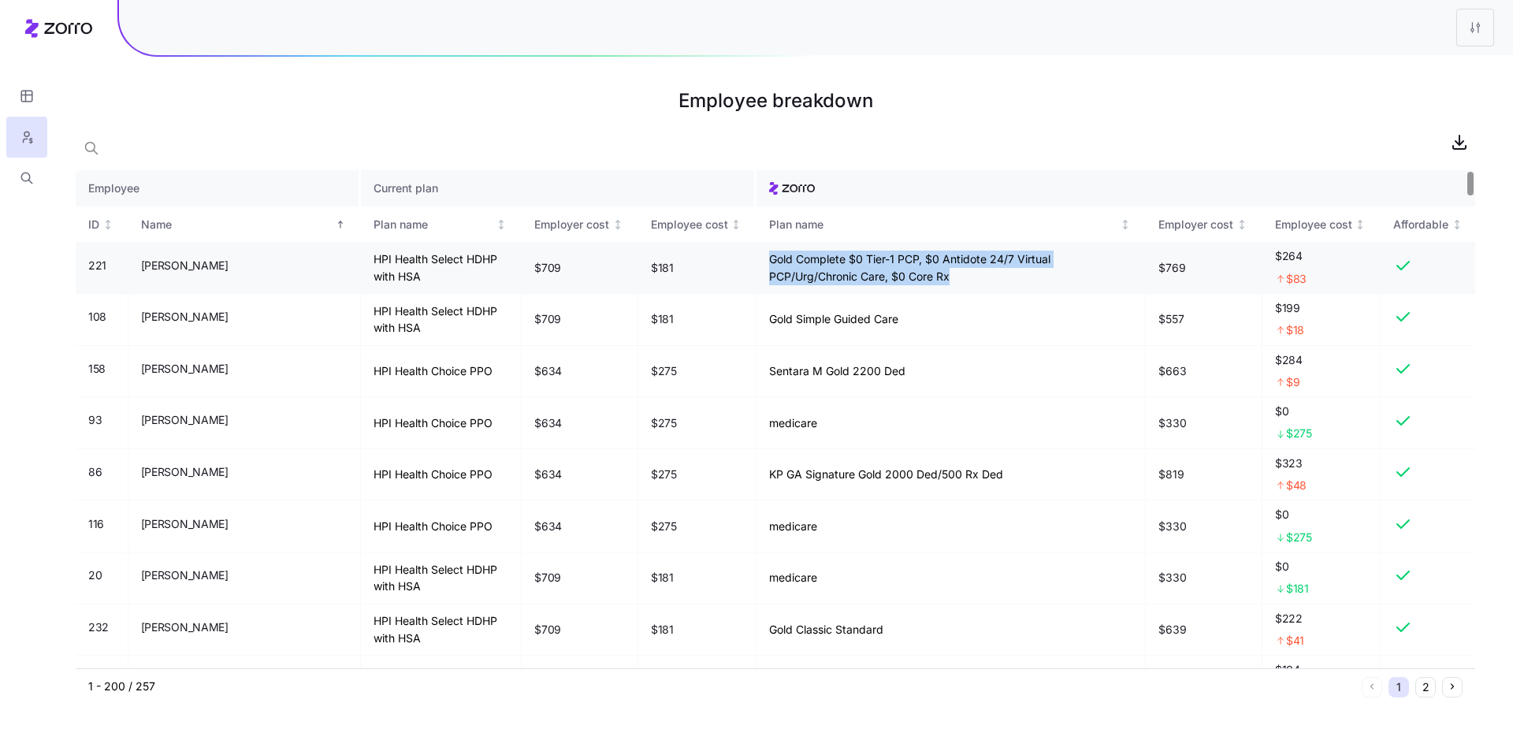
drag, startPoint x: 748, startPoint y: 270, endPoint x: 700, endPoint y: 256, distance: 50.1
click at [756, 256] on td "Gold Complete $0 Tier-1 PCP, $0 Antidote 24/7 Virtual PCP/Urg/Chronic Care, $0 …" at bounding box center [950, 268] width 389 height 52
drag, startPoint x: 1177, startPoint y: 269, endPoint x: 1287, endPoint y: 263, distance: 109.7
click at [1287, 263] on tr "221 Aaron Spencer HPI Health Select HDHP with HSA $709 $181 Gold Complete $0 Ti…" at bounding box center [775, 268] width 1399 height 52
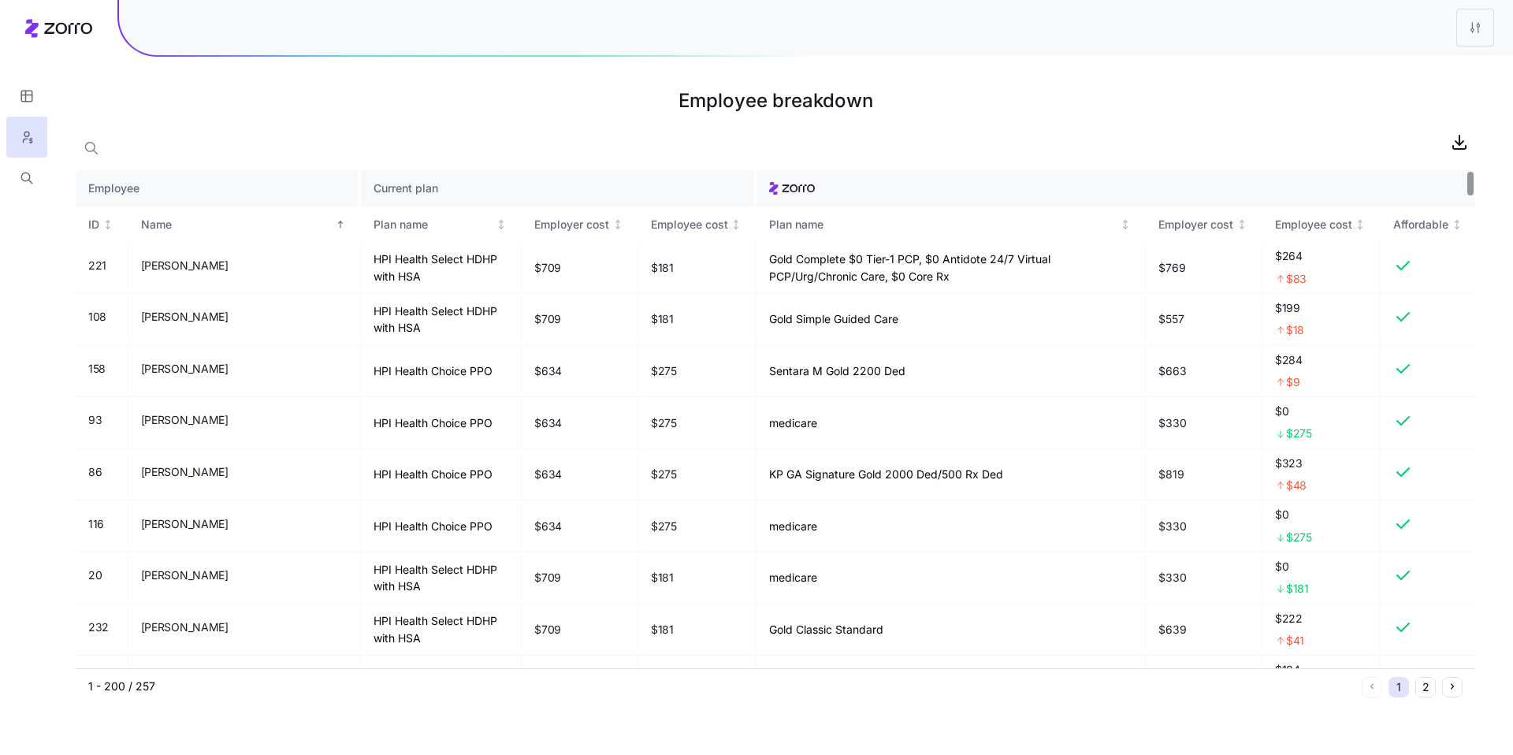
click at [1180, 130] on div at bounding box center [775, 142] width 1399 height 32
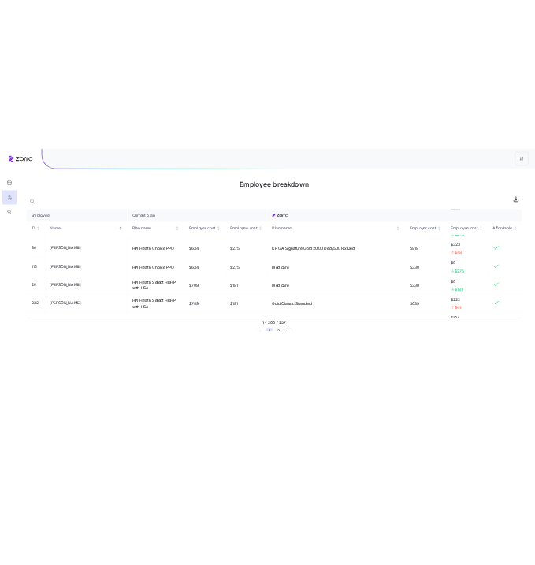
scroll to position [269, 0]
